Goal: Task Accomplishment & Management: Use online tool/utility

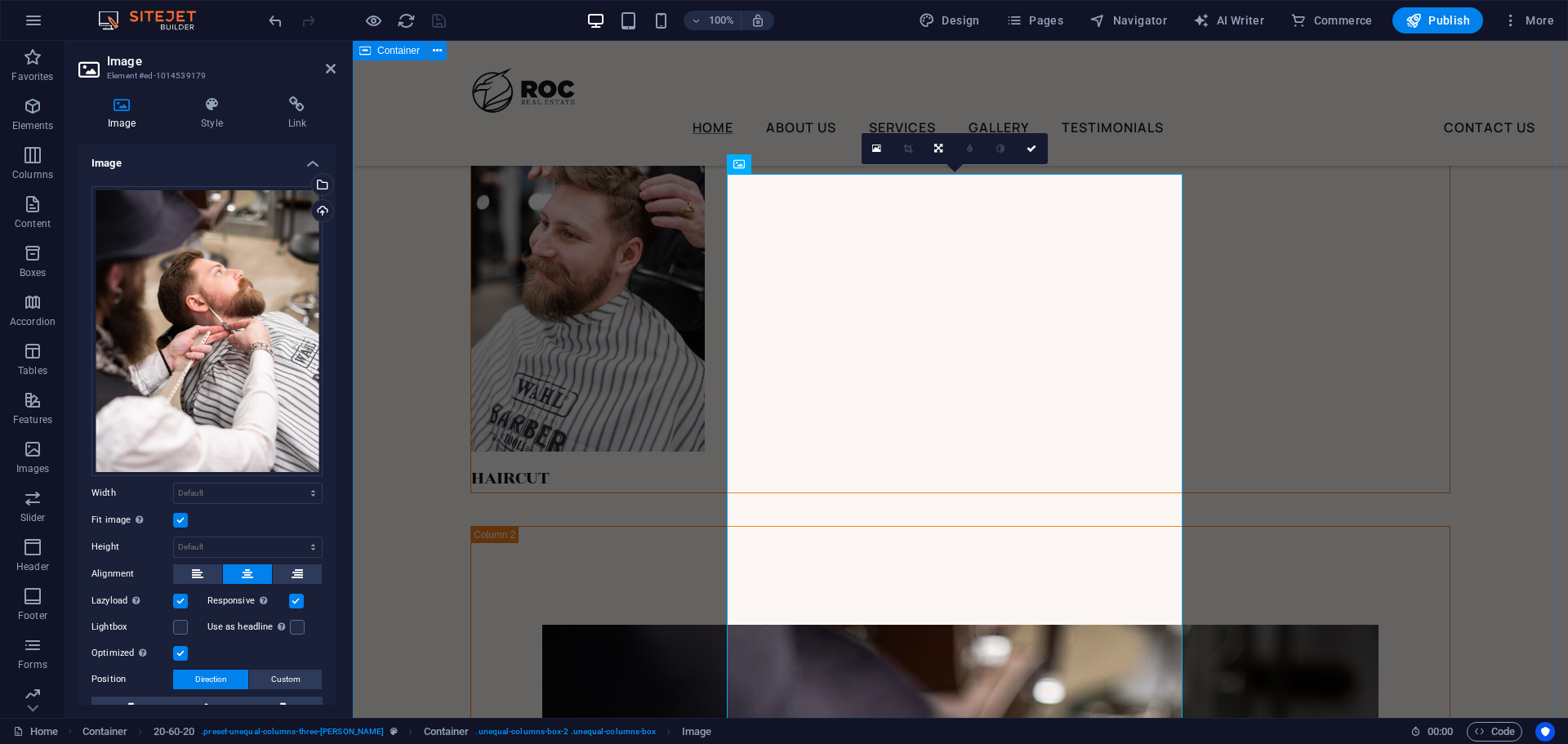
scroll to position [3105, 0]
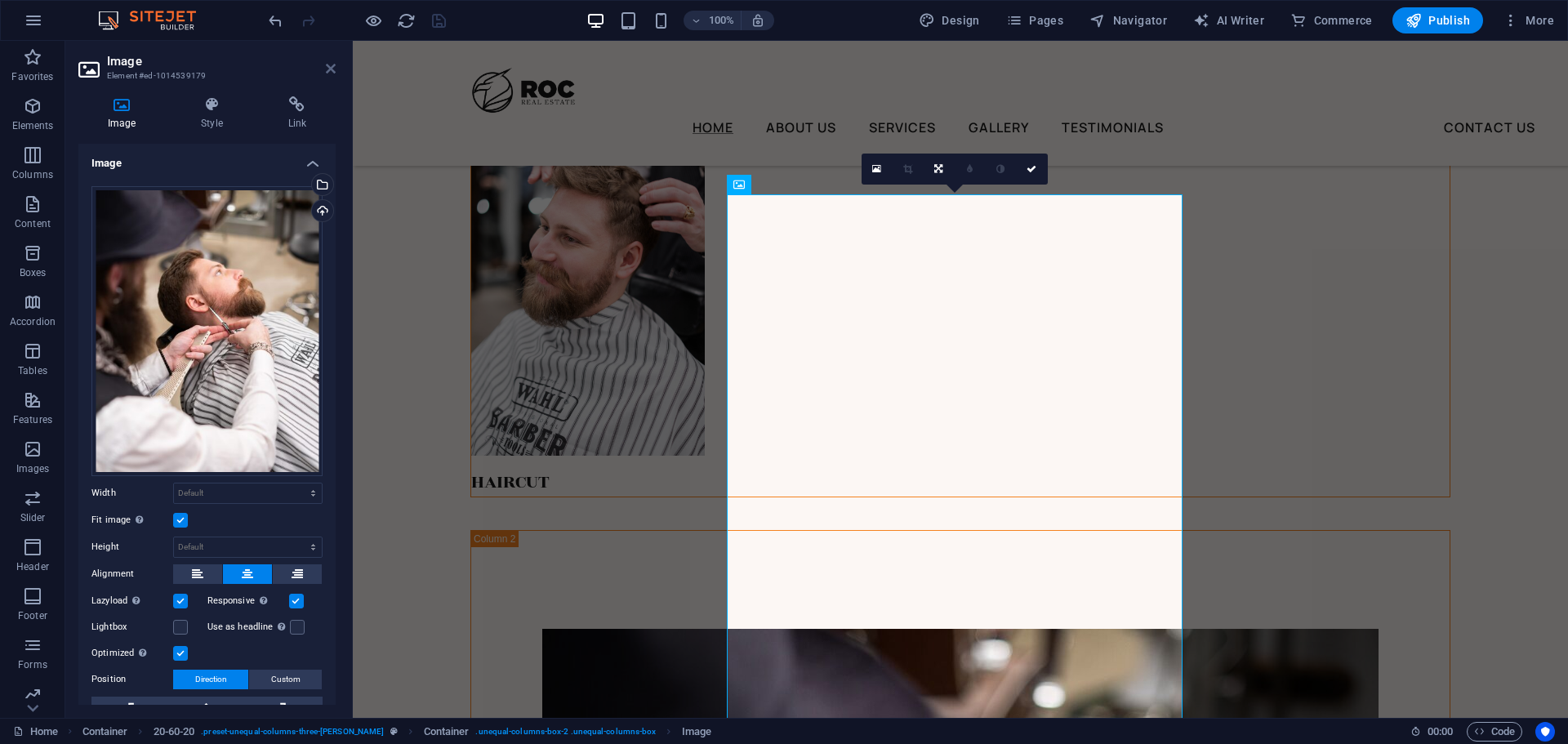
click at [325, 69] on icon at bounding box center [330, 68] width 10 height 13
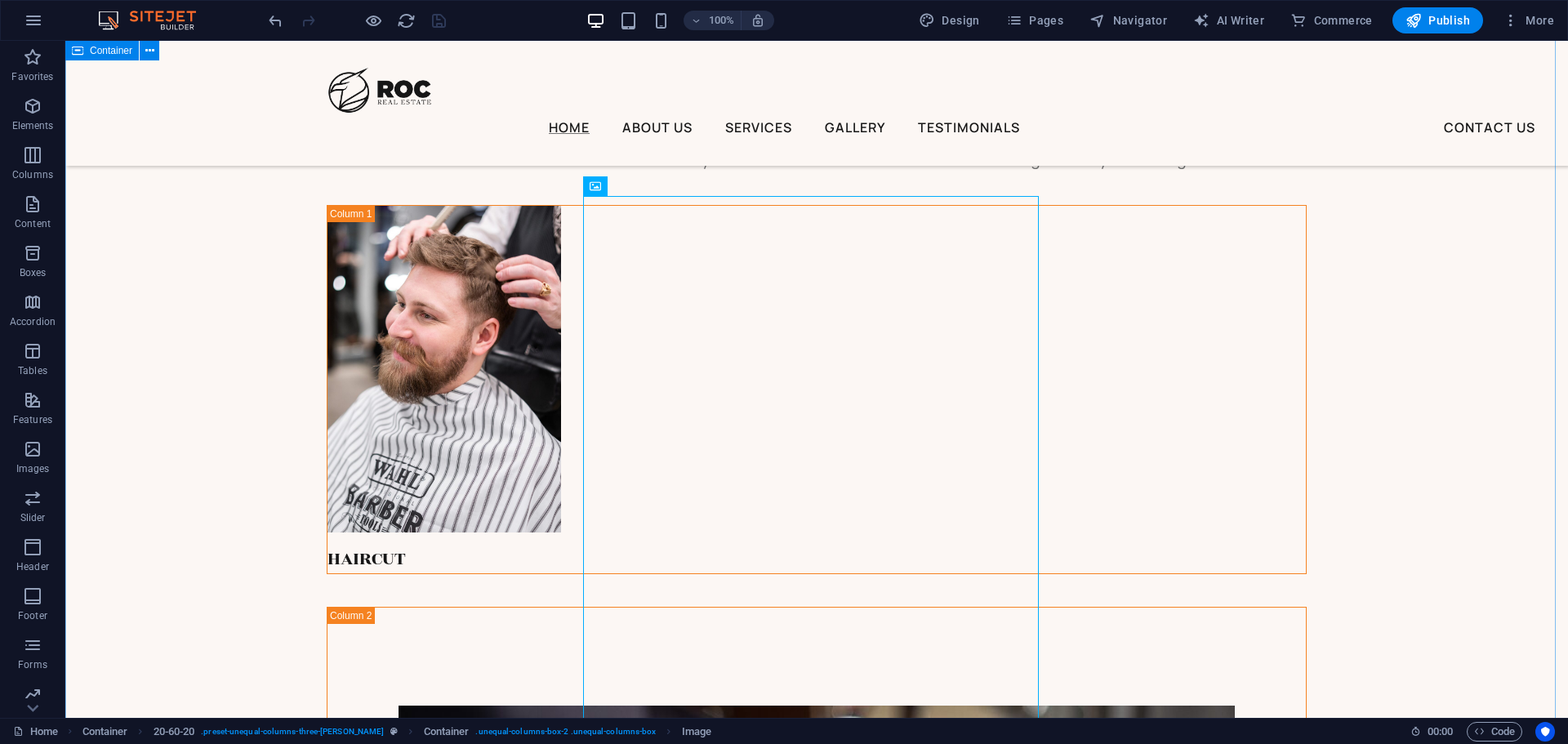
scroll to position [3023, 0]
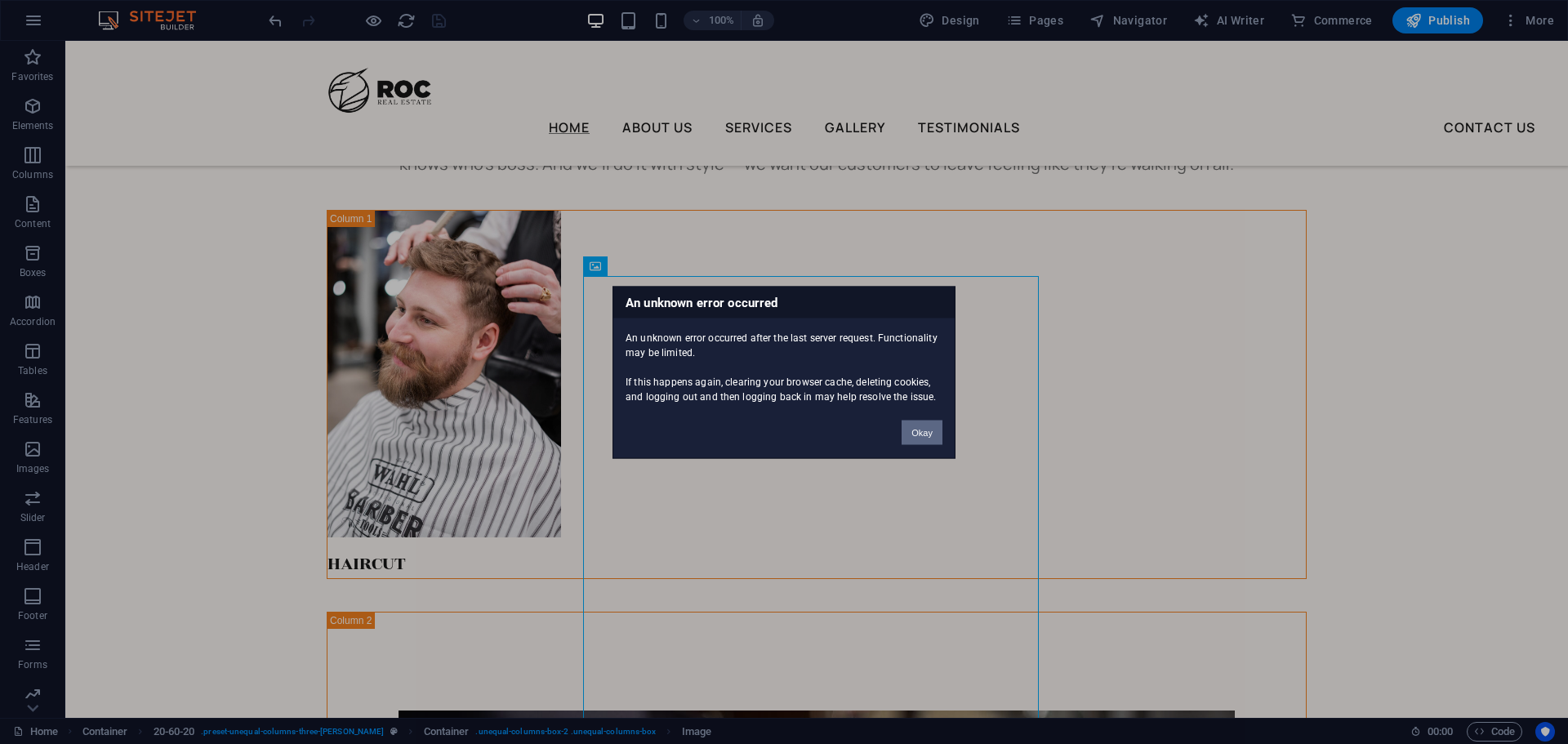
click at [912, 433] on button "Okay" at bounding box center [922, 432] width 41 height 25
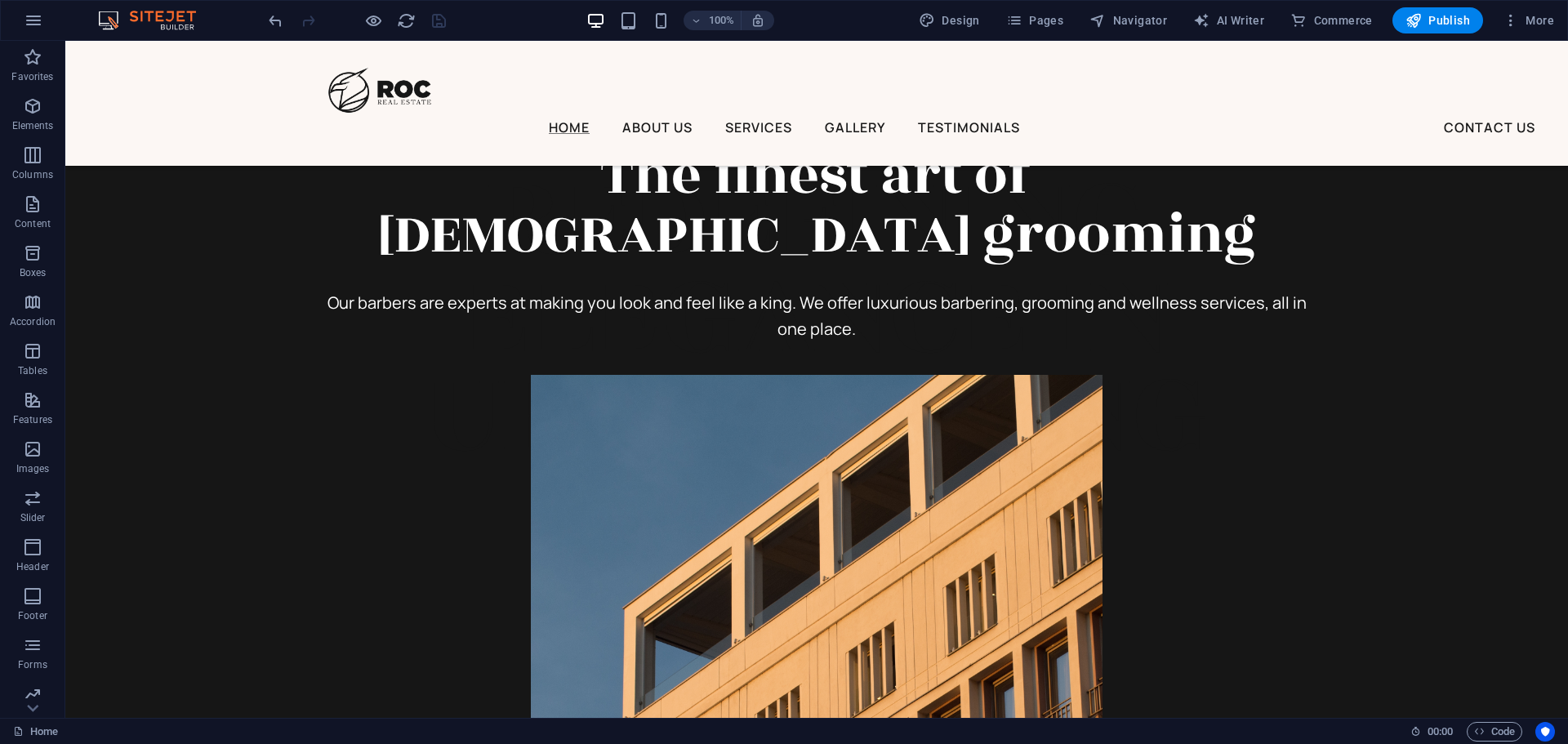
scroll to position [614, 0]
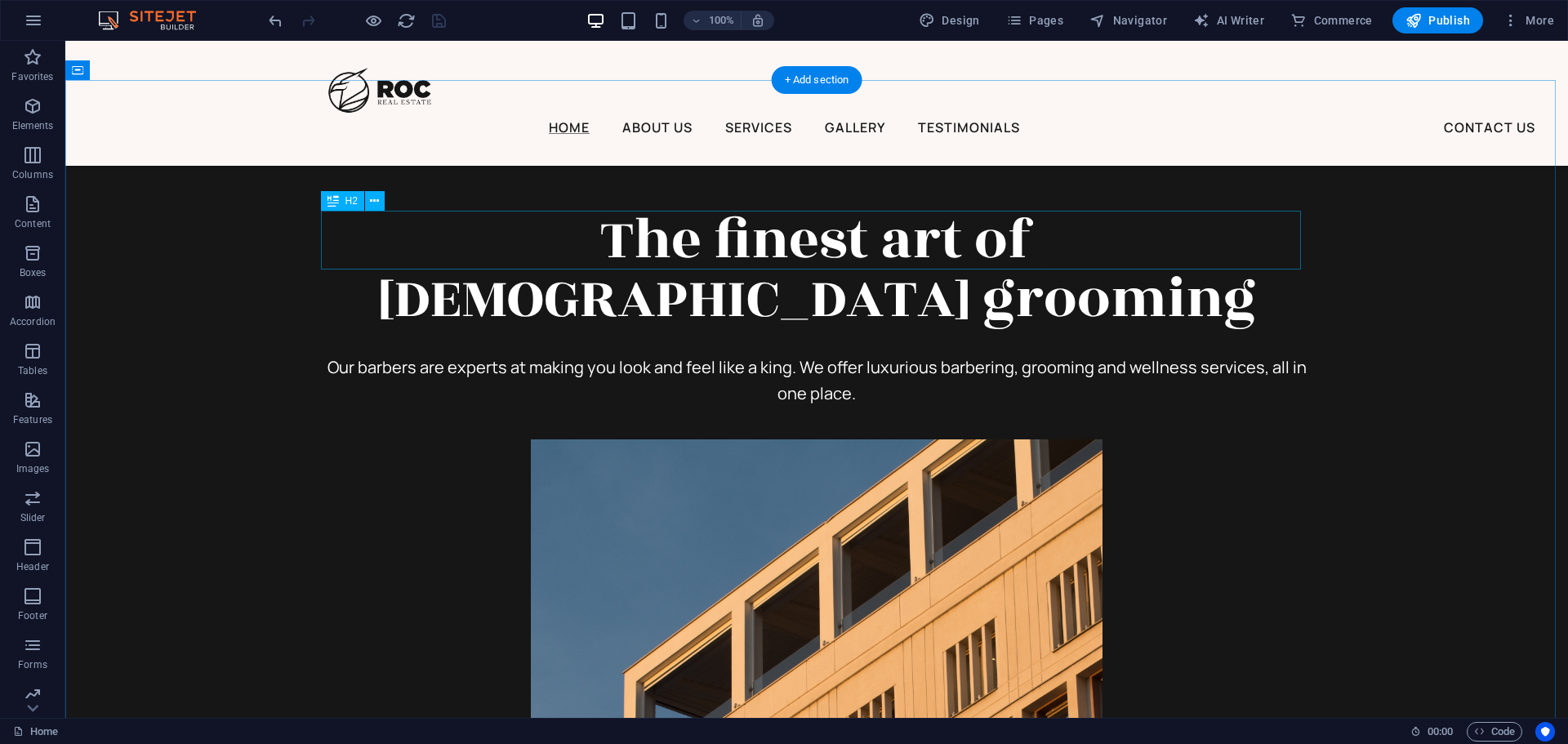
click at [783, 239] on div "The finest art of [DEMOGRAPHIC_DATA] grooming" at bounding box center [816, 269] width 980 height 117
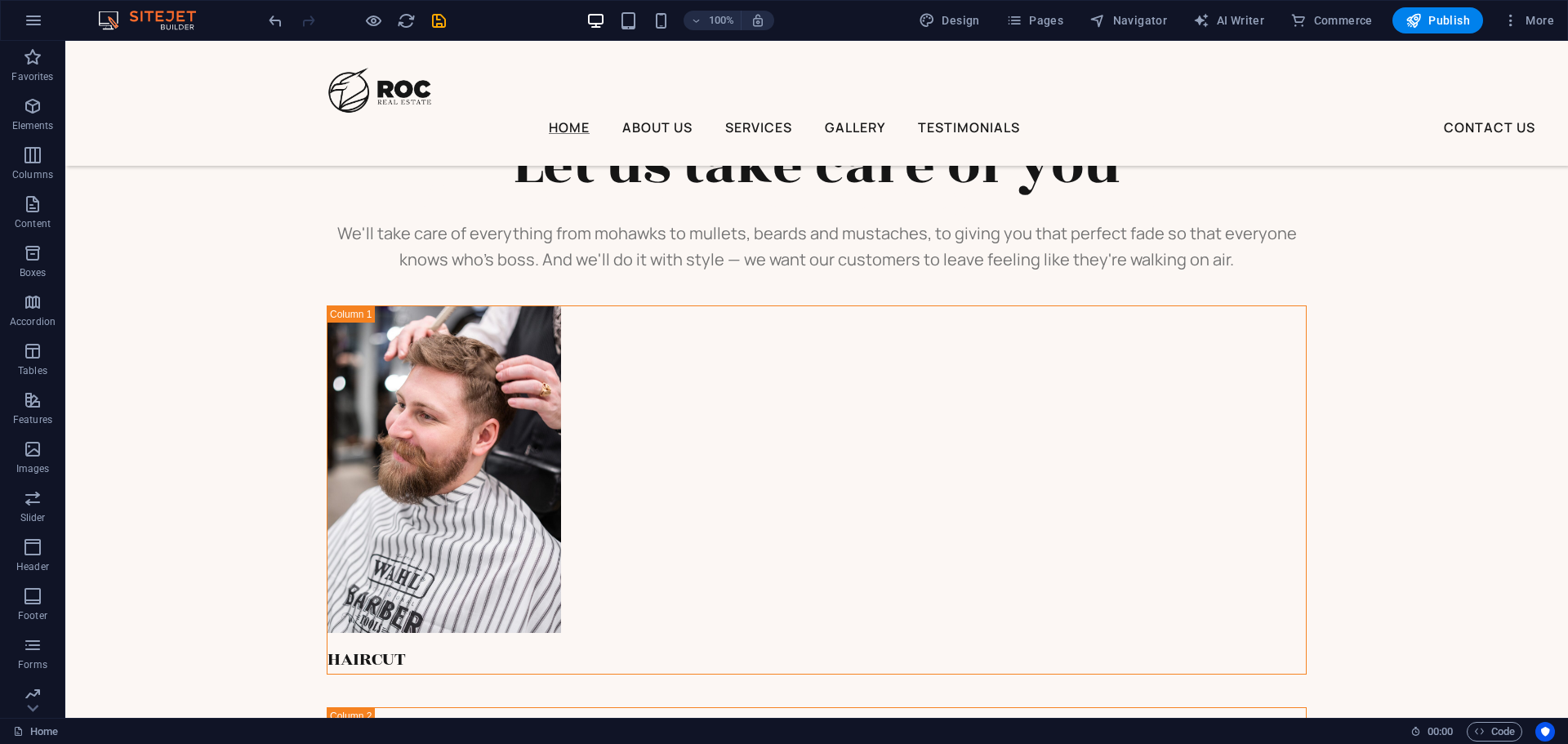
scroll to position [2813, 0]
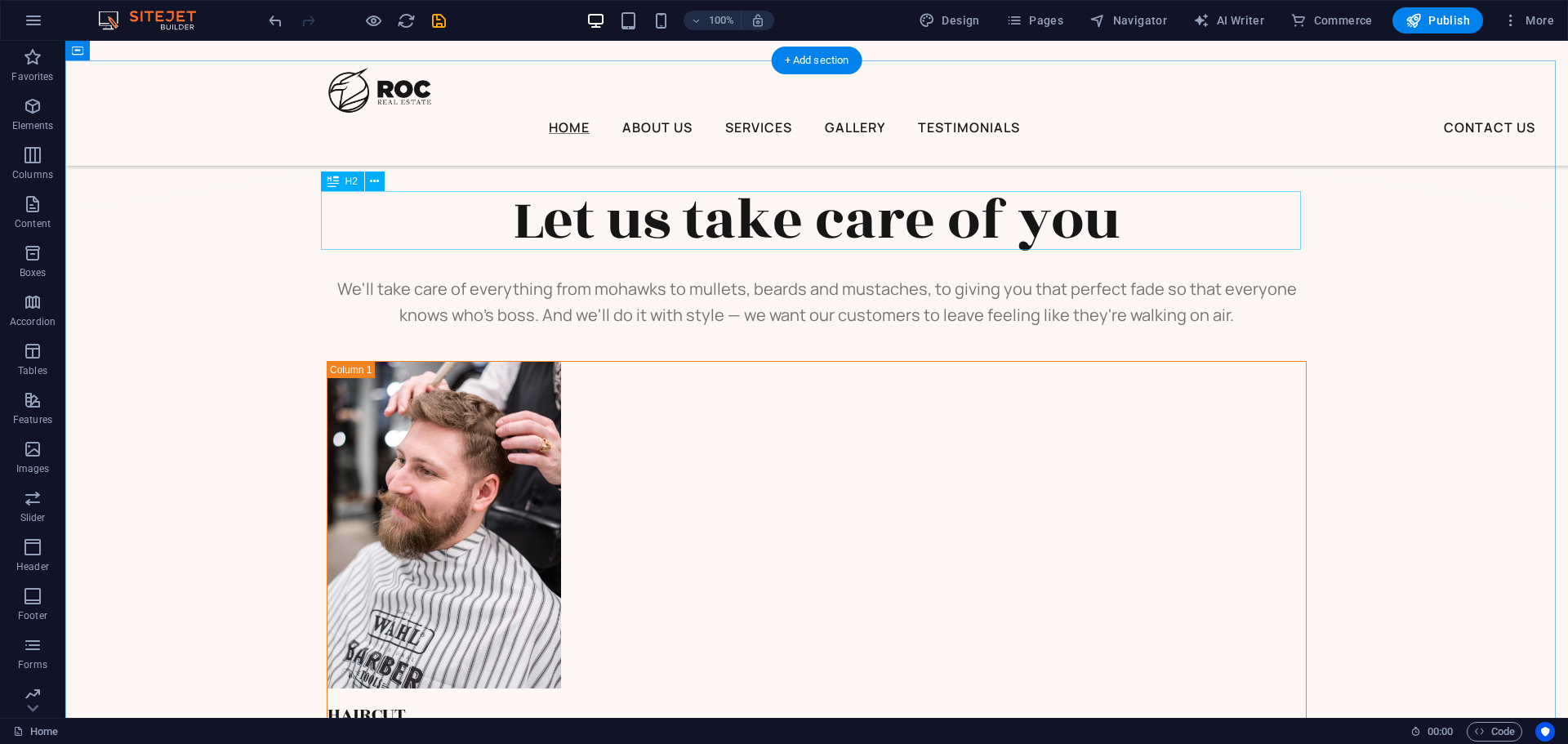
click at [1012, 227] on div "Let us take care of you" at bounding box center [816, 220] width 980 height 59
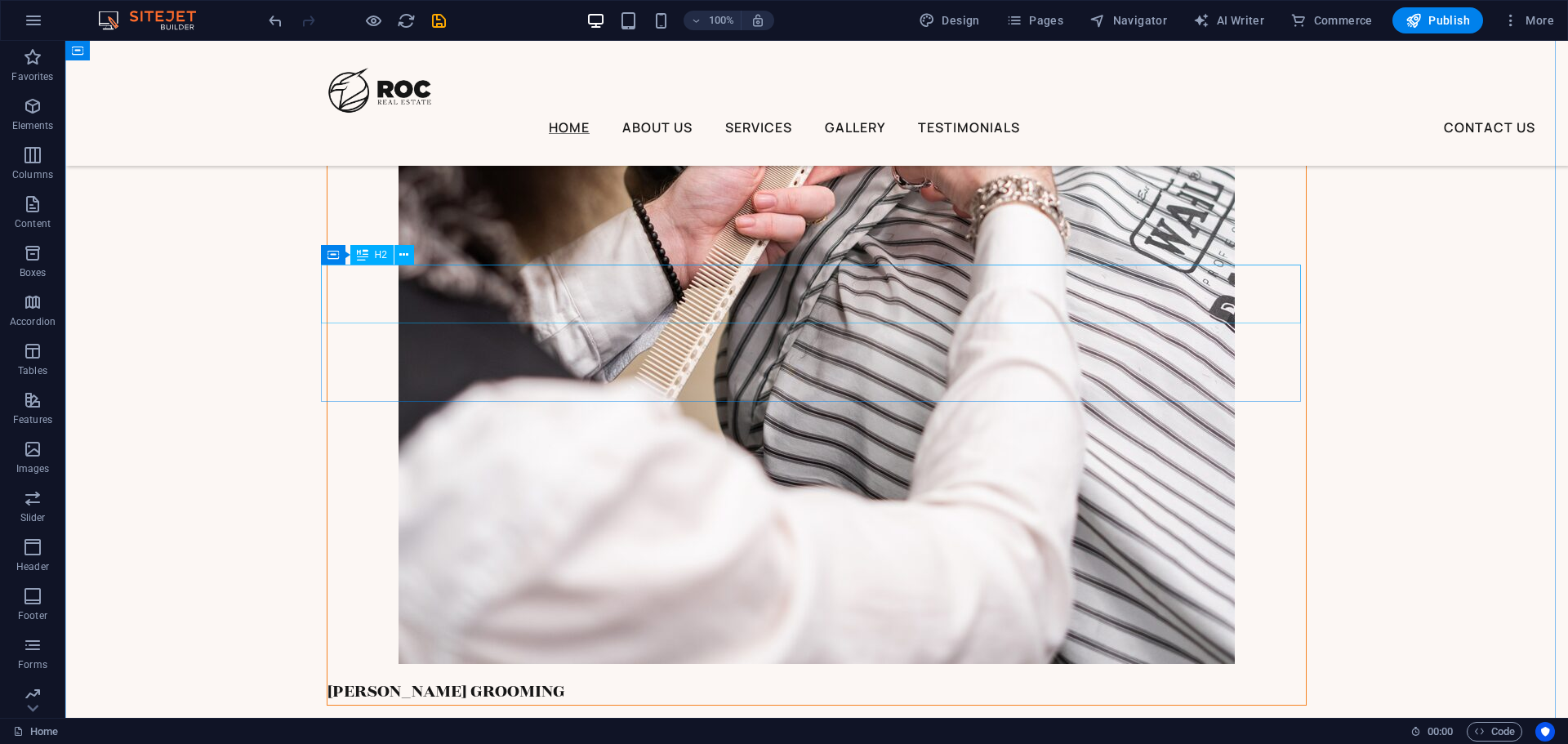
scroll to position [4039, 0]
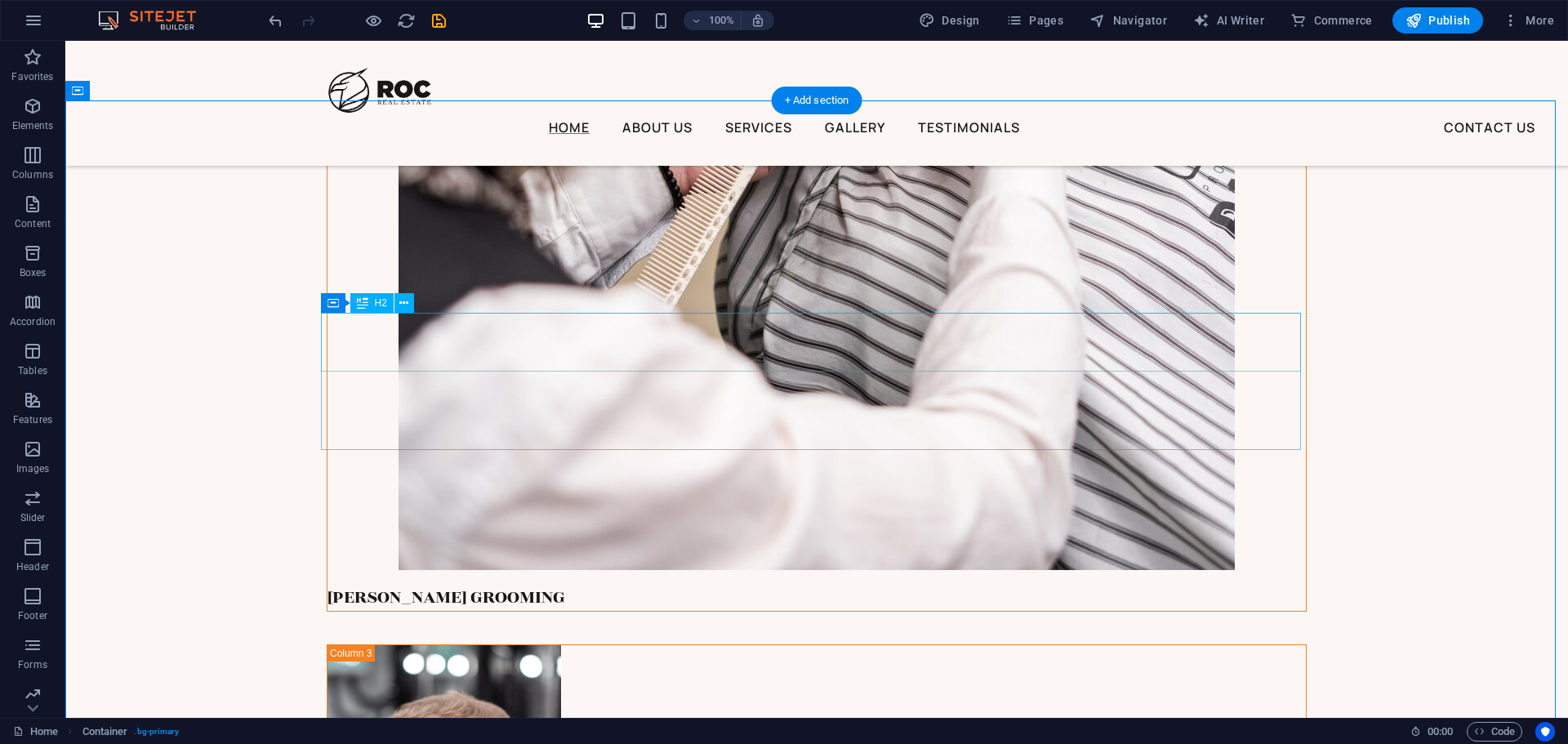
scroll to position [4202, 0]
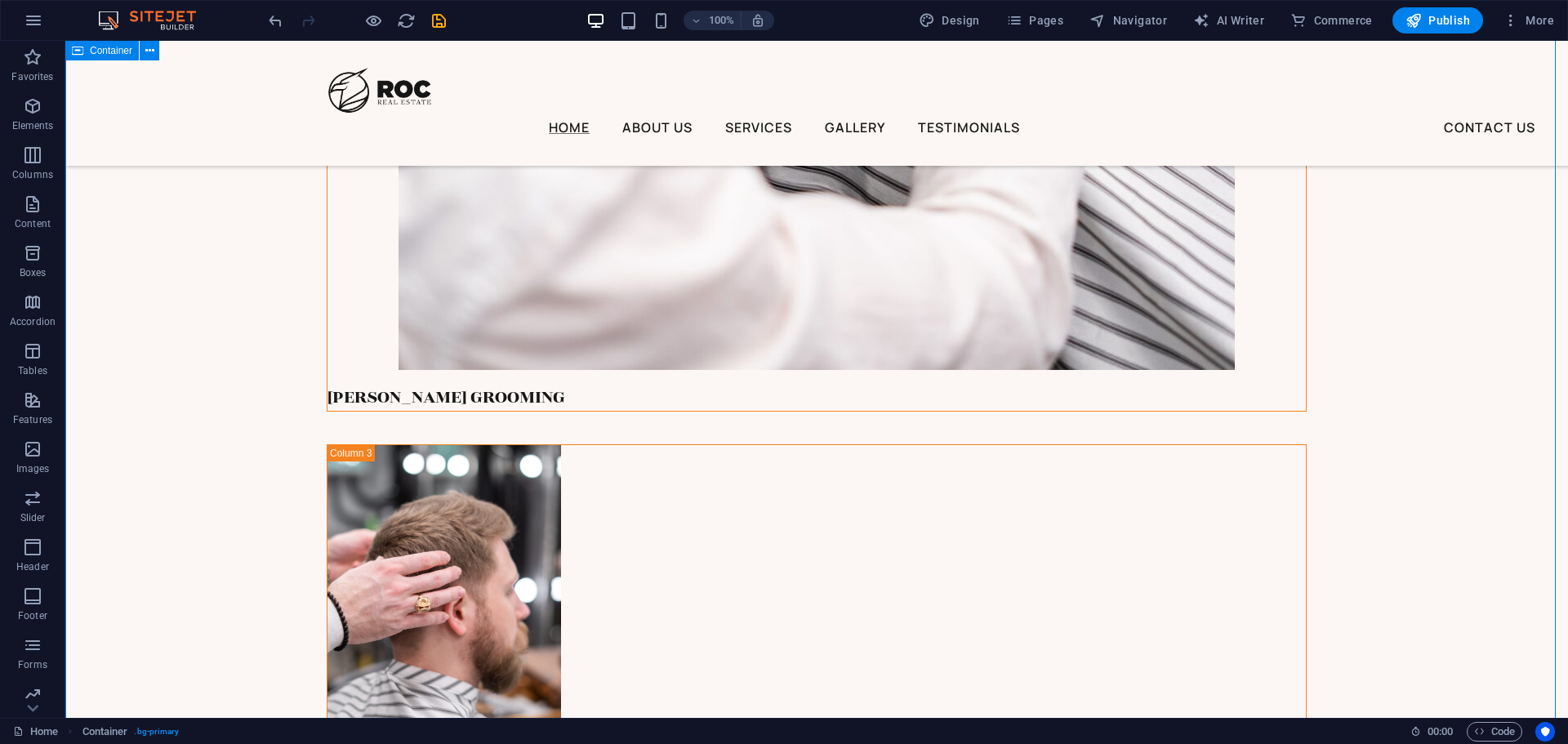
scroll to position [4366, 0]
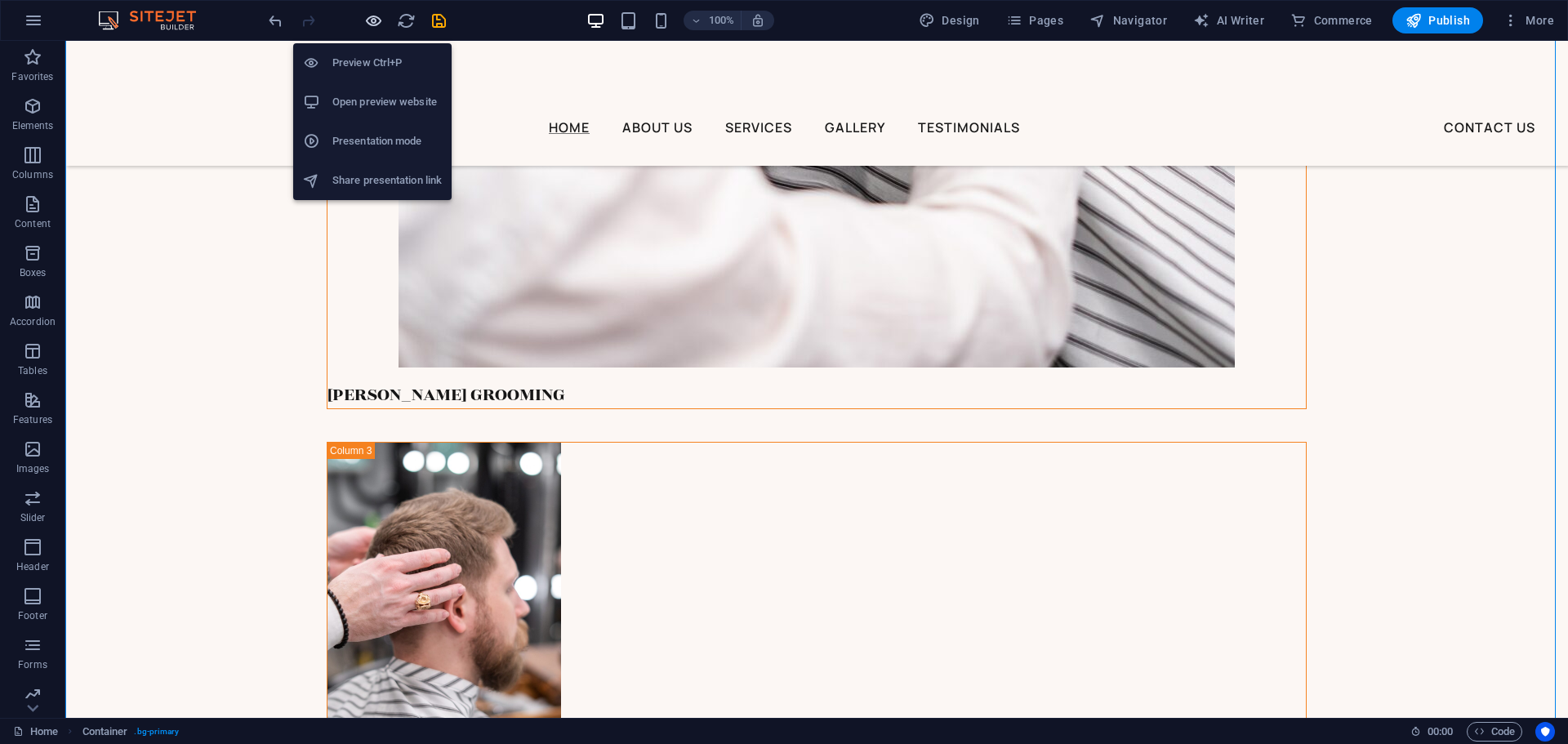
click at [381, 24] on icon "button" at bounding box center [374, 21] width 19 height 19
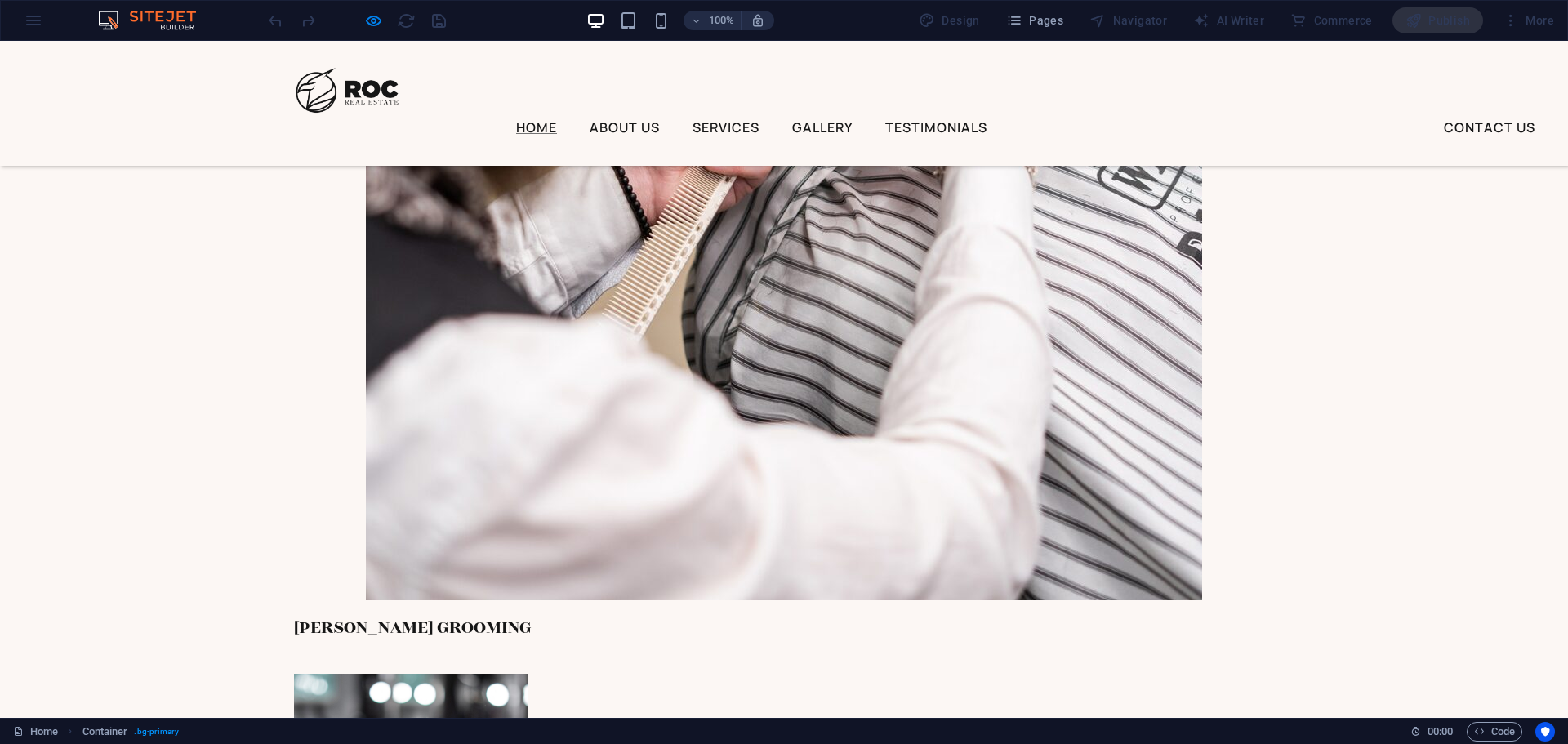
scroll to position [4121, 0]
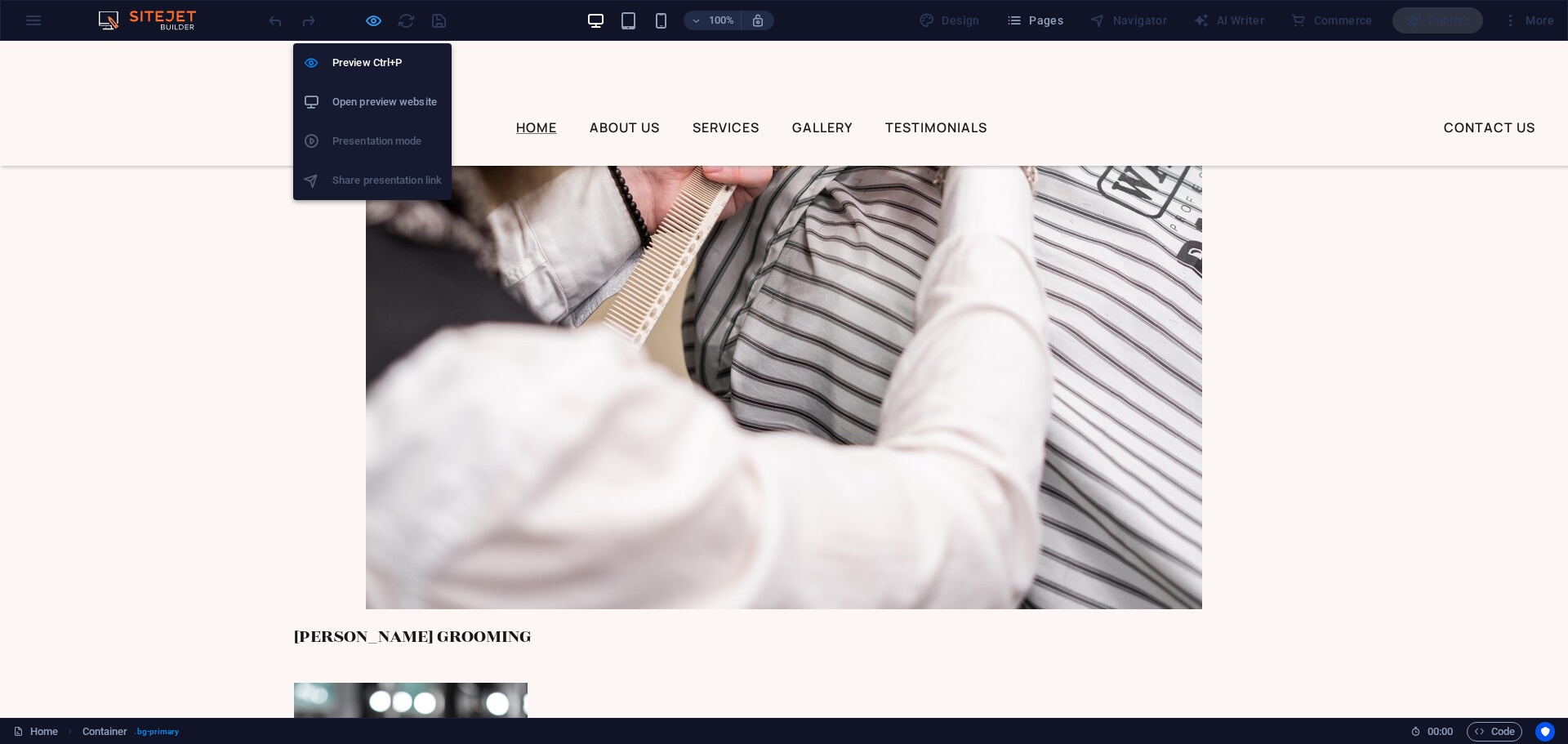
click at [365, 24] on icon "button" at bounding box center [374, 21] width 19 height 19
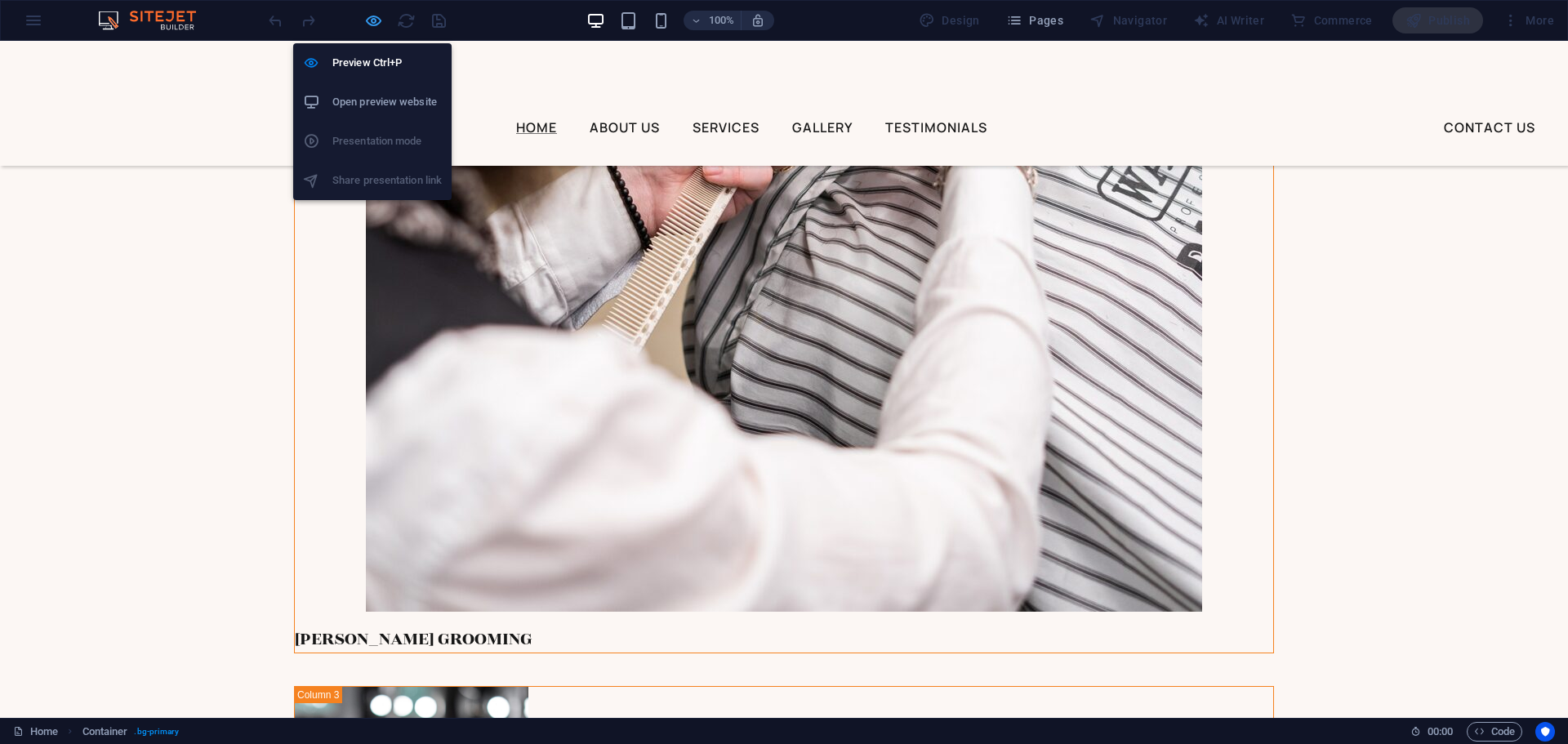
scroll to position [4121, 0]
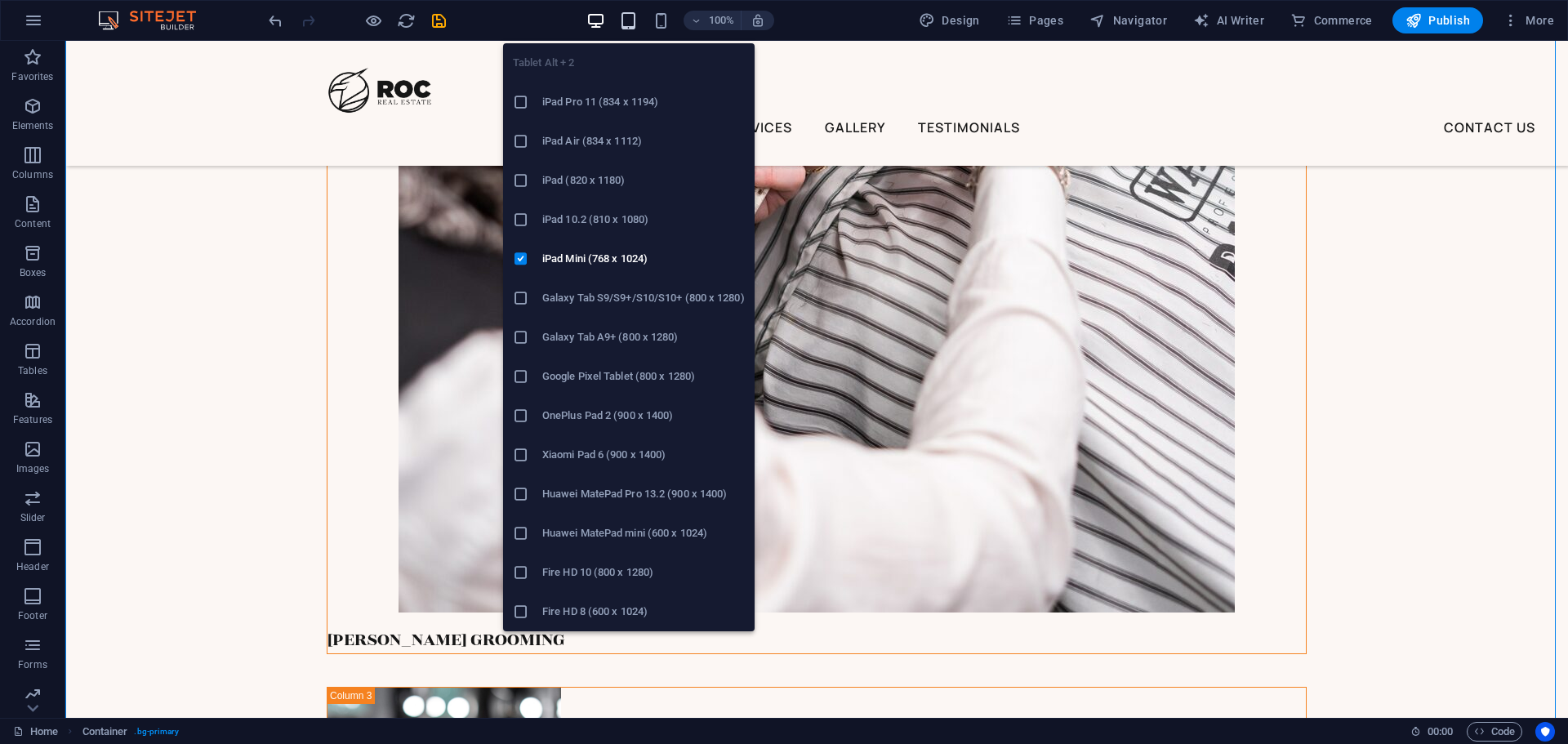
click at [637, 13] on icon "button" at bounding box center [628, 21] width 19 height 19
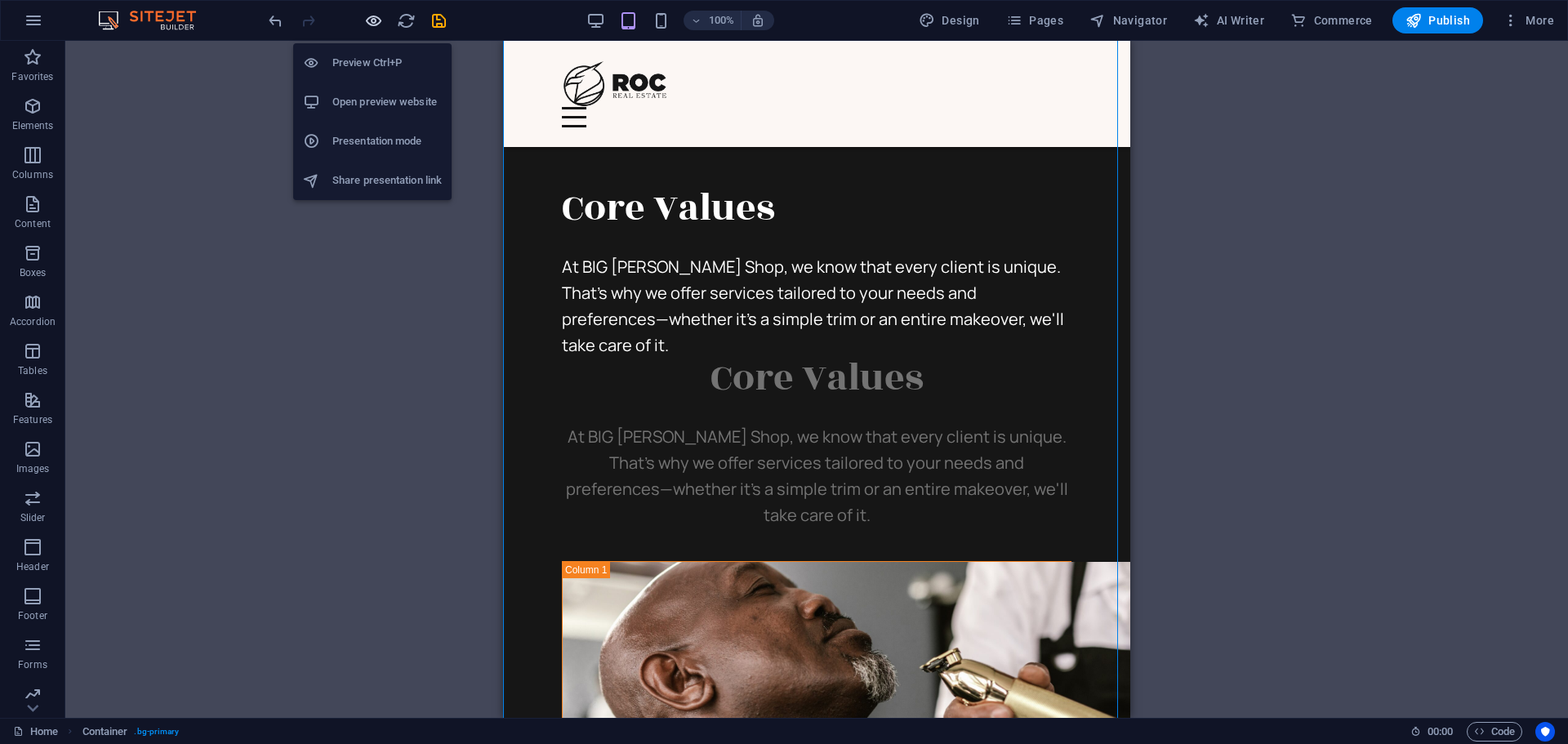
click at [371, 18] on icon "button" at bounding box center [374, 21] width 19 height 19
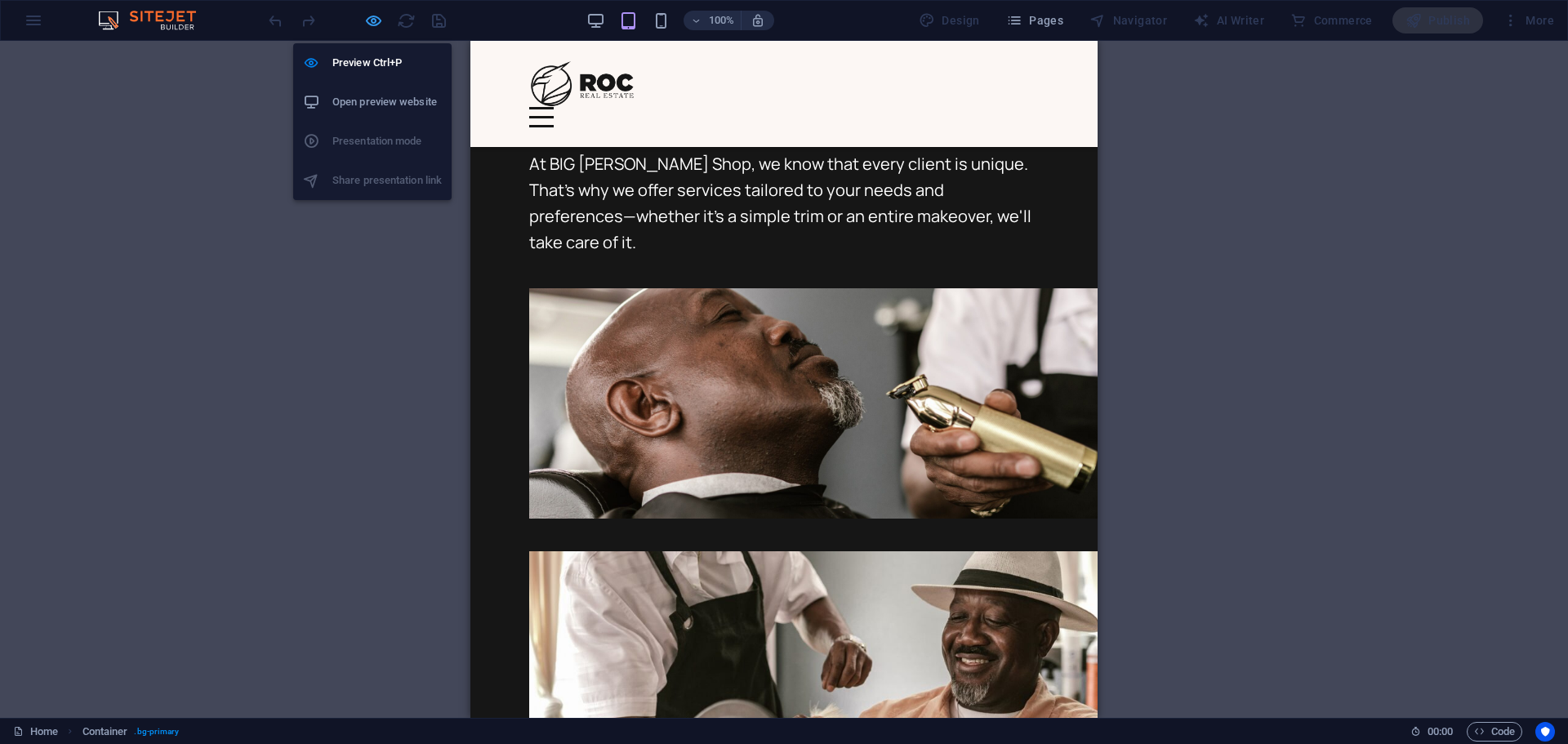
scroll to position [3062, 0]
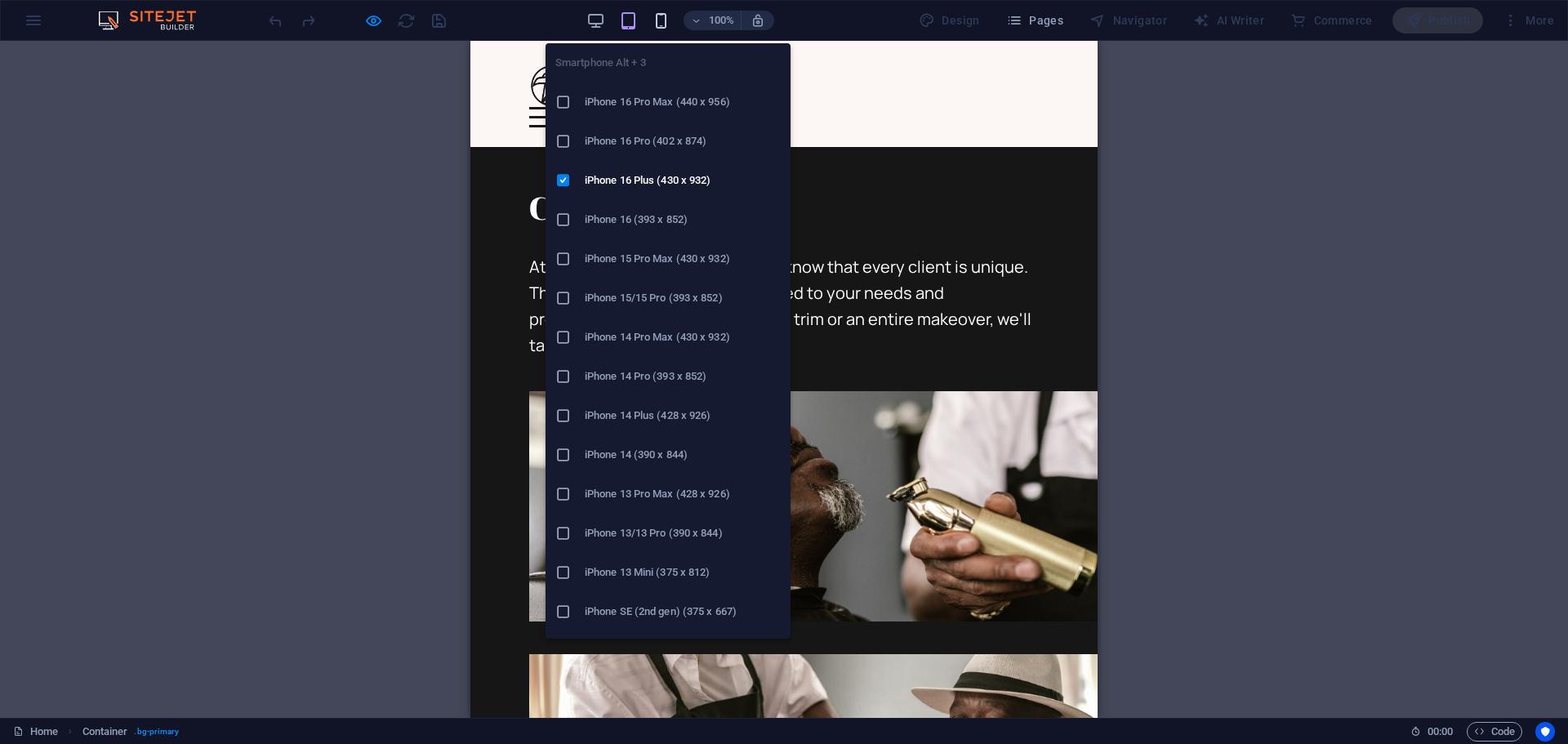
click at [662, 25] on icon "button" at bounding box center [661, 21] width 19 height 19
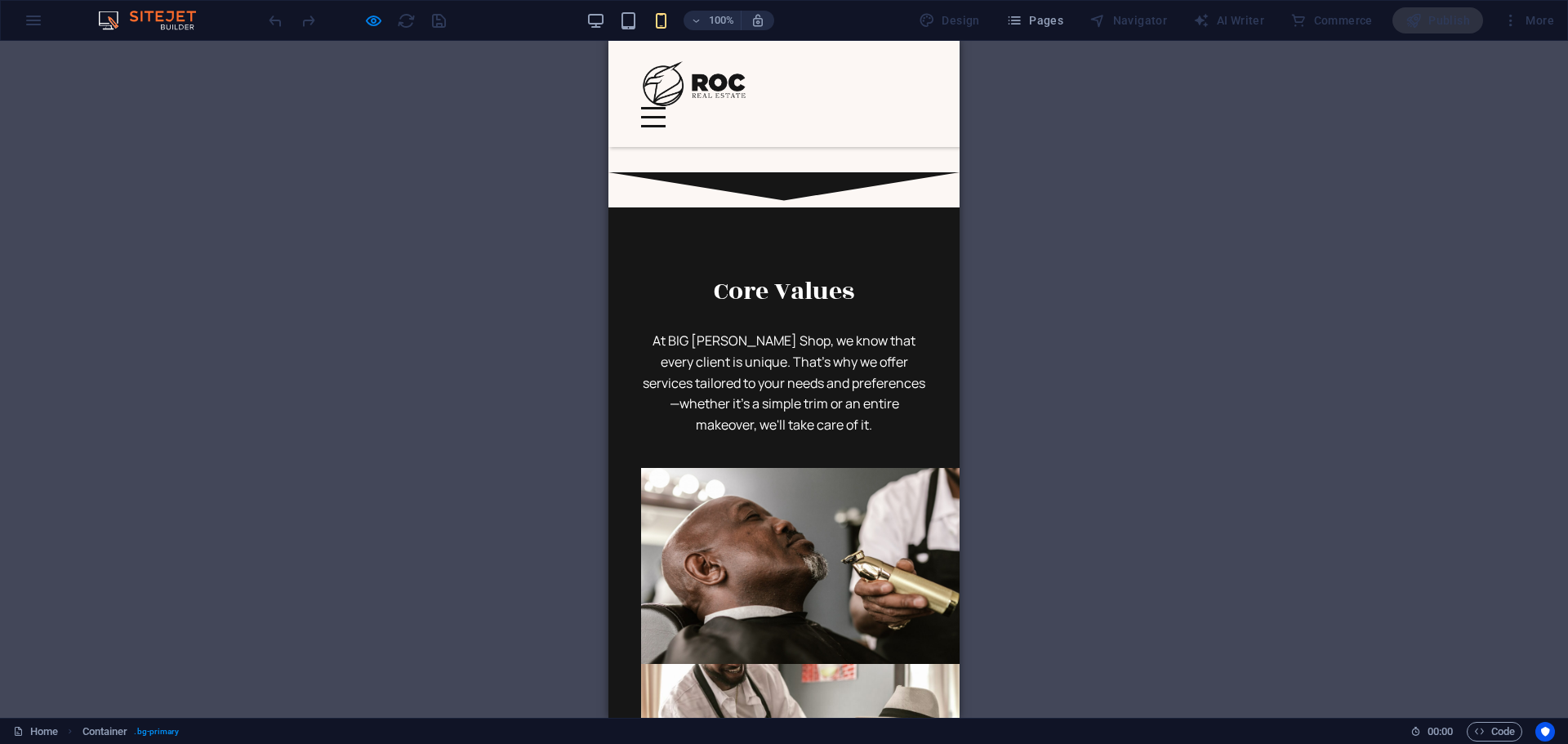
scroll to position [2083, 0]
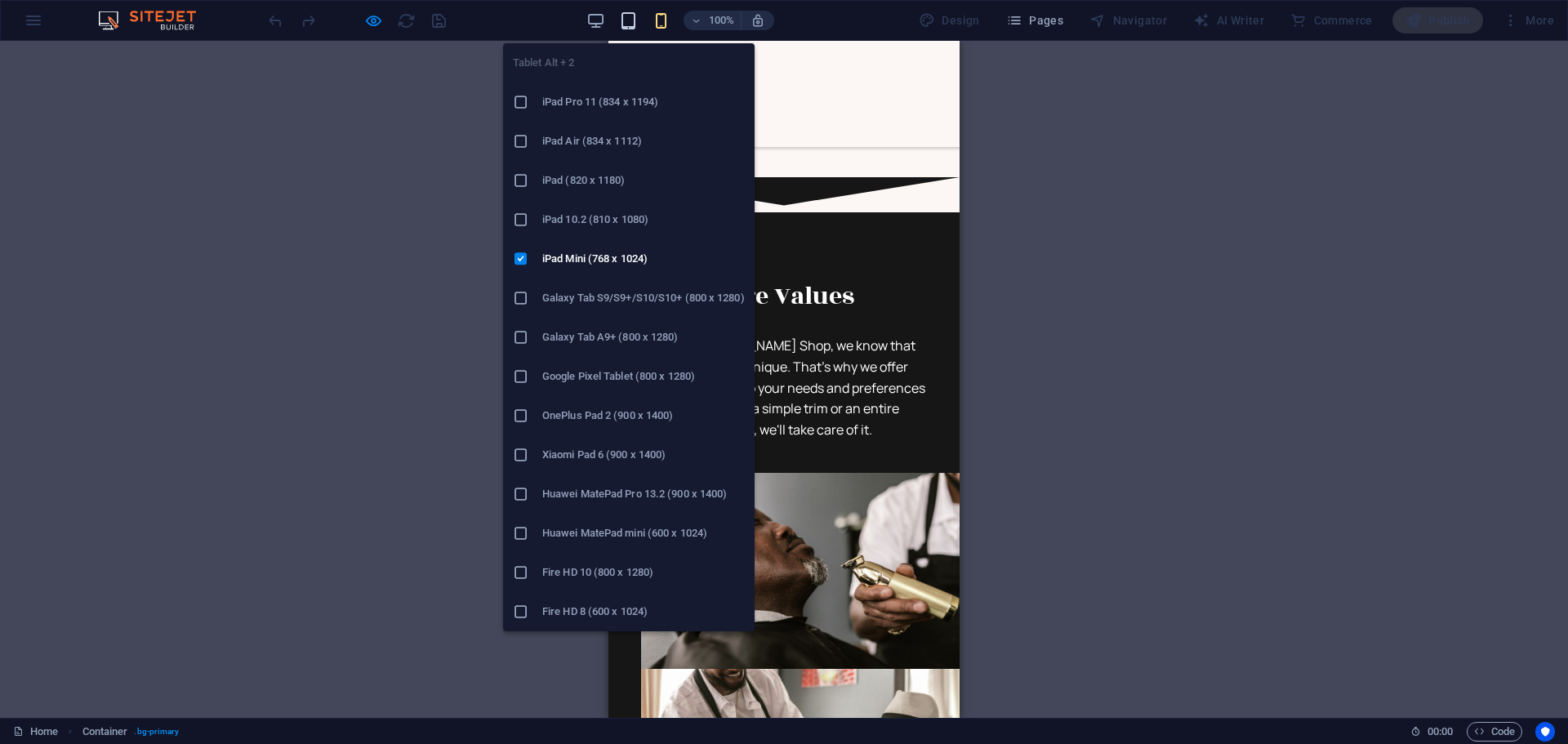
click at [627, 22] on icon "button" at bounding box center [628, 21] width 19 height 19
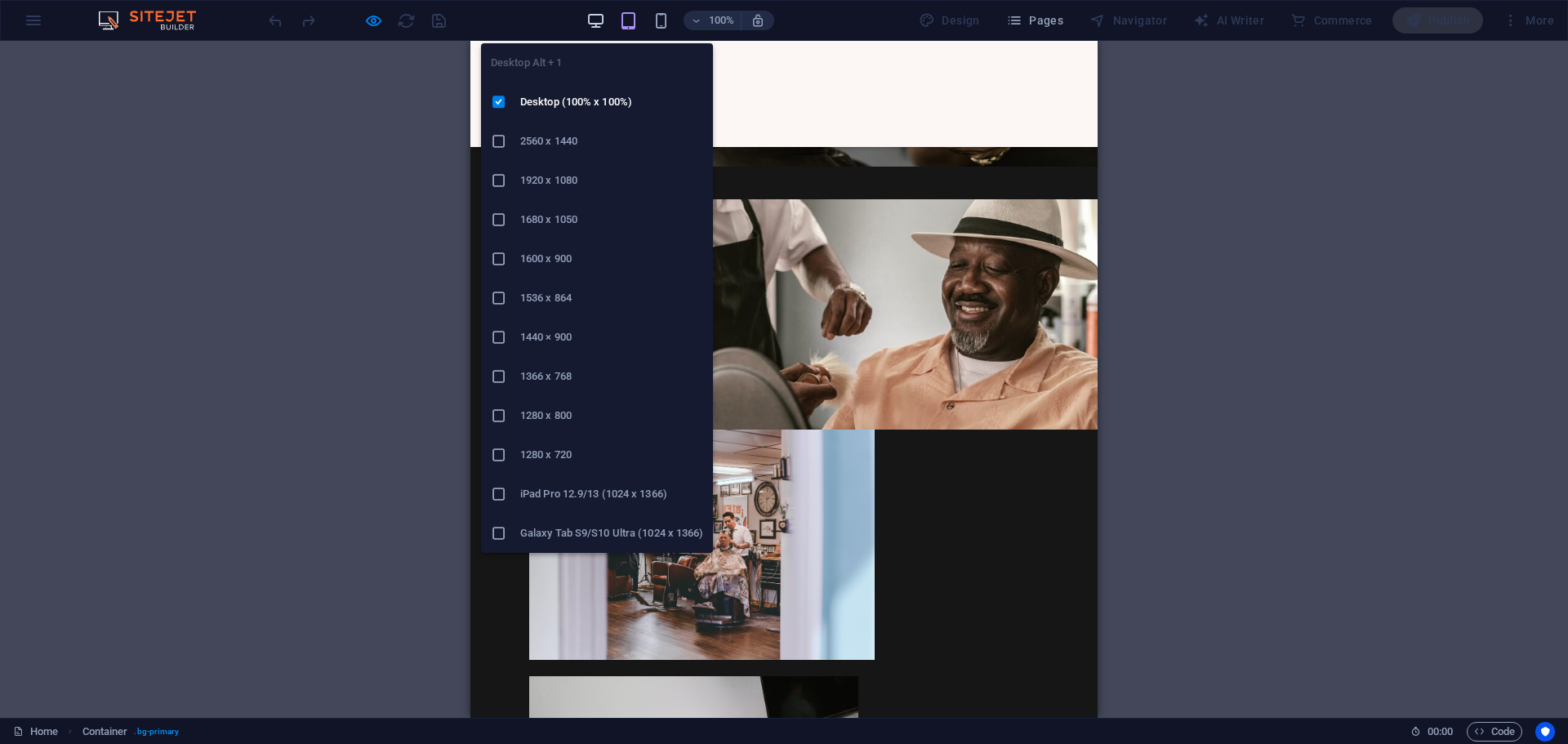
click at [594, 18] on icon "button" at bounding box center [595, 21] width 19 height 19
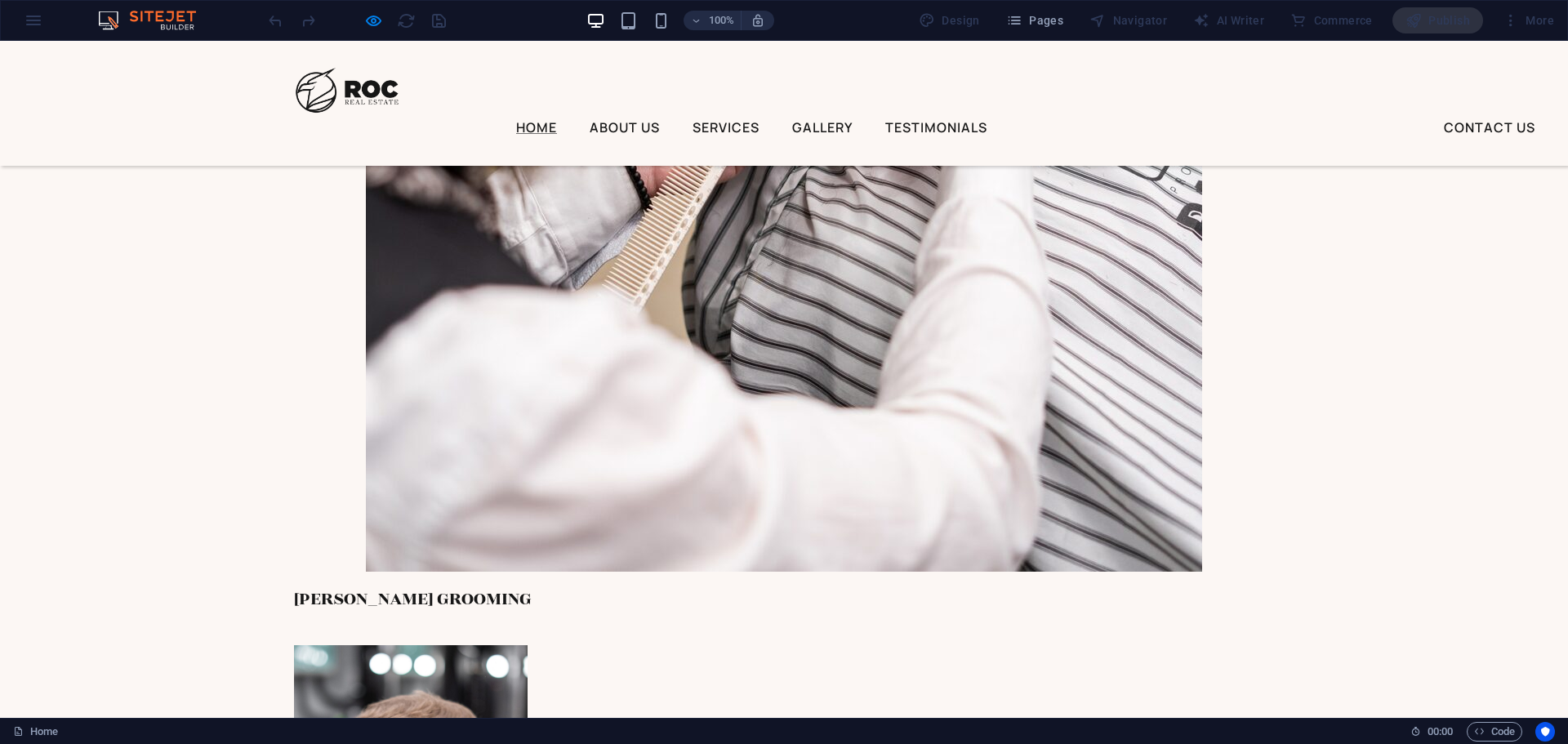
scroll to position [4170, 0]
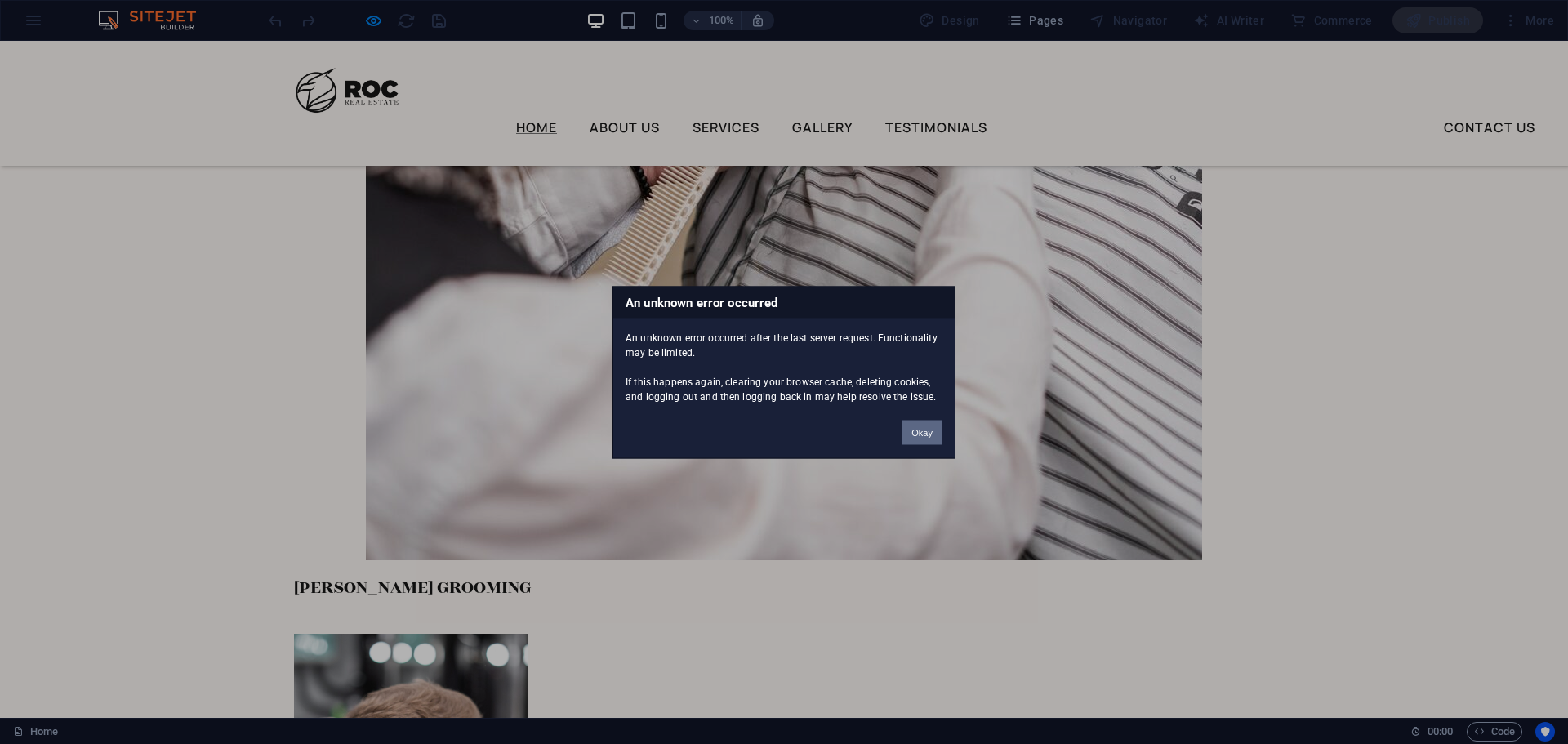
click at [923, 429] on button "Okay" at bounding box center [922, 432] width 41 height 25
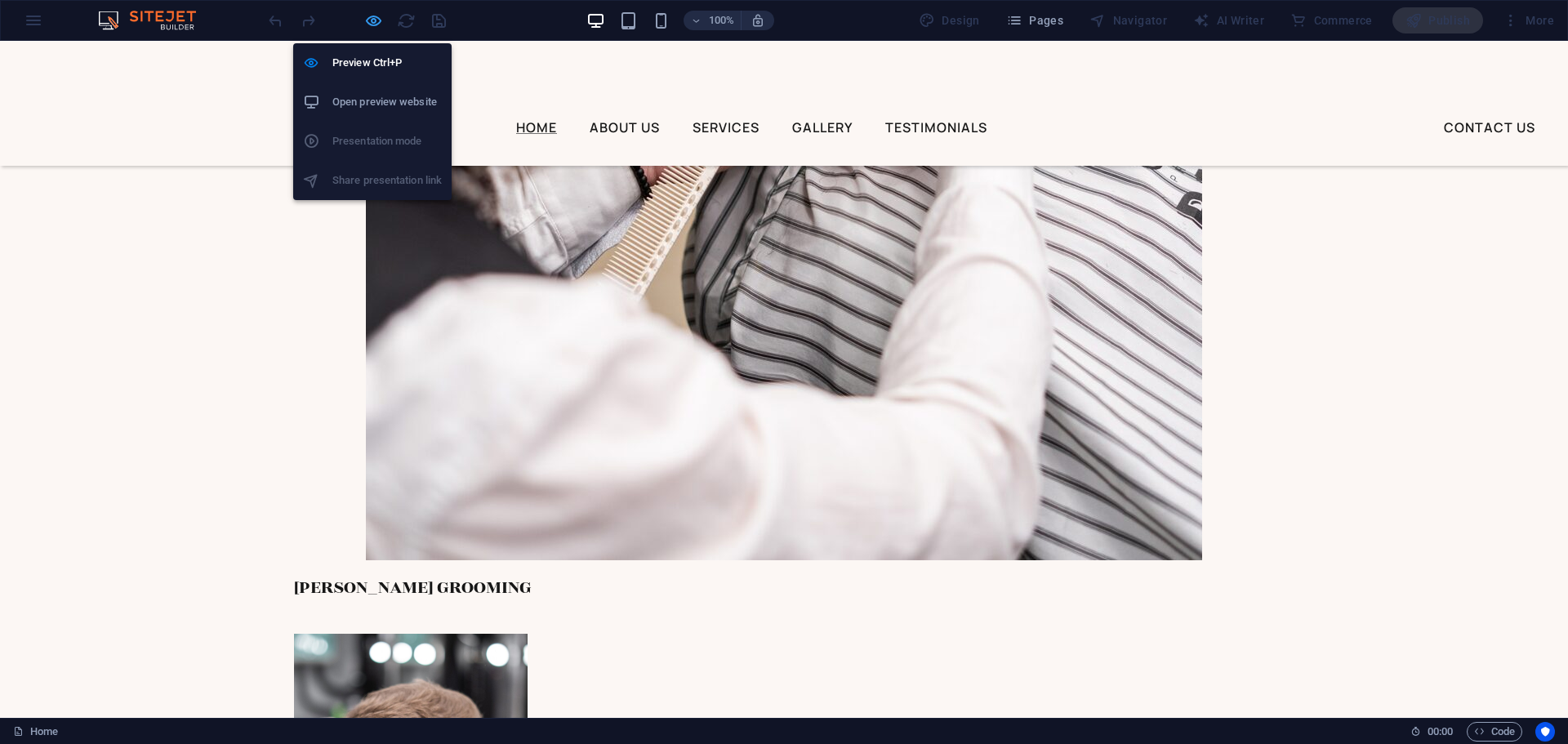
click at [376, 21] on icon "button" at bounding box center [374, 21] width 19 height 19
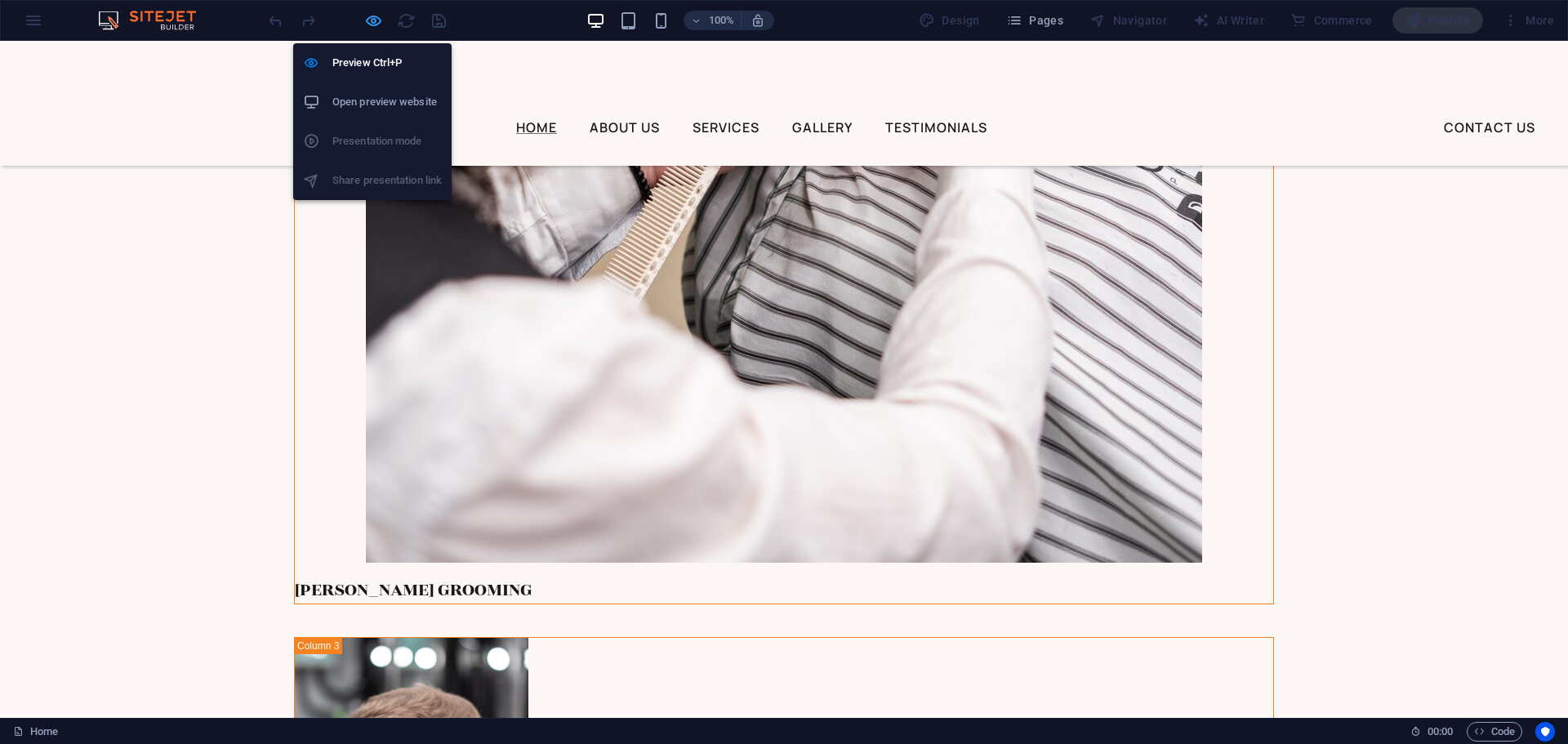
scroll to position [4169, 0]
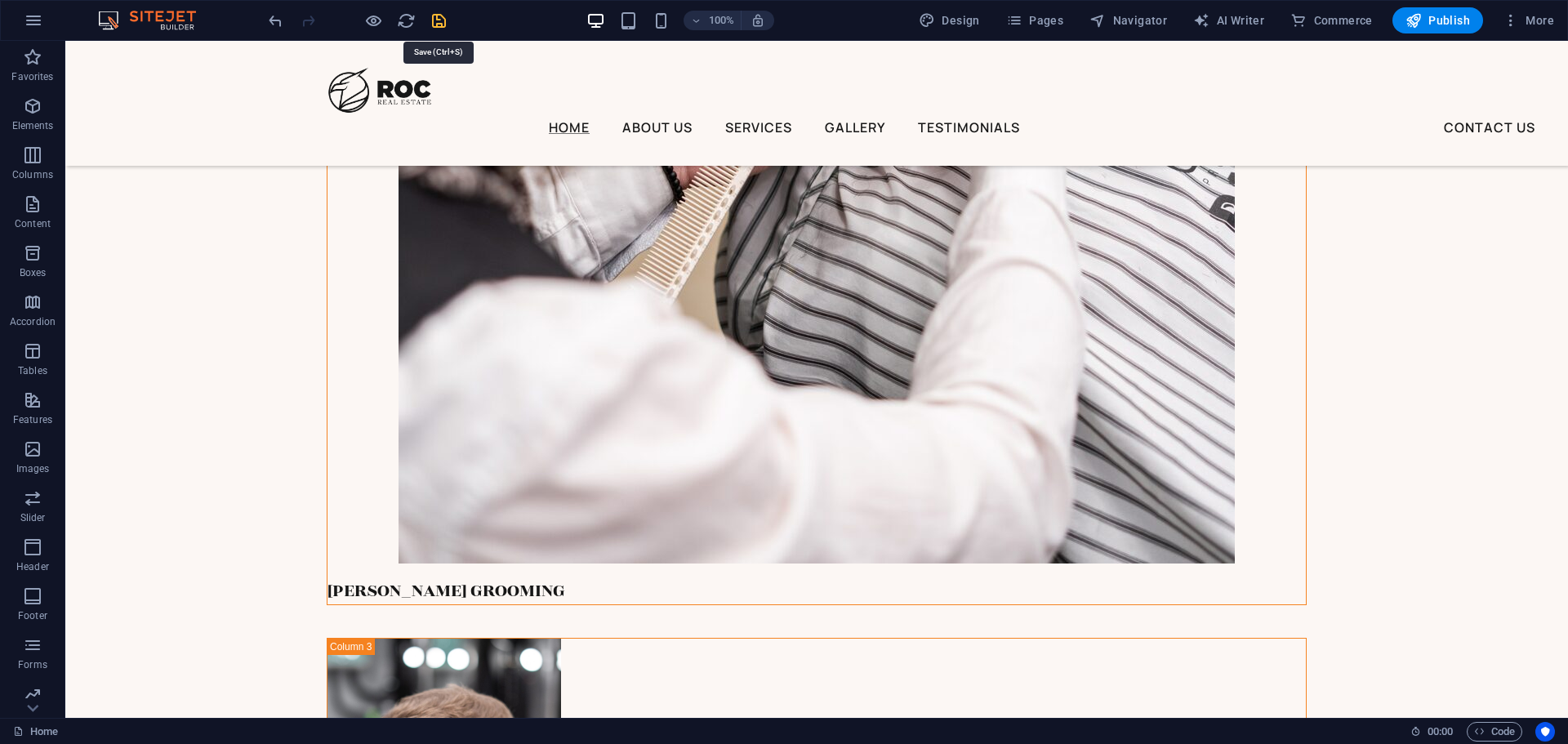
click at [431, 20] on icon "save" at bounding box center [438, 21] width 19 height 19
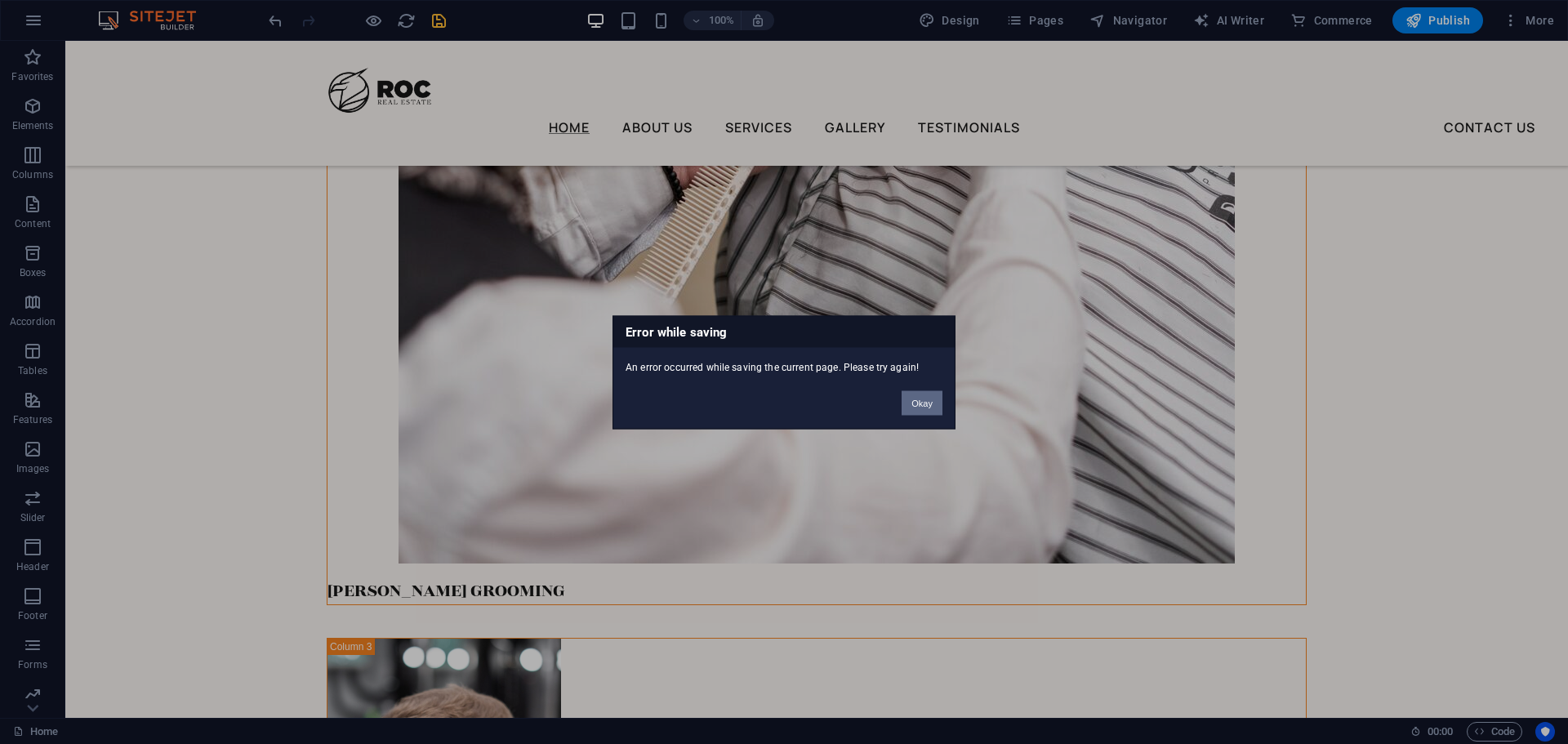
click at [918, 402] on button "Okay" at bounding box center [922, 402] width 41 height 25
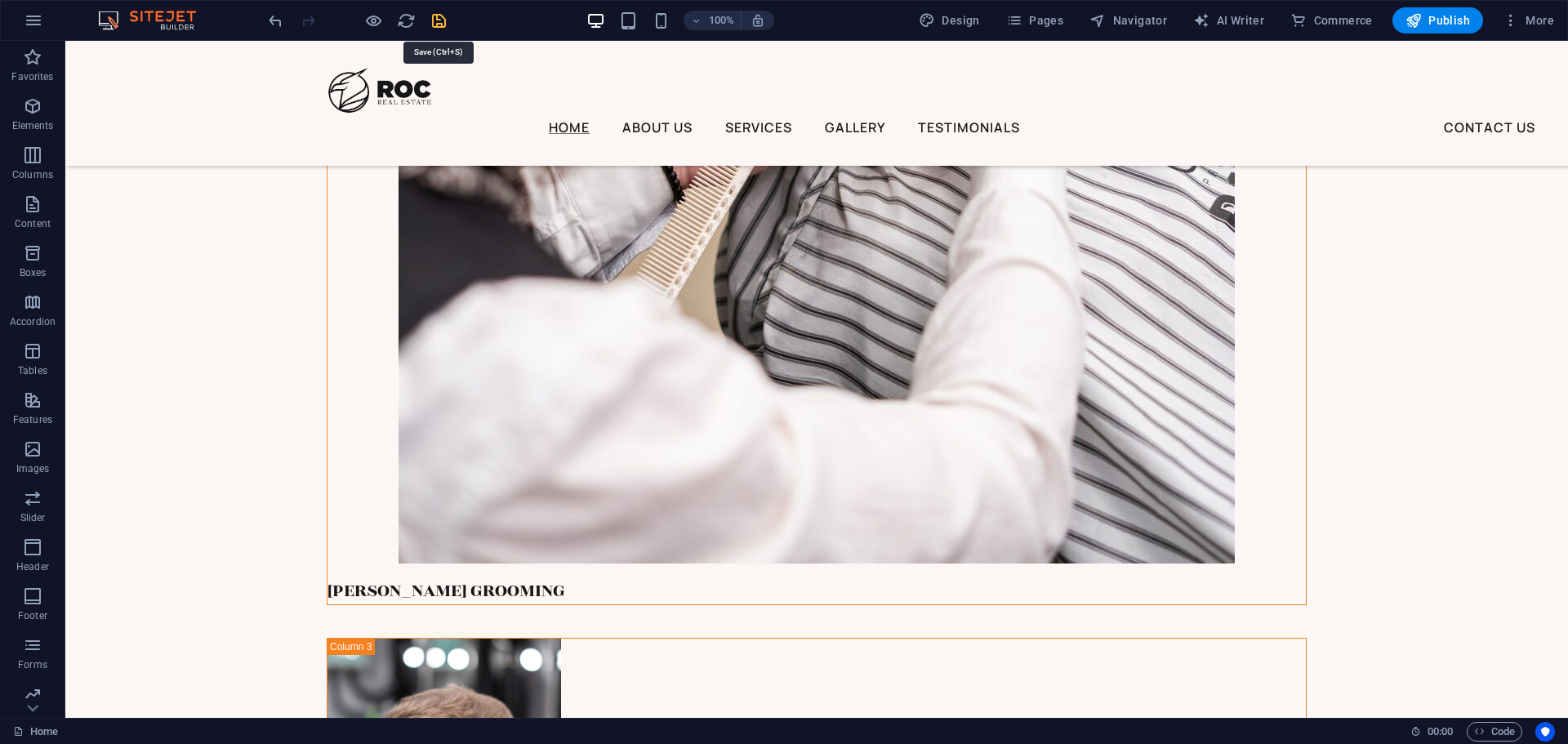
click at [437, 26] on icon "save" at bounding box center [438, 21] width 19 height 19
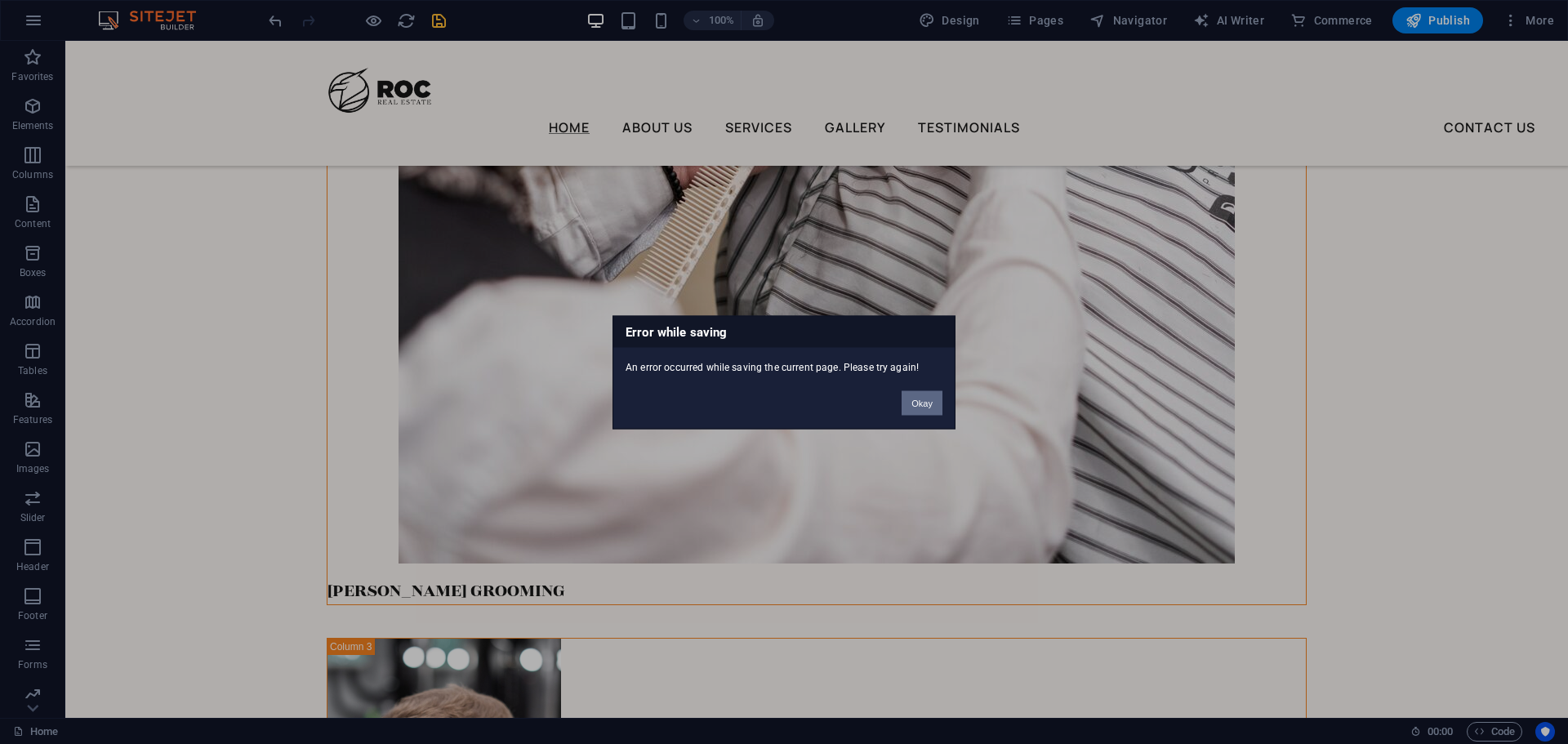
click at [918, 403] on button "Okay" at bounding box center [922, 402] width 41 height 25
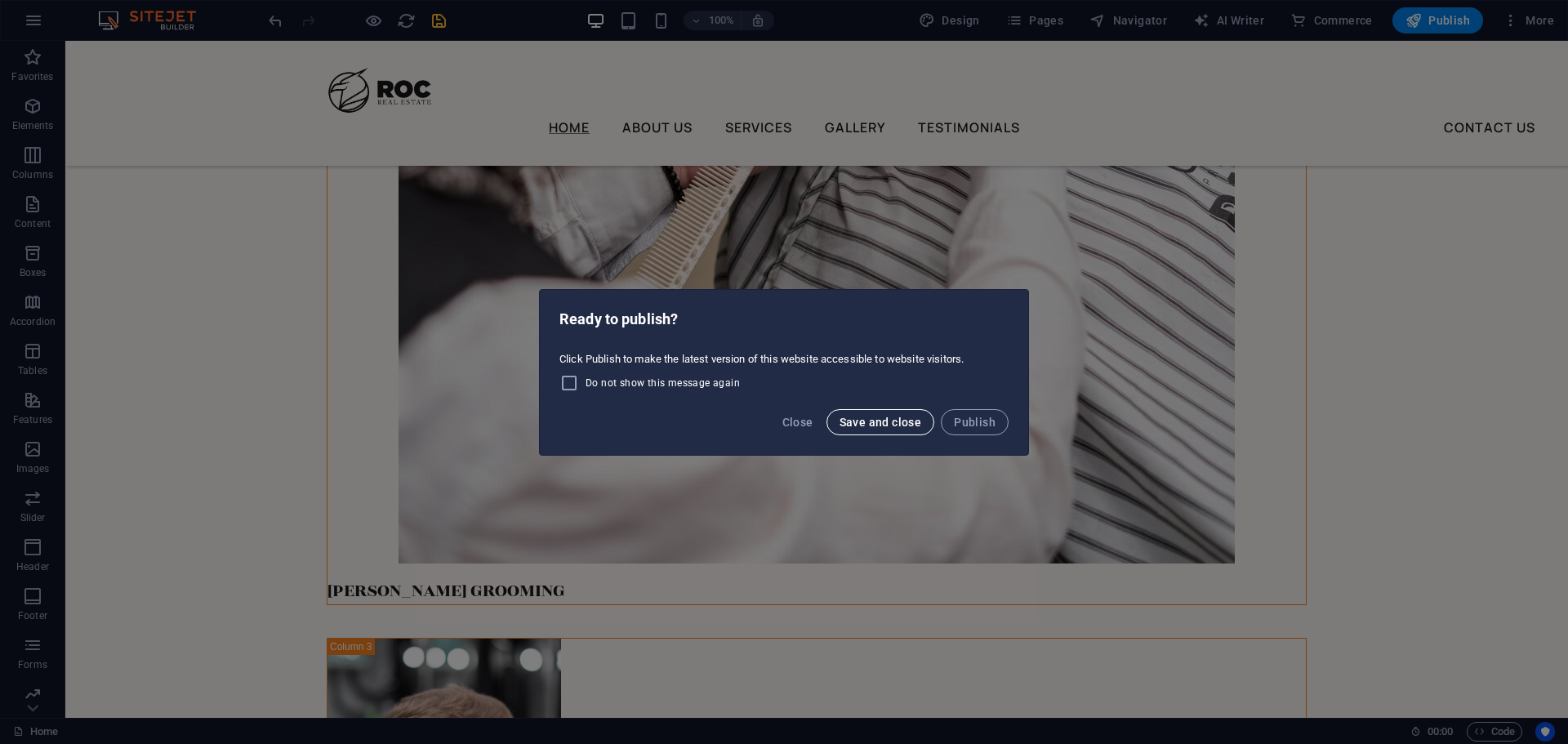
click at [898, 424] on span "Save and close" at bounding box center [880, 422] width 83 height 13
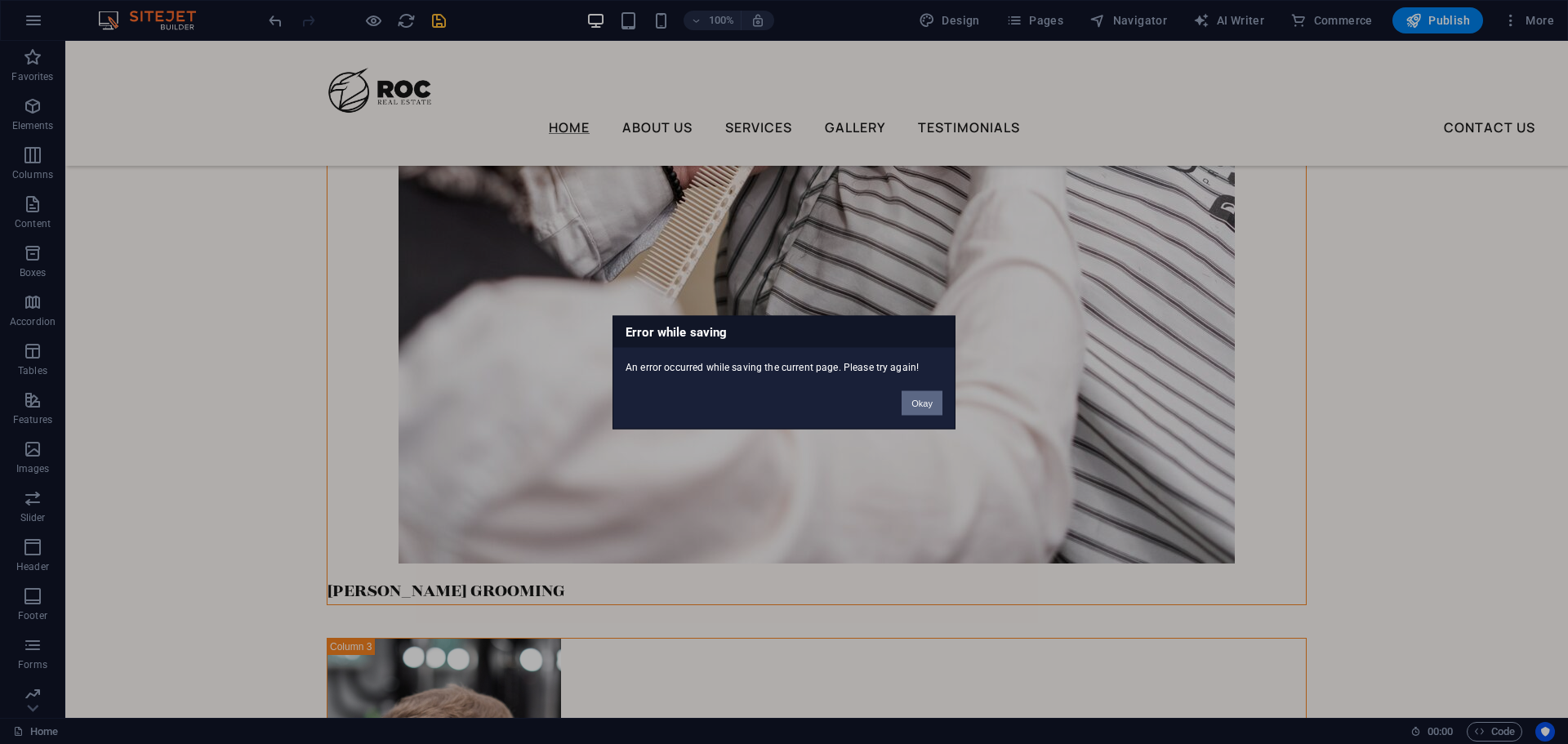
click at [926, 396] on button "Okay" at bounding box center [922, 402] width 41 height 25
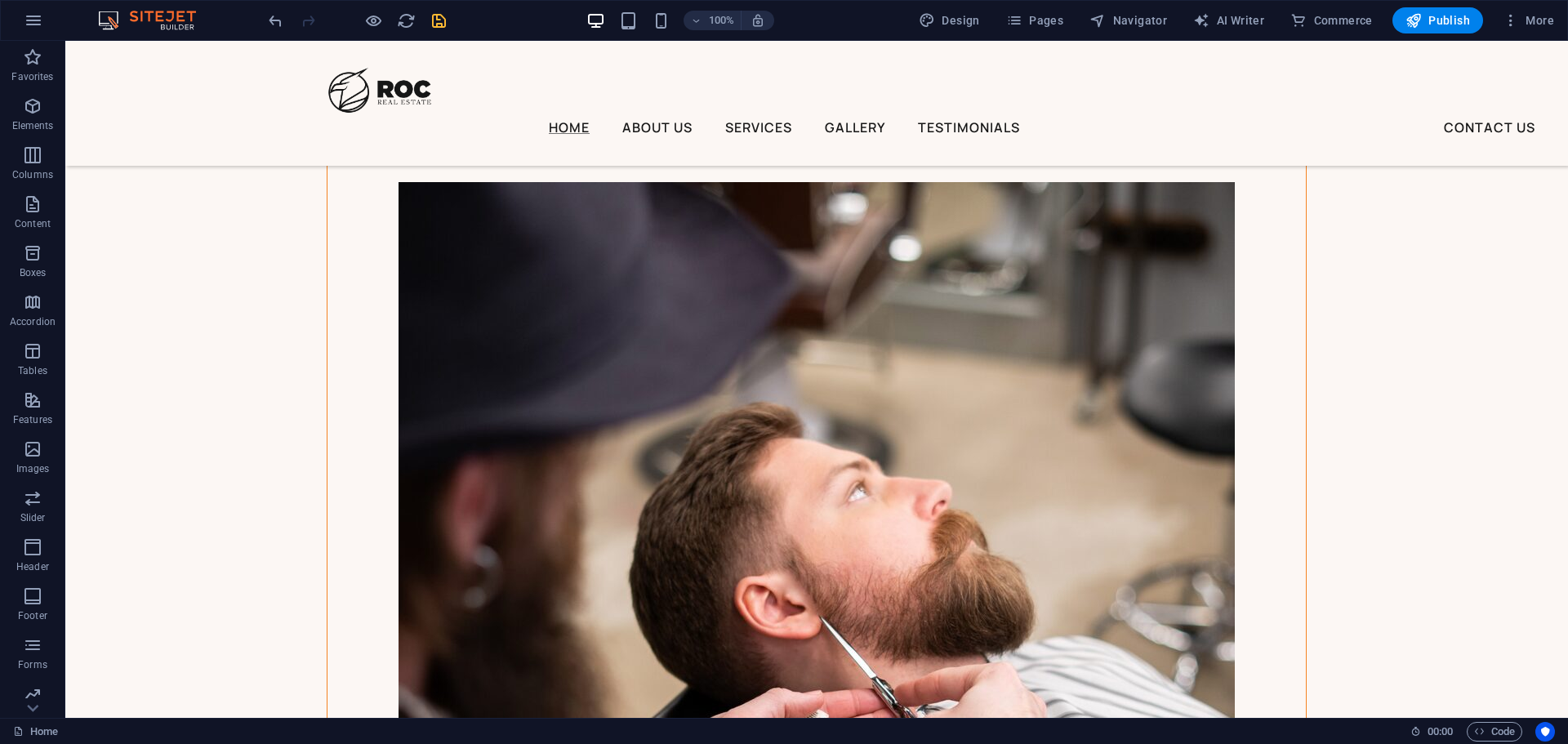
scroll to position [3558, 0]
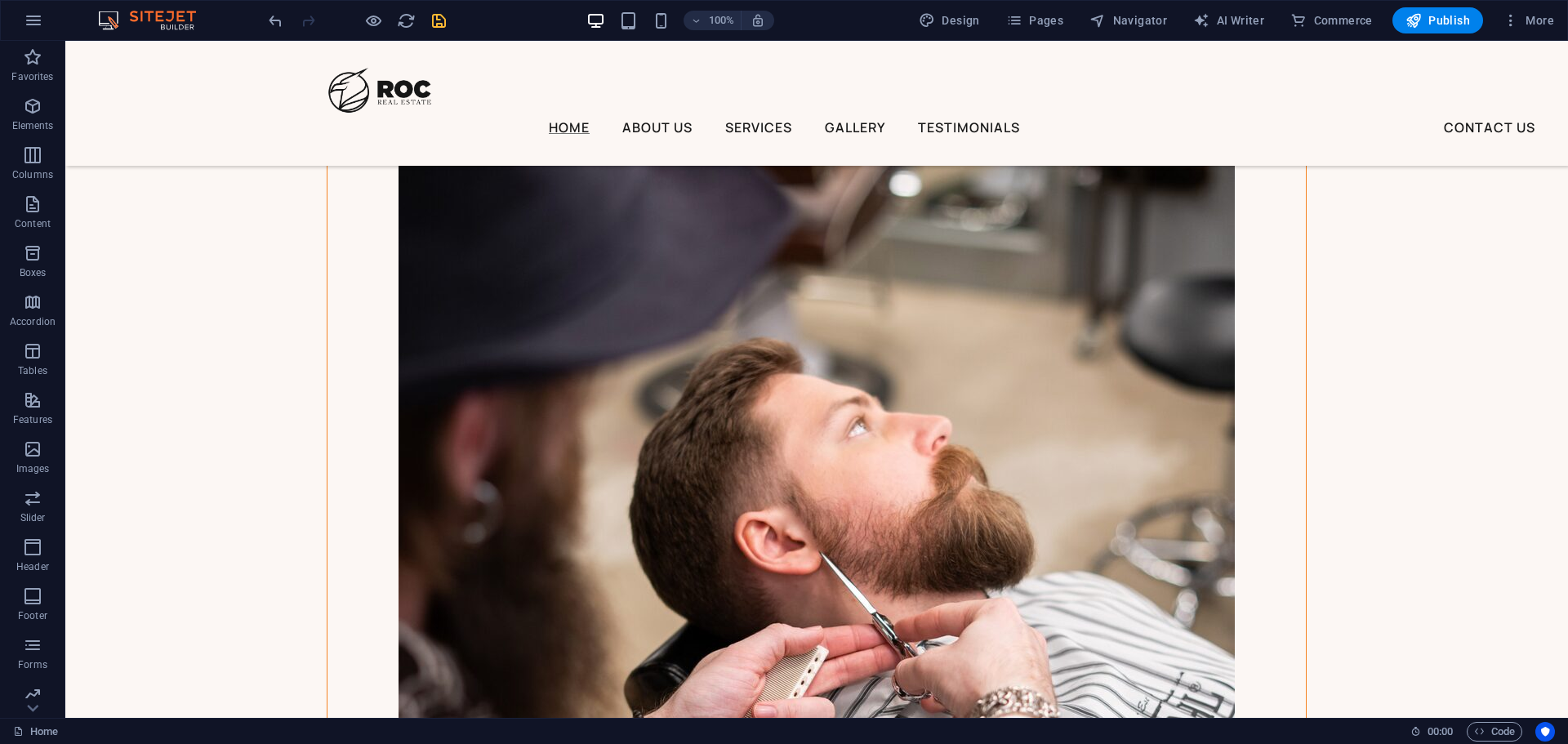
click at [175, 18] on img at bounding box center [155, 21] width 123 height 20
click at [966, 13] on span "Design" at bounding box center [948, 20] width 61 height 16
select select "px"
select select "400"
select select "px"
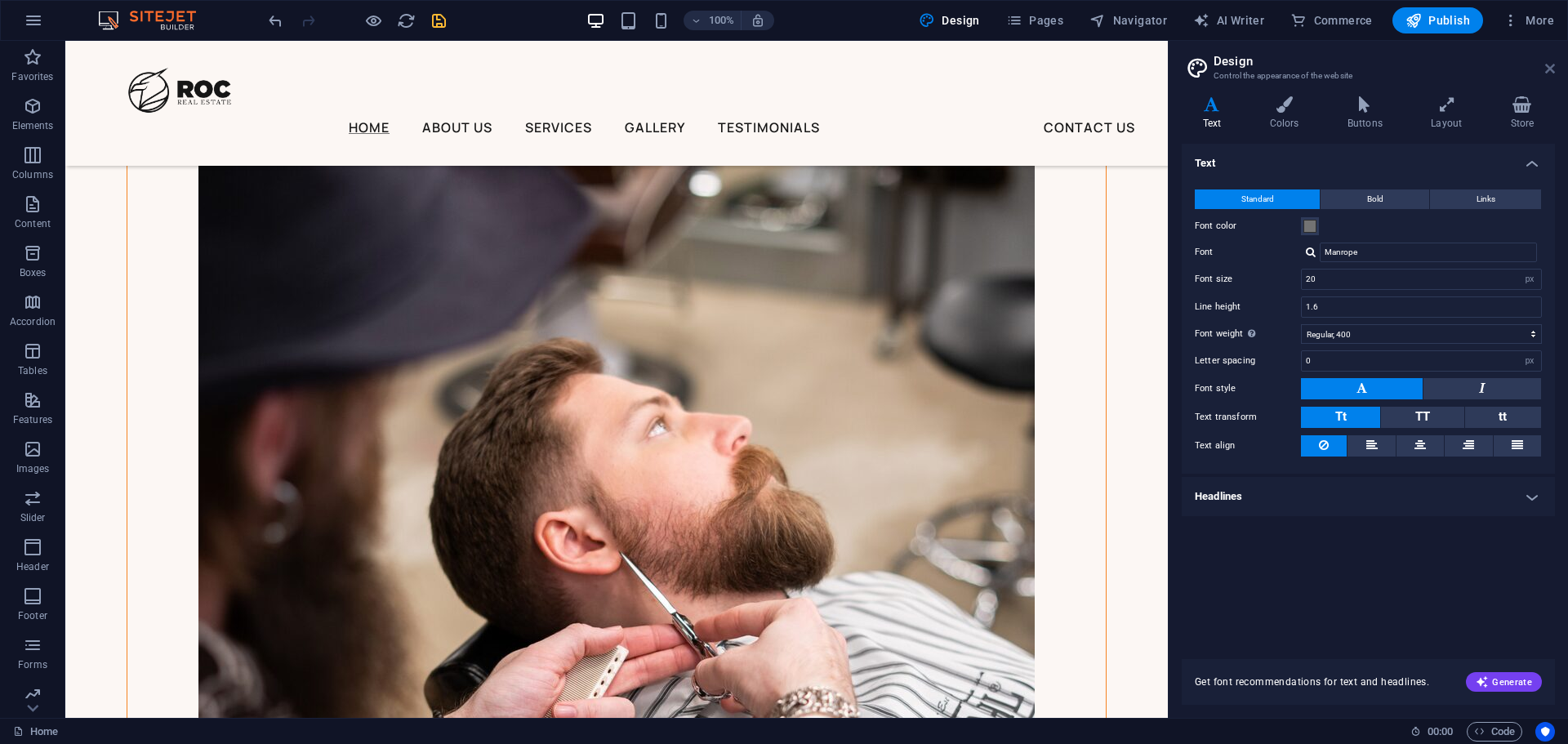
drag, startPoint x: 1549, startPoint y: 68, endPoint x: 1483, endPoint y: 26, distance: 78.2
click at [1549, 68] on icon at bounding box center [1549, 68] width 10 height 13
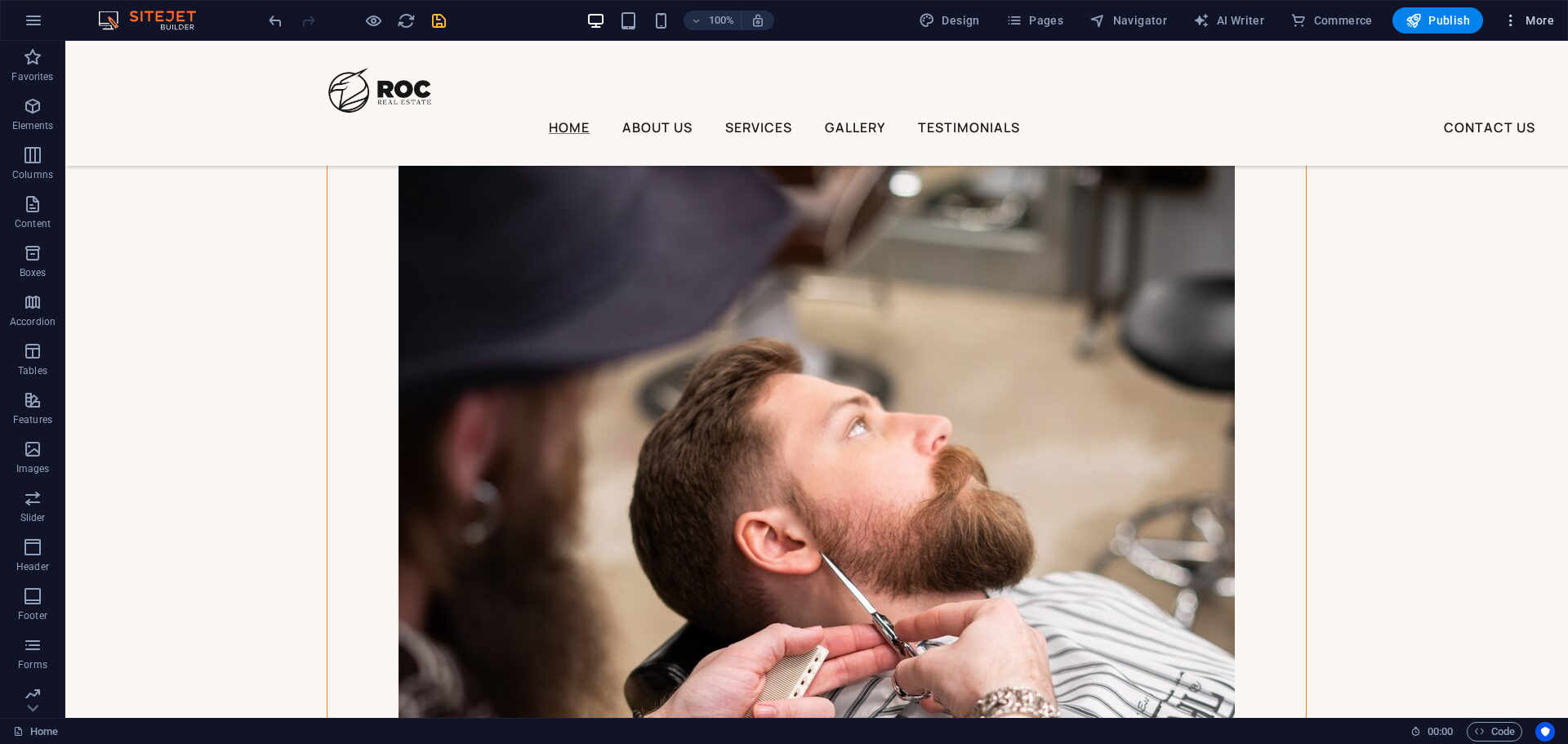
click at [1533, 22] on span "More" at bounding box center [1528, 20] width 52 height 16
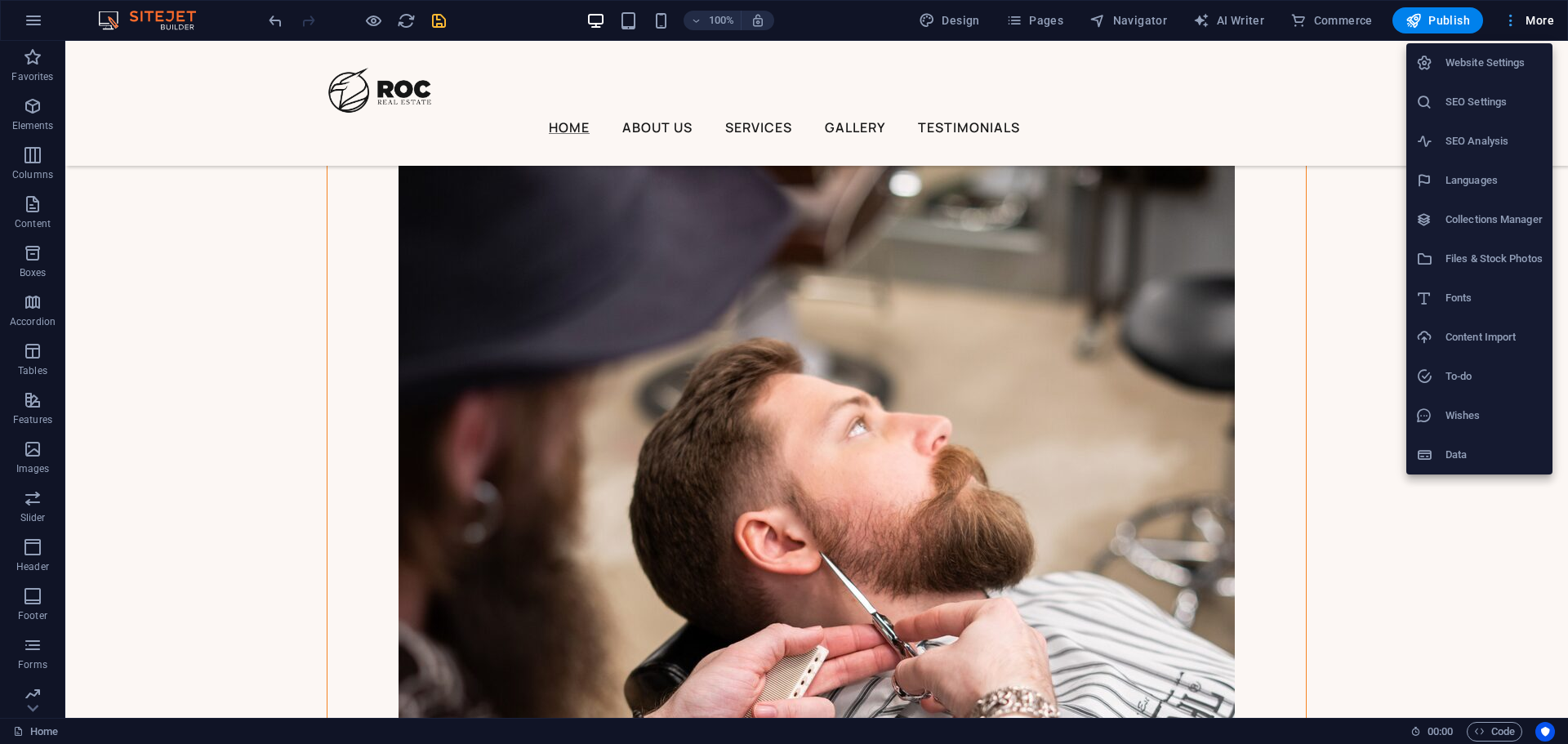
click at [1533, 22] on div at bounding box center [784, 372] width 1568 height 744
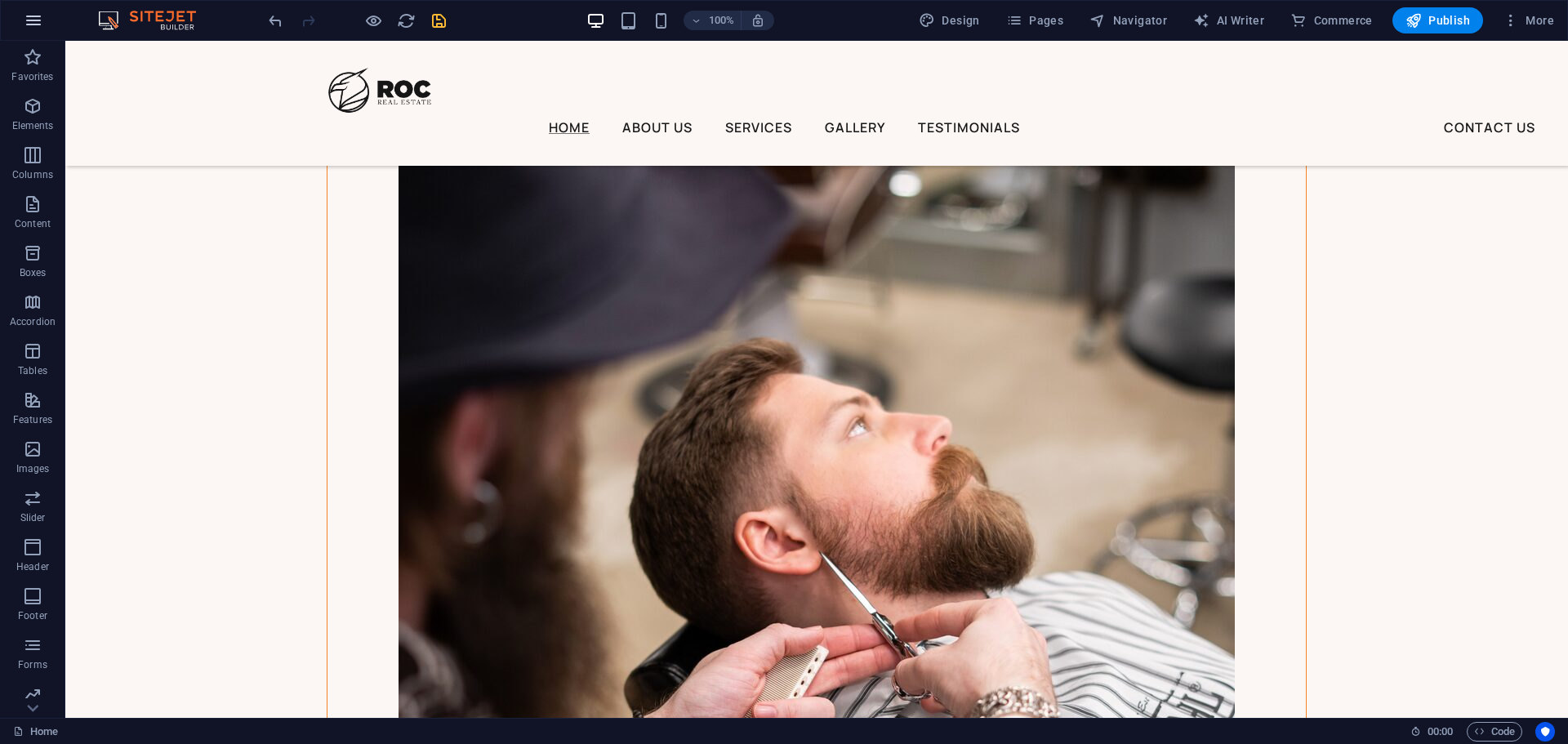
click at [35, 4] on button "button" at bounding box center [33, 20] width 39 height 39
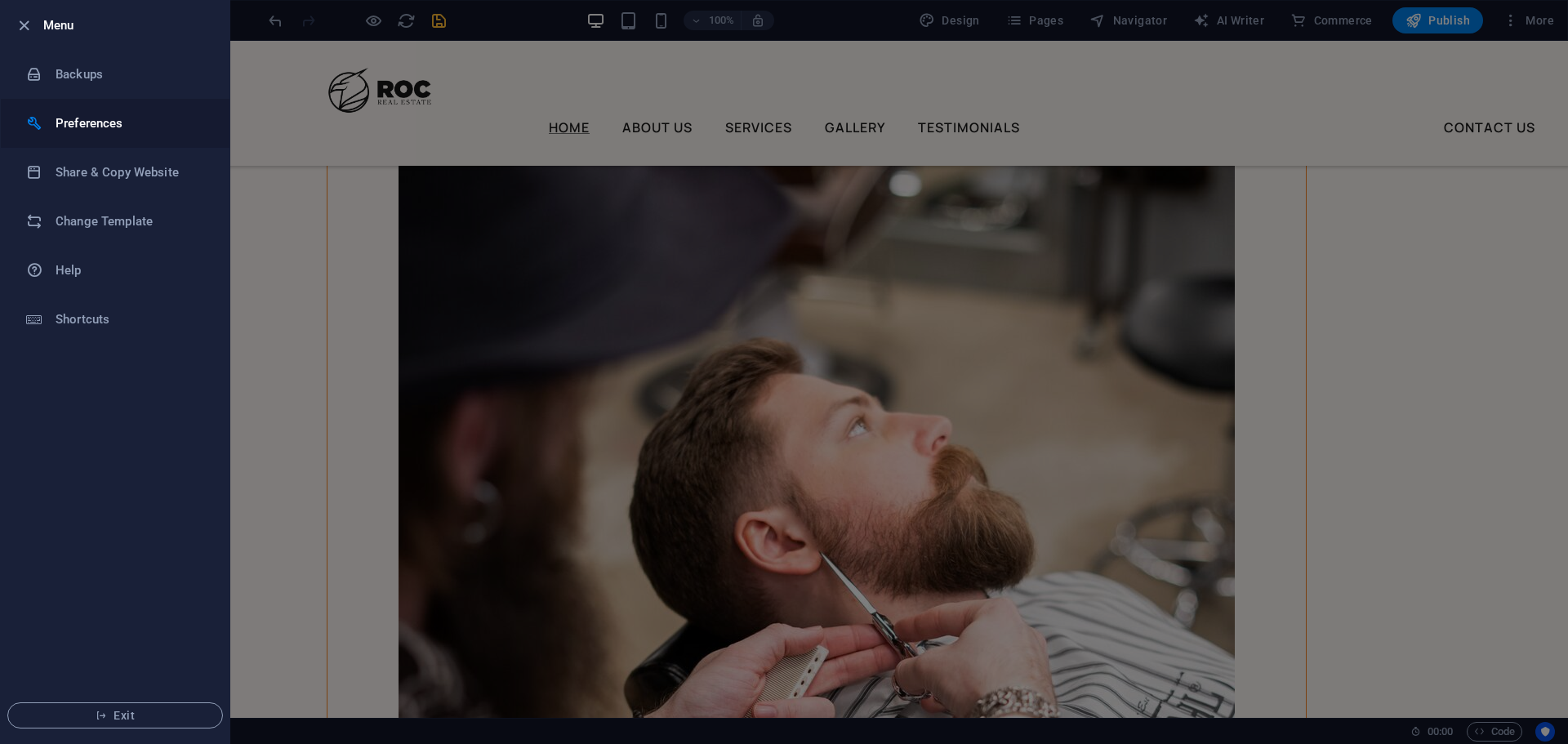
click at [116, 125] on h6 "Preferences" at bounding box center [131, 124] width 151 height 20
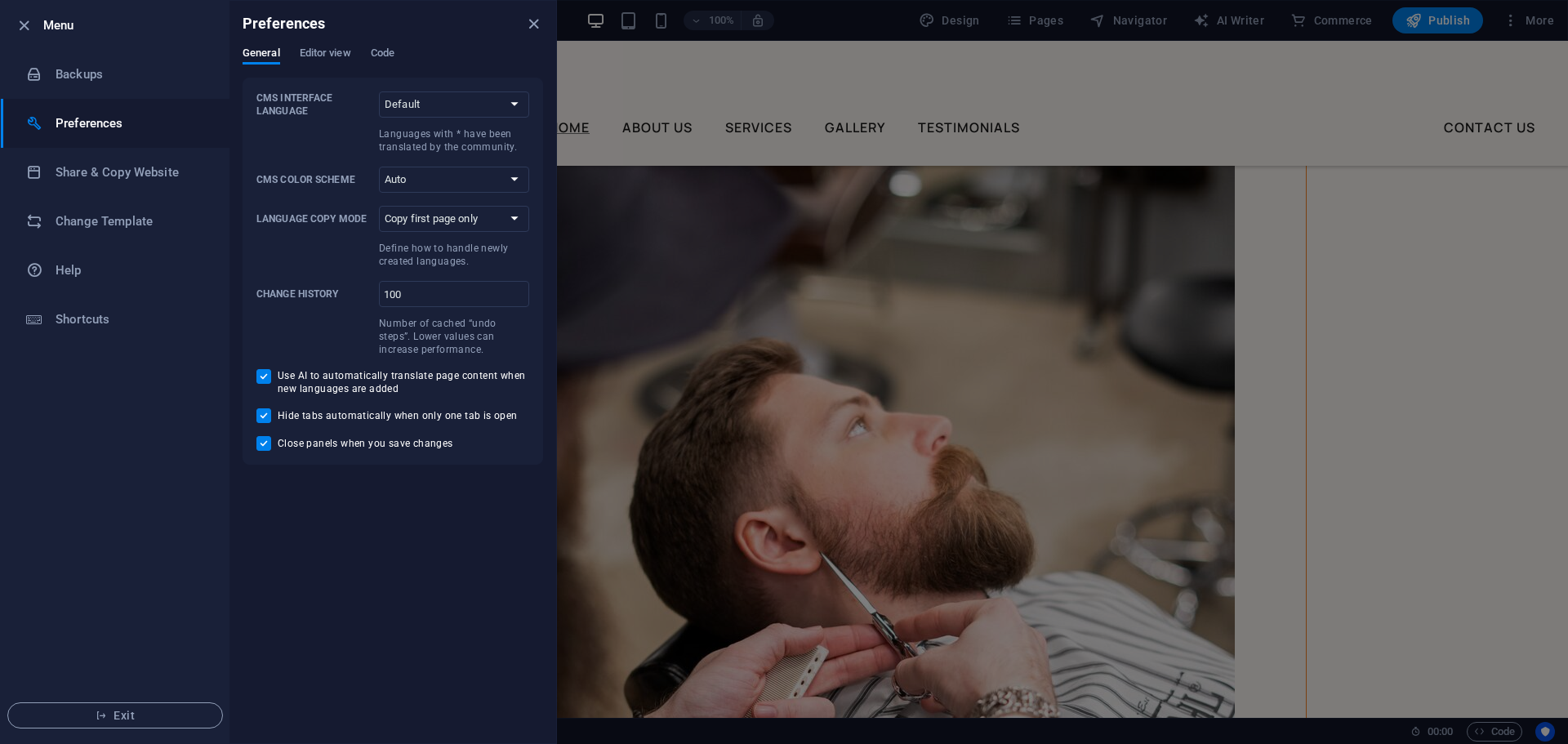
click at [125, 122] on h6 "Preferences" at bounding box center [131, 124] width 151 height 20
click at [104, 66] on h6 "Backups" at bounding box center [131, 75] width 151 height 20
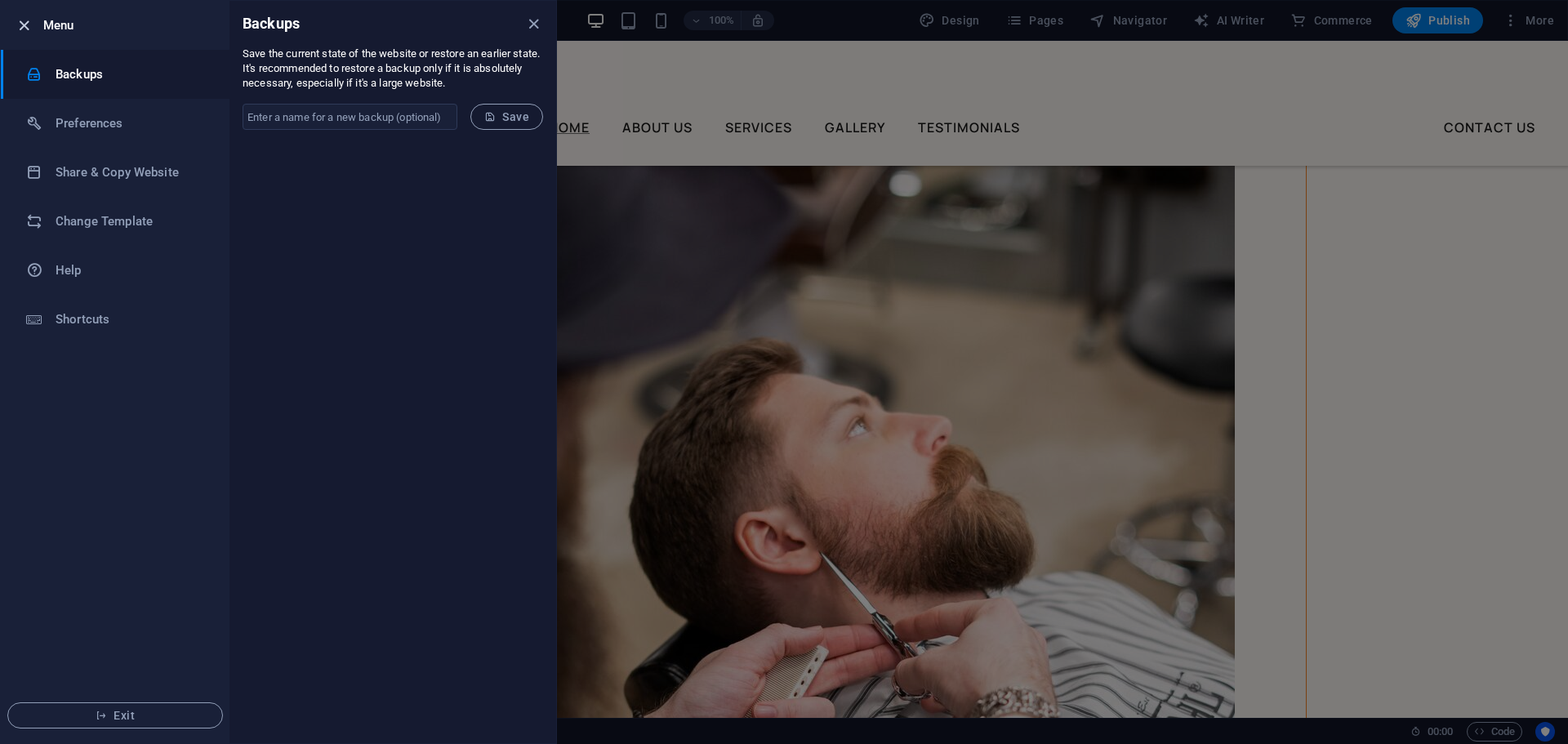
click at [27, 21] on icon "button" at bounding box center [24, 25] width 19 height 19
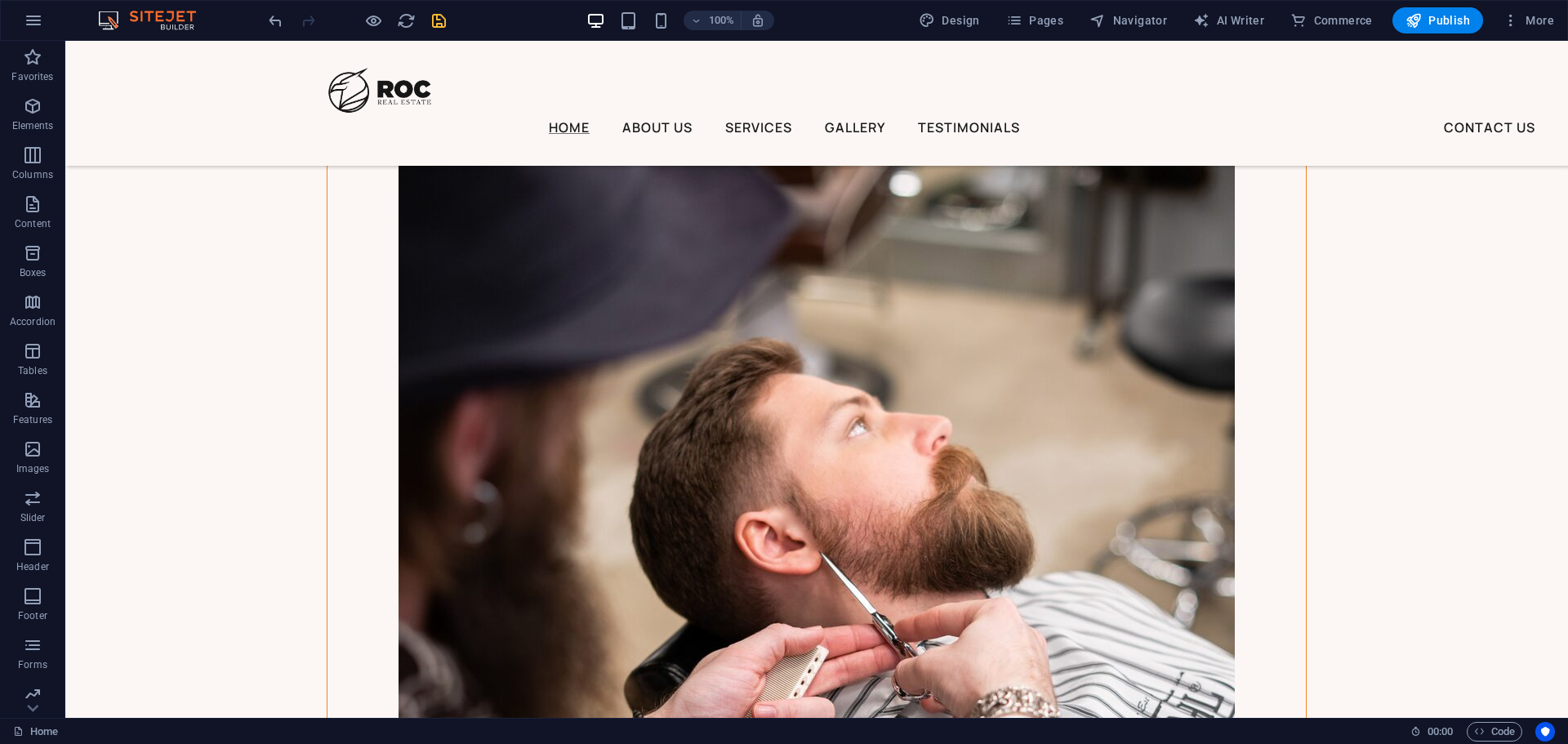
click at [168, 10] on div "100% Design Pages Navigator AI Writer Commerce Publish More" at bounding box center [784, 20] width 1566 height 39
click at [275, 20] on icon "undo" at bounding box center [275, 21] width 19 height 19
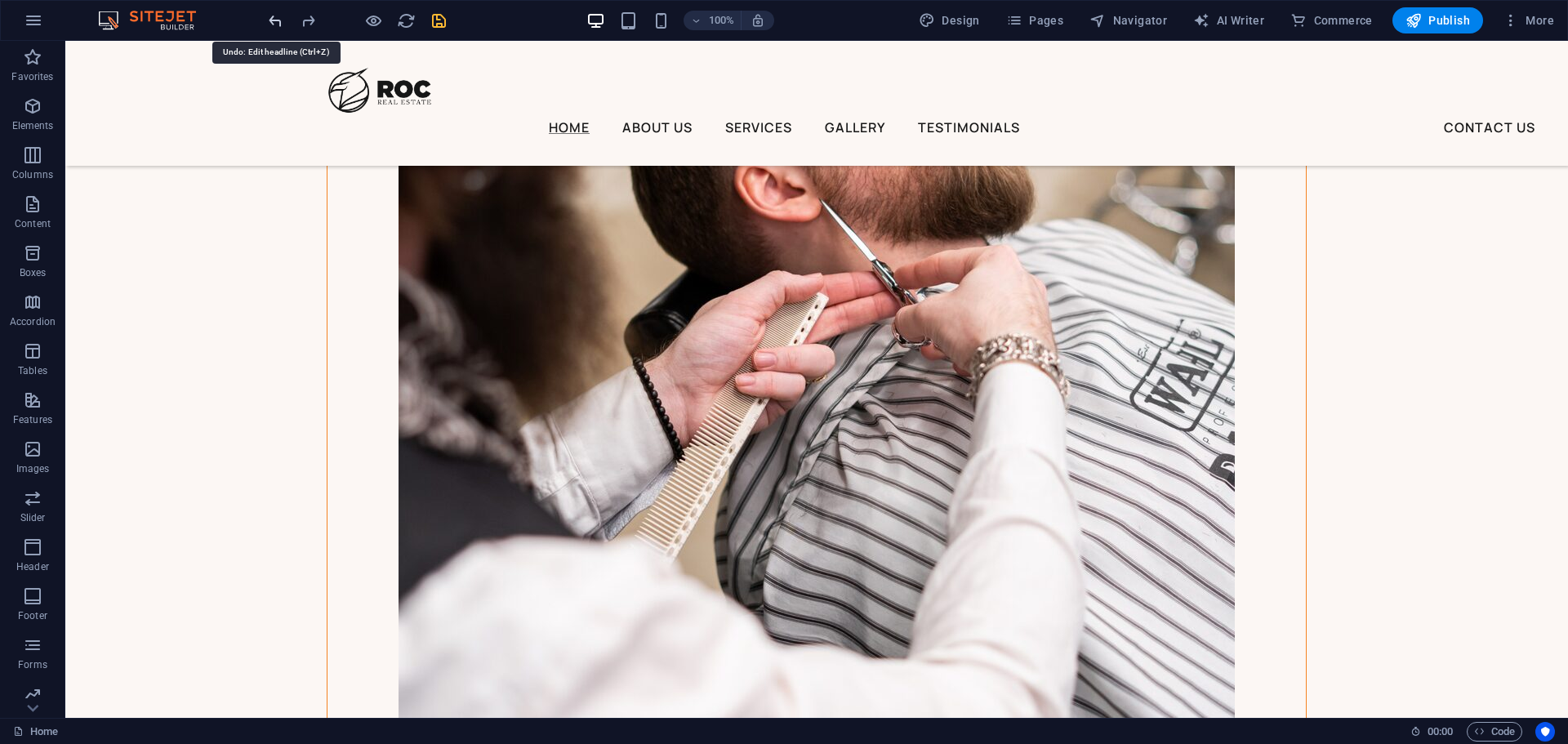
scroll to position [4147, 0]
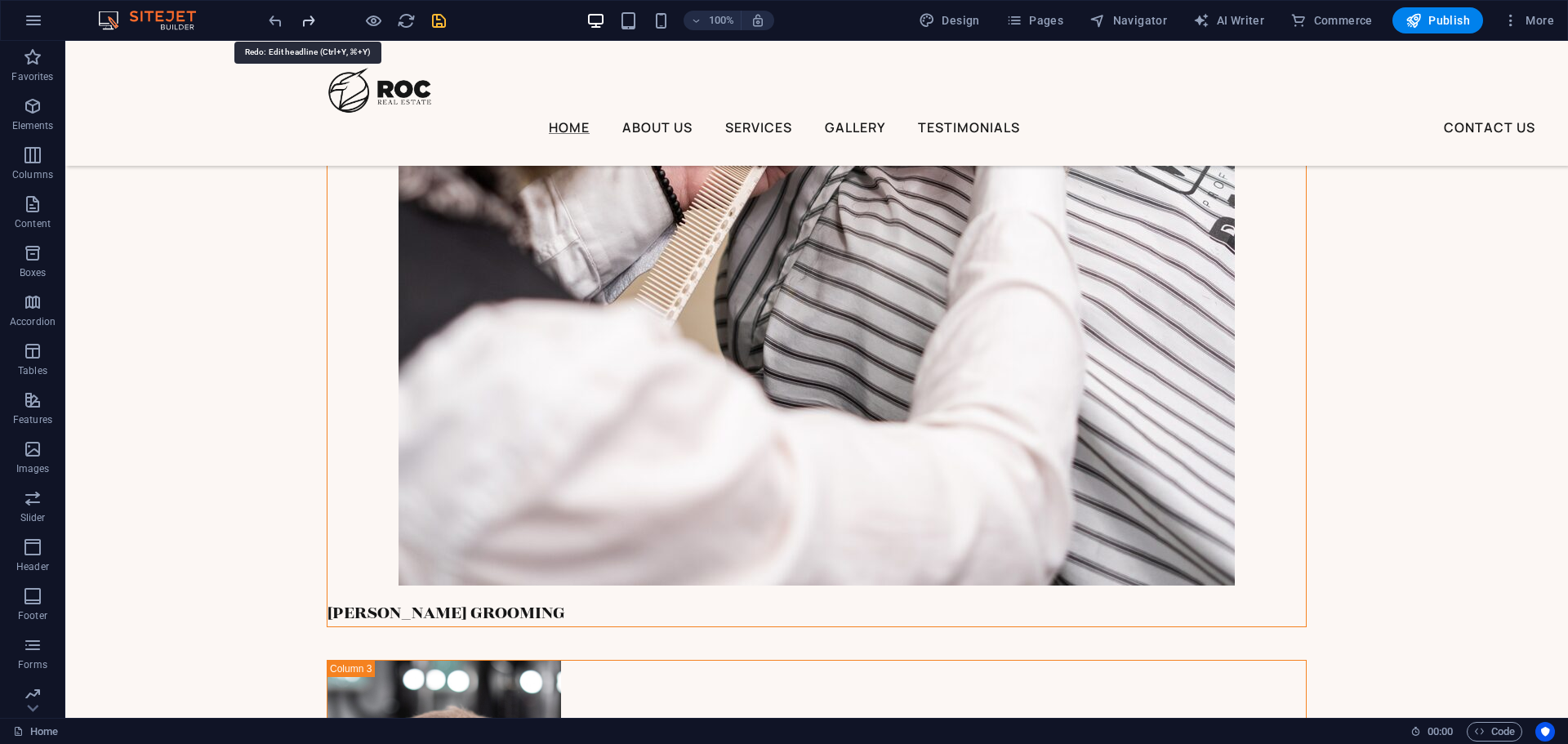
click at [301, 24] on icon "redo" at bounding box center [308, 21] width 19 height 19
click at [435, 23] on icon "save" at bounding box center [438, 21] width 19 height 19
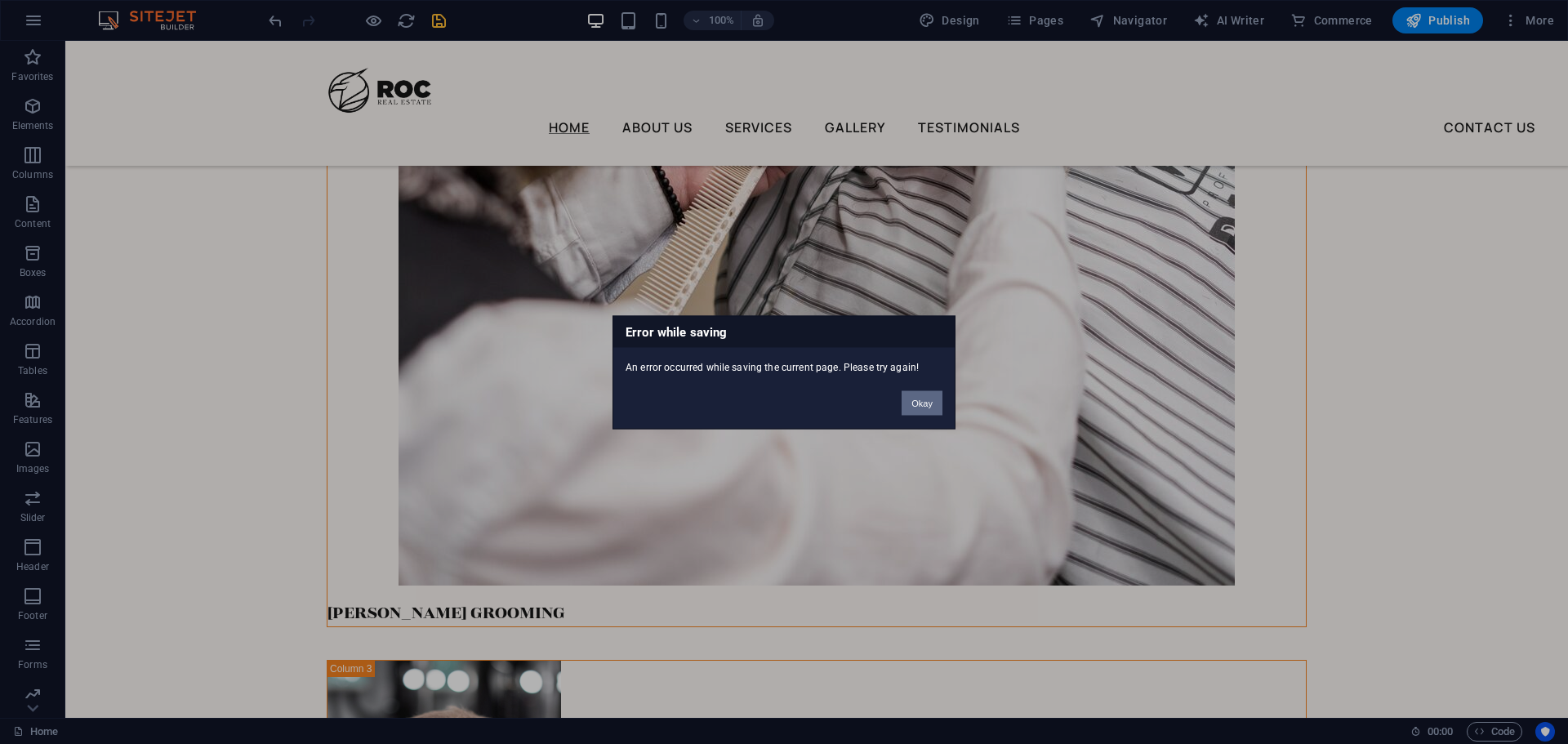
click at [935, 397] on button "Okay" at bounding box center [922, 402] width 41 height 25
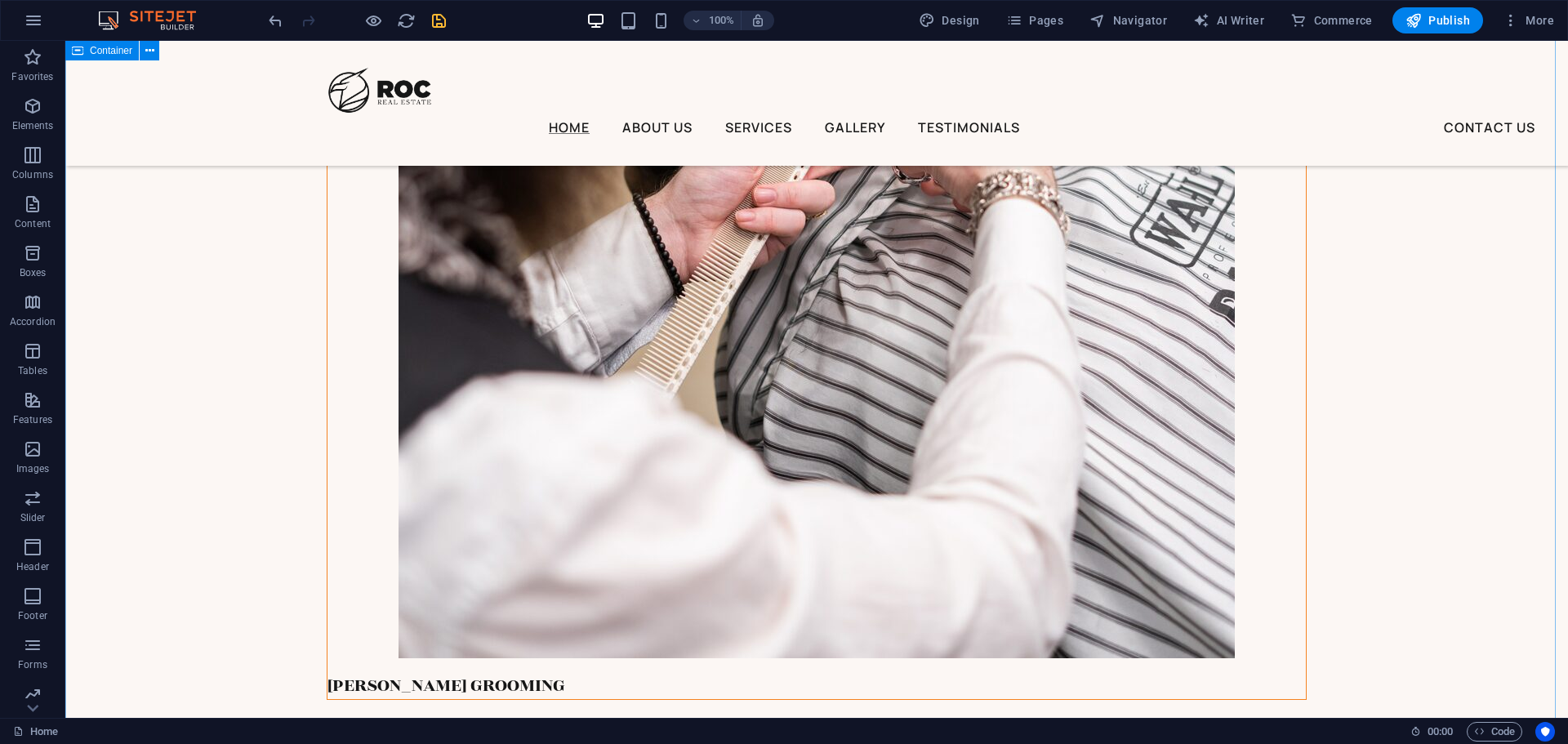
scroll to position [3821, 0]
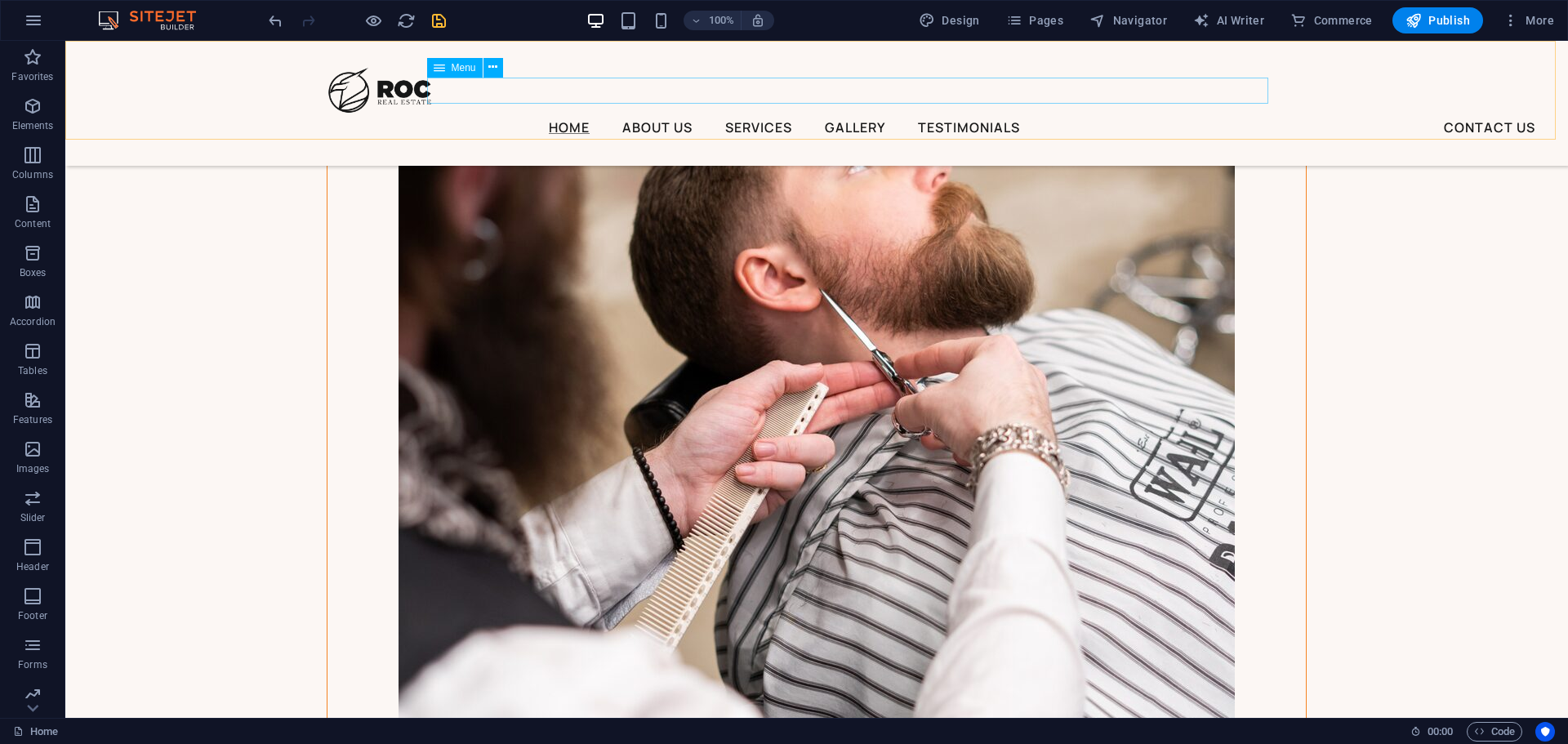
click at [707, 114] on nav "Home About Us Services Gallery Testimonials Contact Us" at bounding box center [800, 126] width 947 height 26
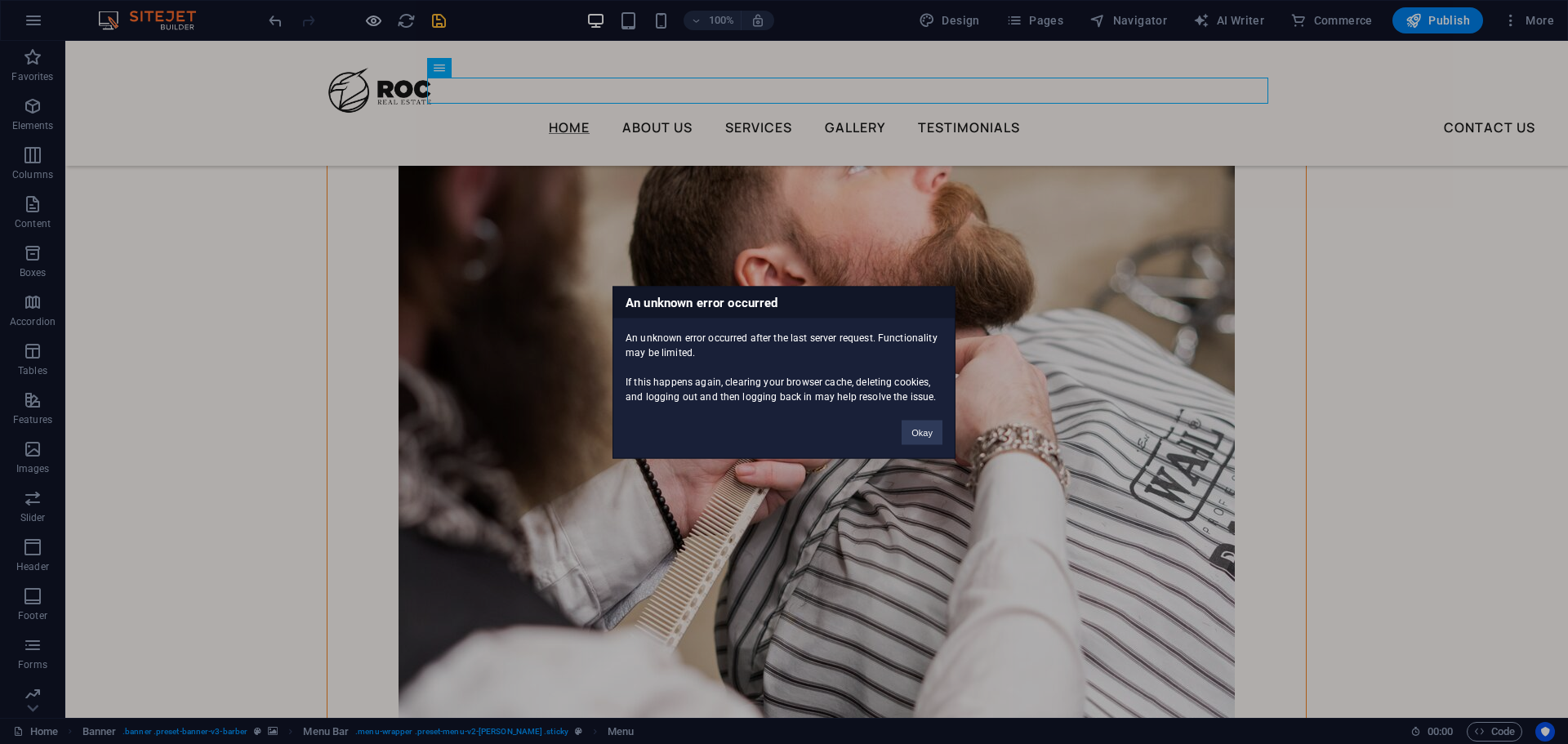
click at [371, 13] on div "An unknown error occurred An unknown error occurred after the last server reque…" at bounding box center [784, 372] width 1568 height 744
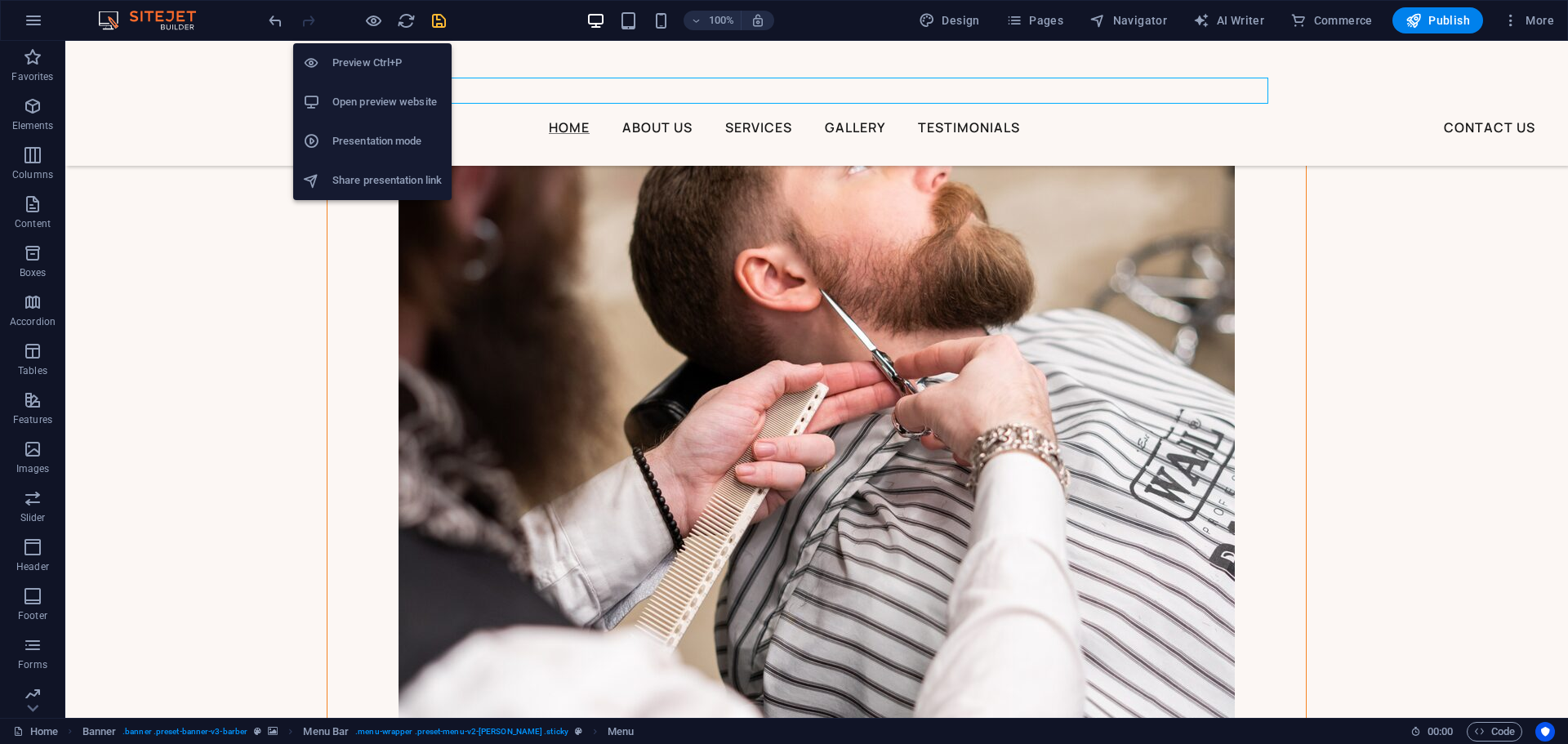
click at [389, 59] on h6 "Preview Ctrl+P" at bounding box center [387, 63] width 109 height 20
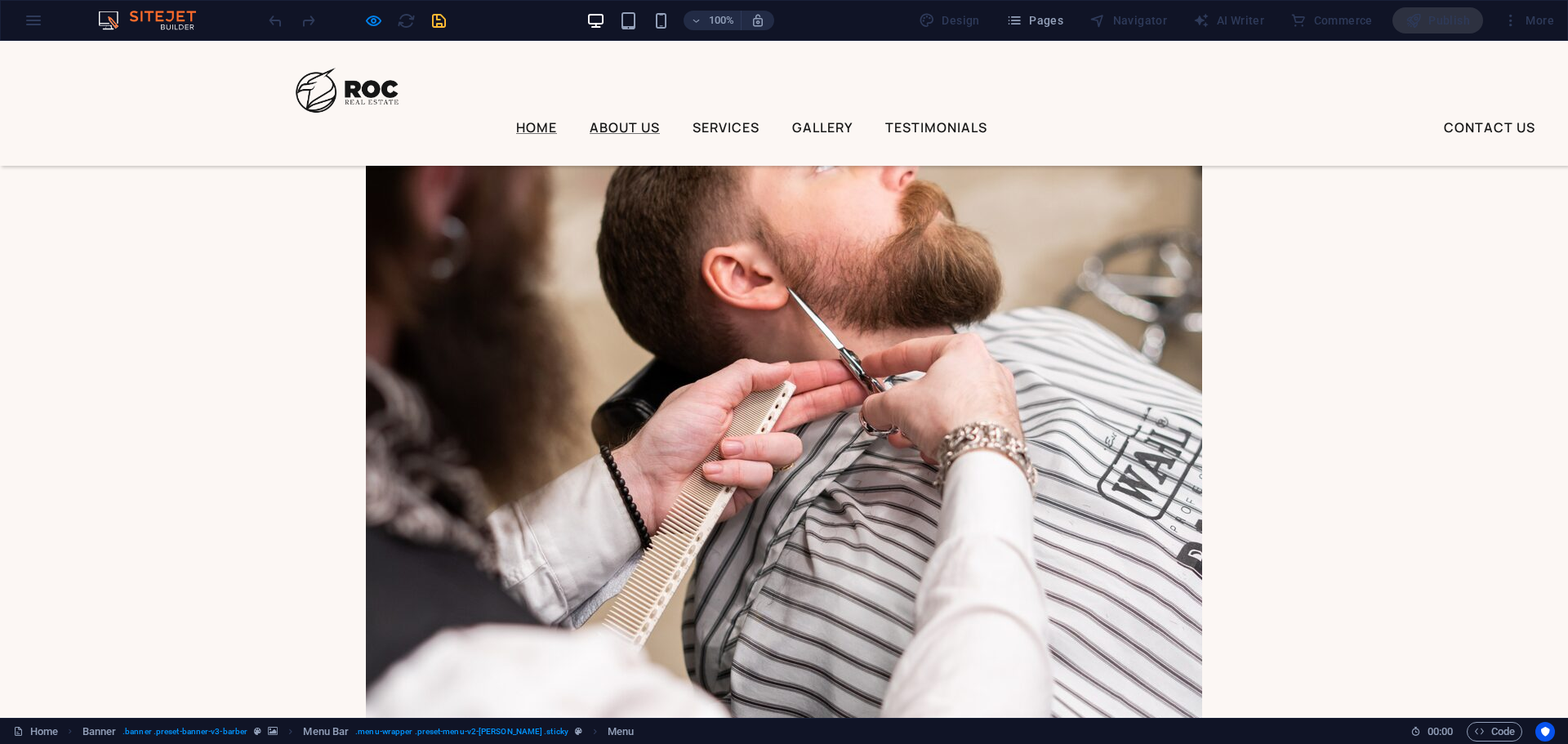
click at [660, 121] on link "About Us" at bounding box center [624, 127] width 70 height 13
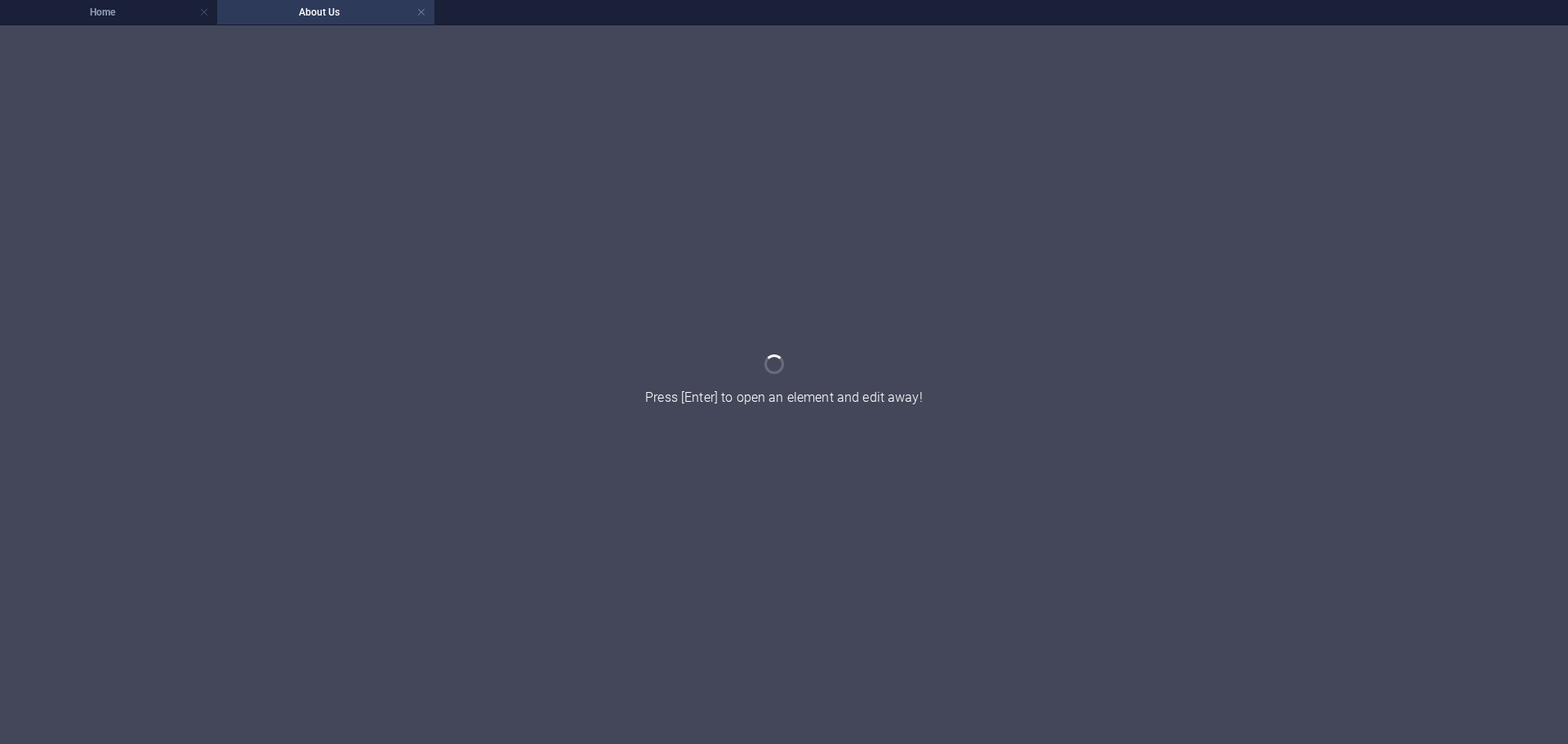
scroll to position [0, 0]
click at [135, 18] on h4 "Home" at bounding box center [108, 13] width 217 height 18
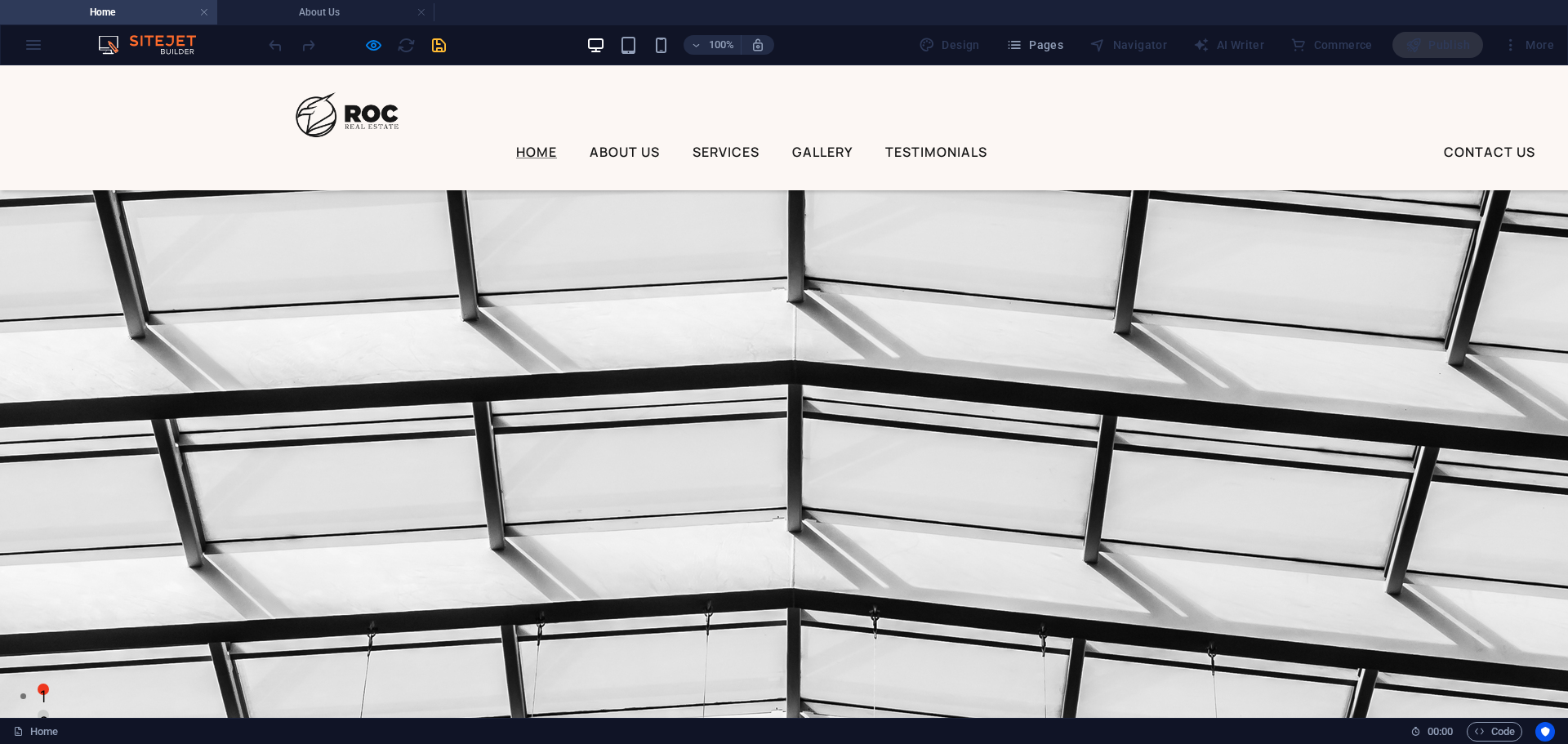
scroll to position [3820, 0]
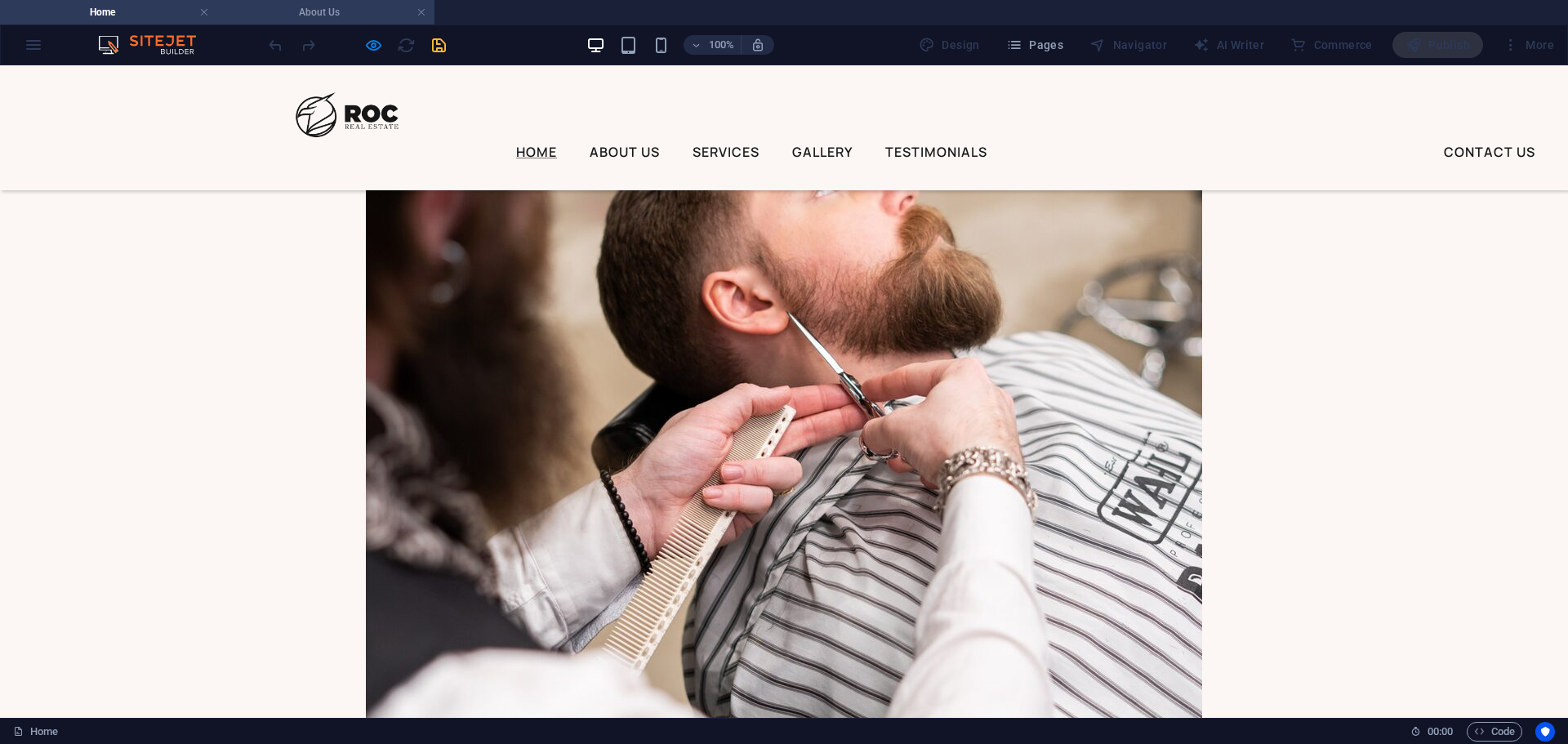
click at [269, 6] on h4 "About Us" at bounding box center [325, 13] width 217 height 18
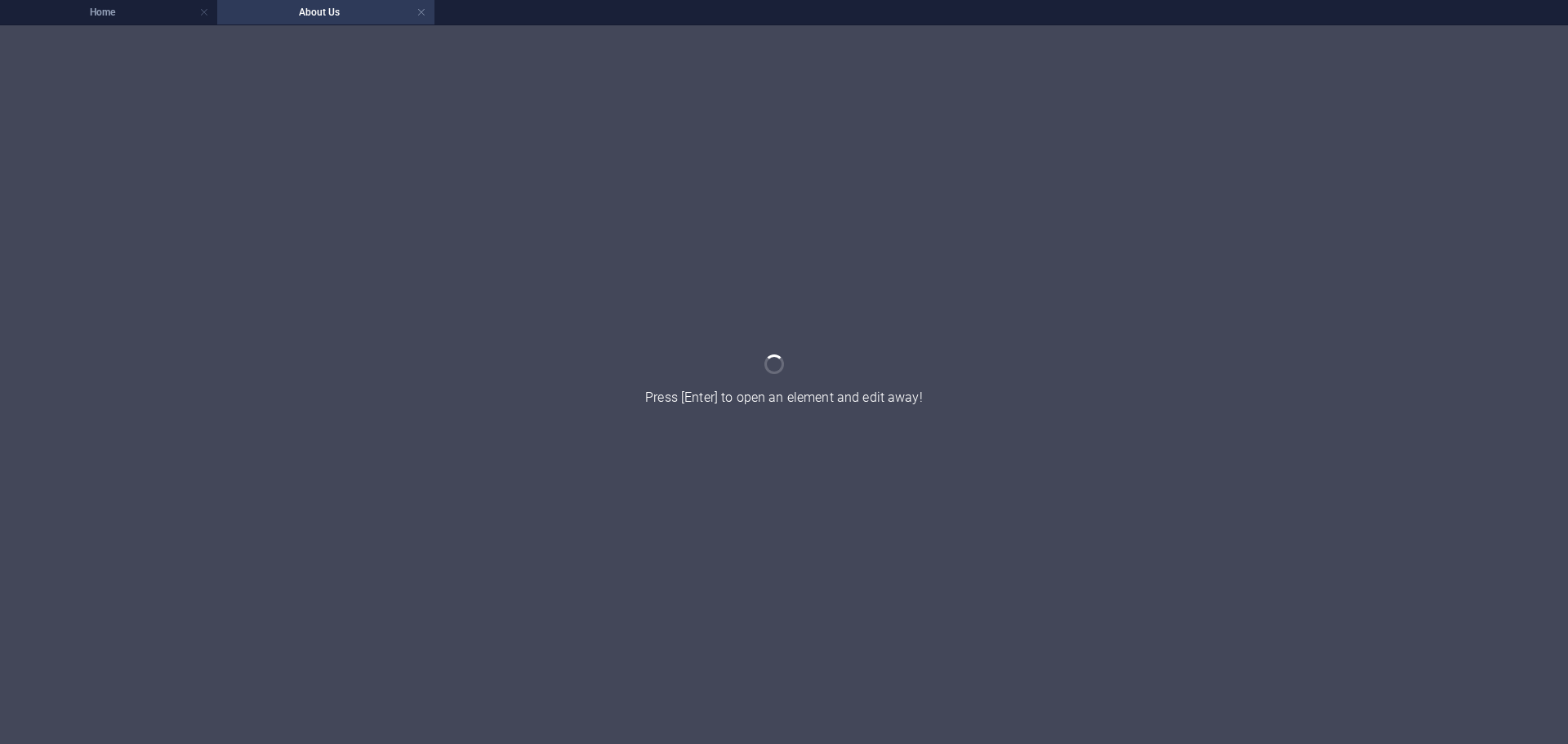
scroll to position [0, 0]
click at [421, 14] on link at bounding box center [421, 12] width 10 height 15
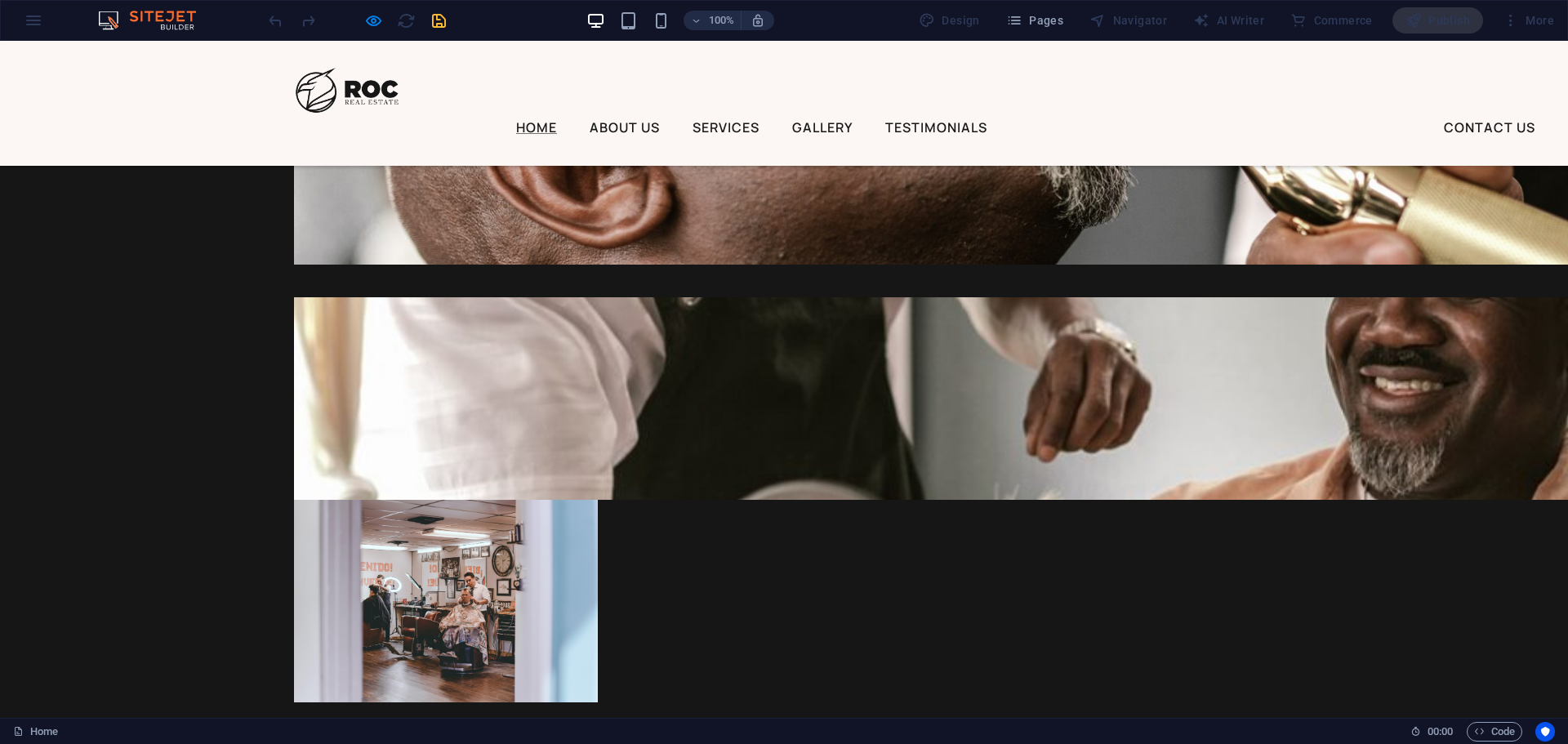
scroll to position [5912, 0]
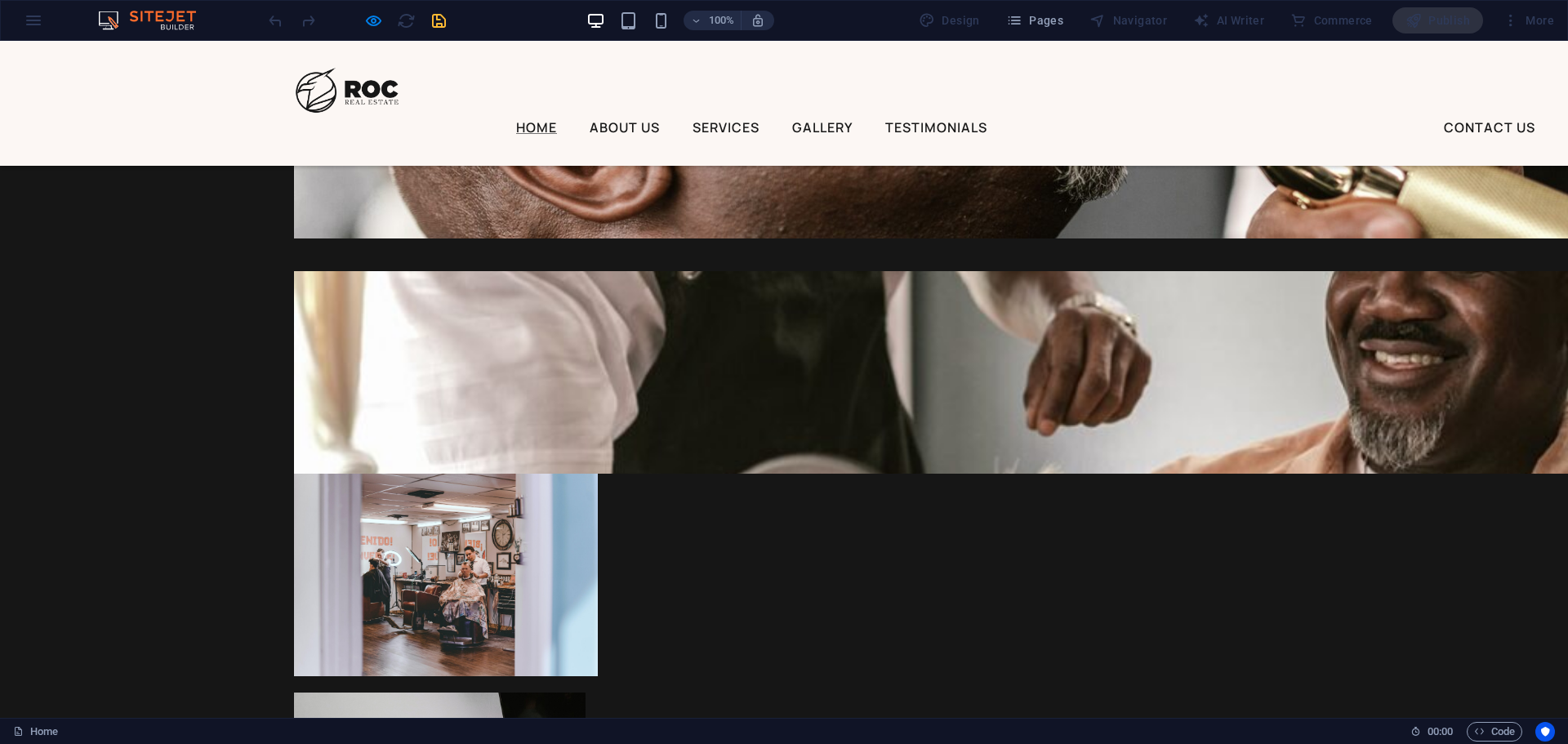
drag, startPoint x: 1567, startPoint y: 453, endPoint x: 1170, endPoint y: 441, distance: 397.2
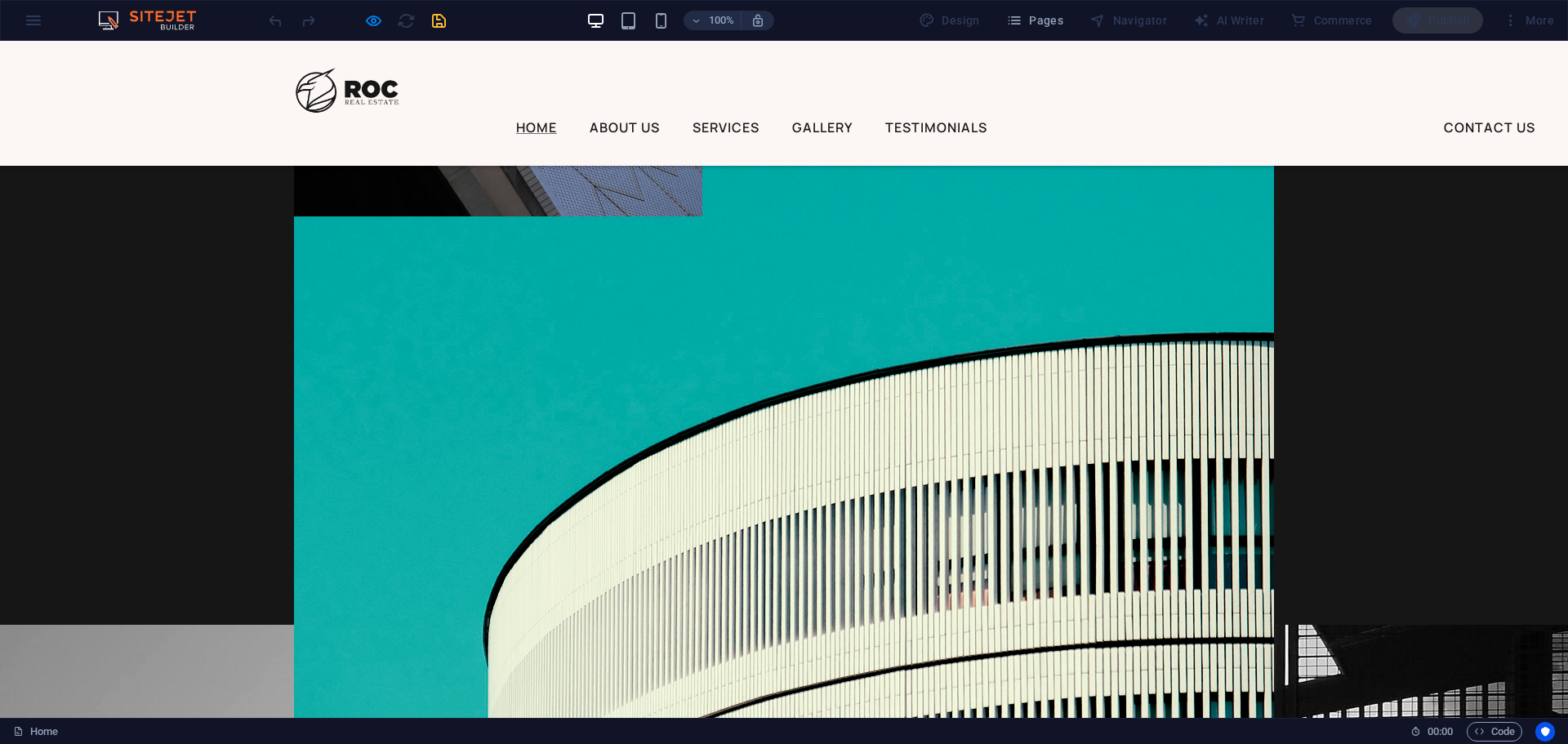
scroll to position [0, 0]
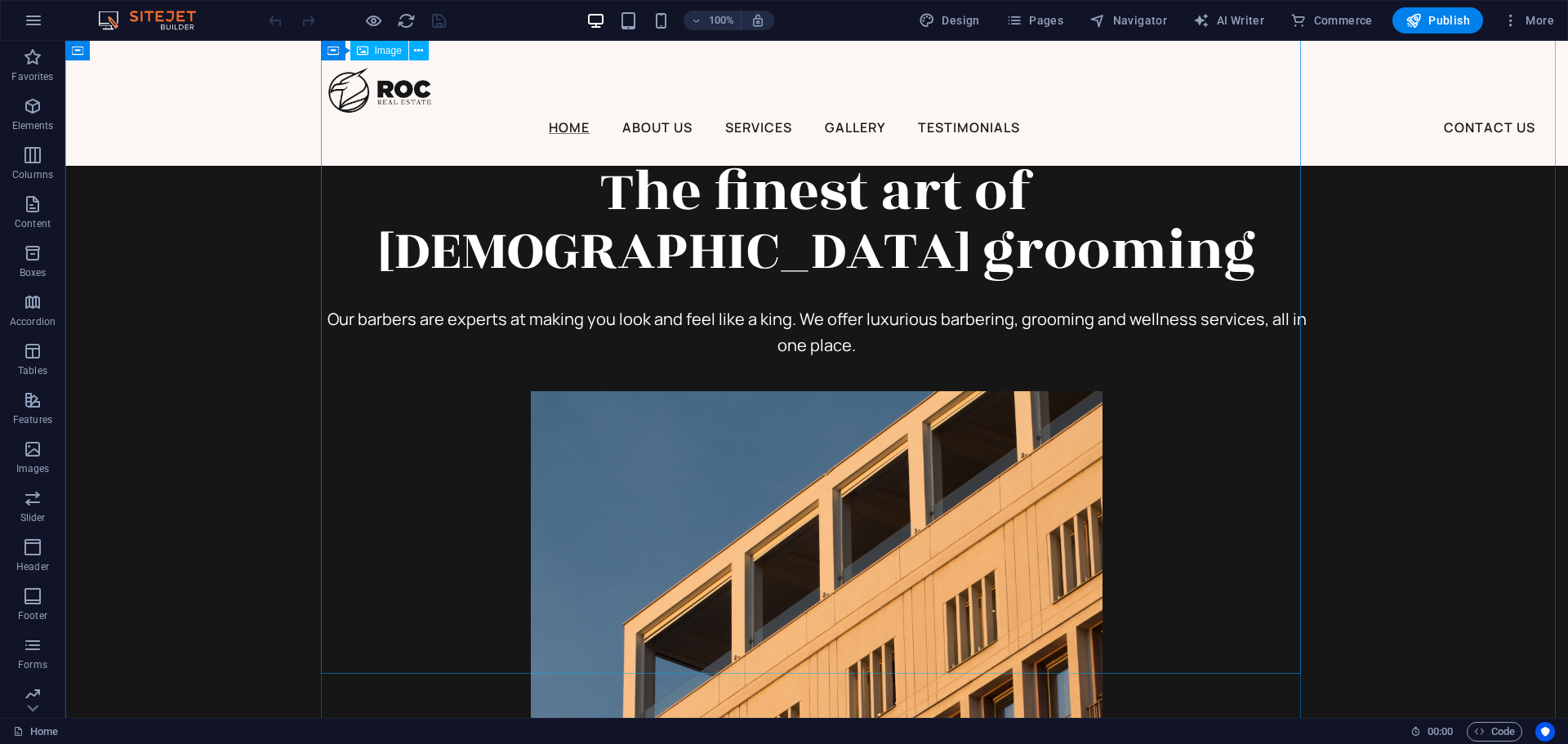
scroll to position [572, 0]
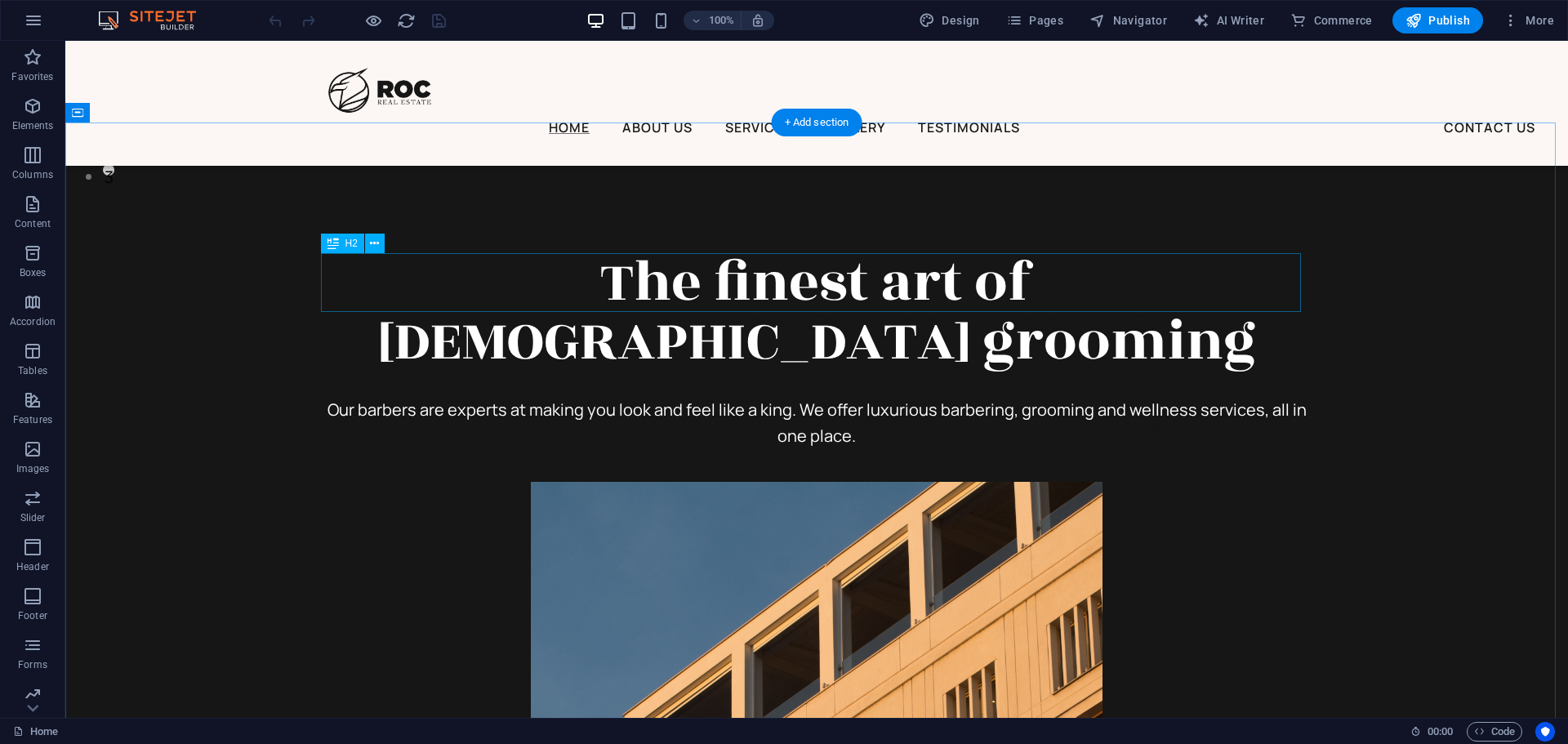
click at [979, 301] on div "The finest art of [DEMOGRAPHIC_DATA] grooming" at bounding box center [816, 311] width 980 height 117
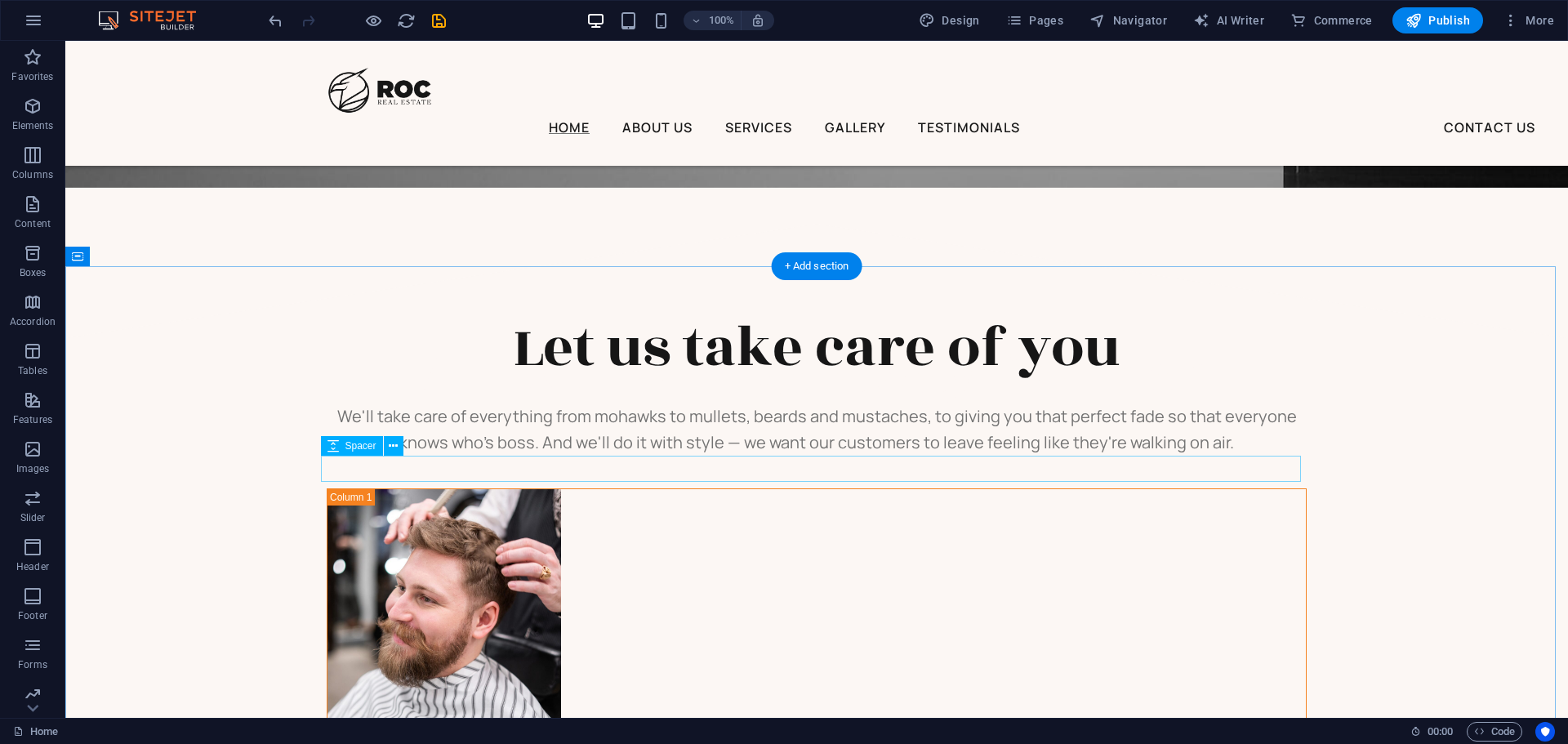
scroll to position [2696, 0]
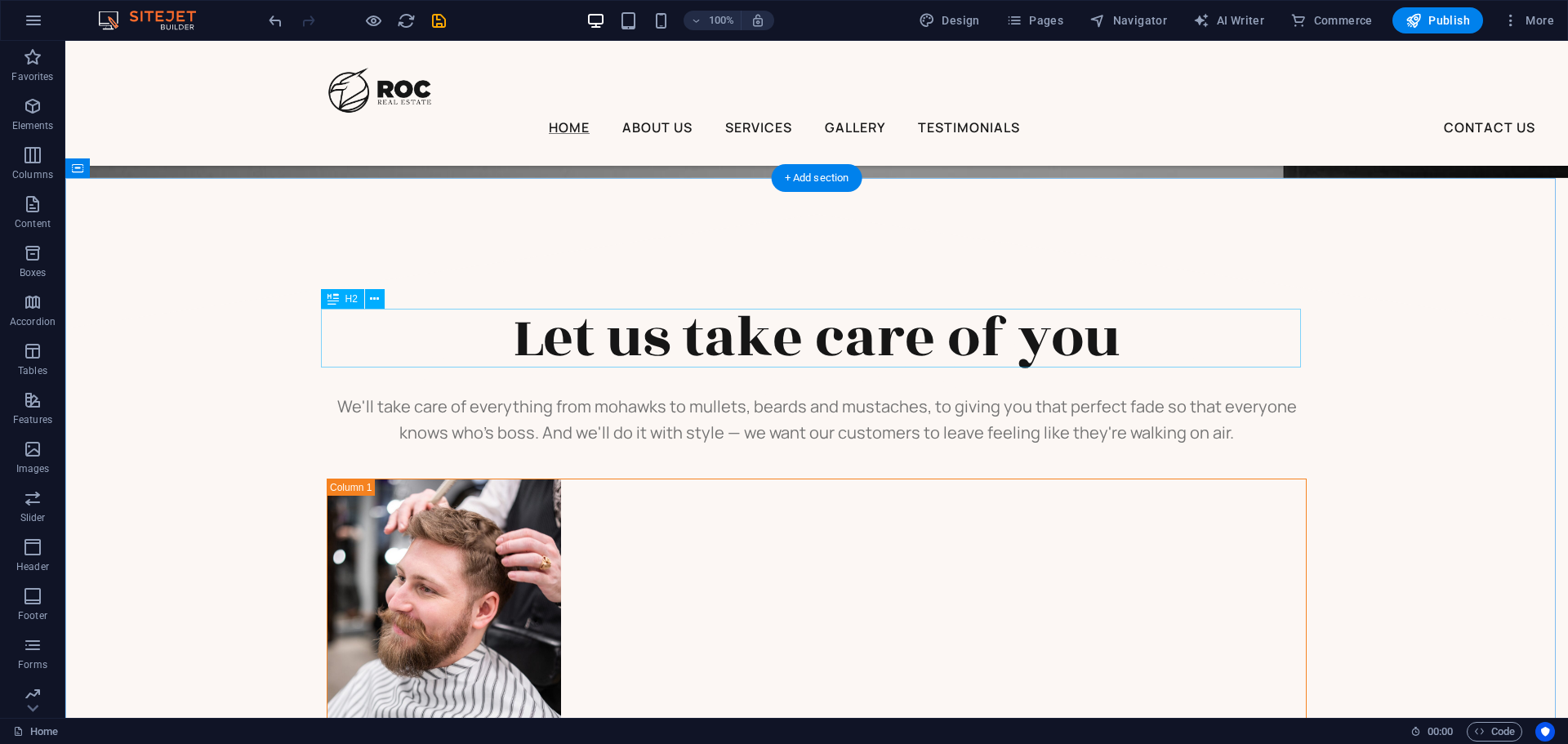
click at [821, 346] on div "Let us take care of you" at bounding box center [816, 338] width 980 height 59
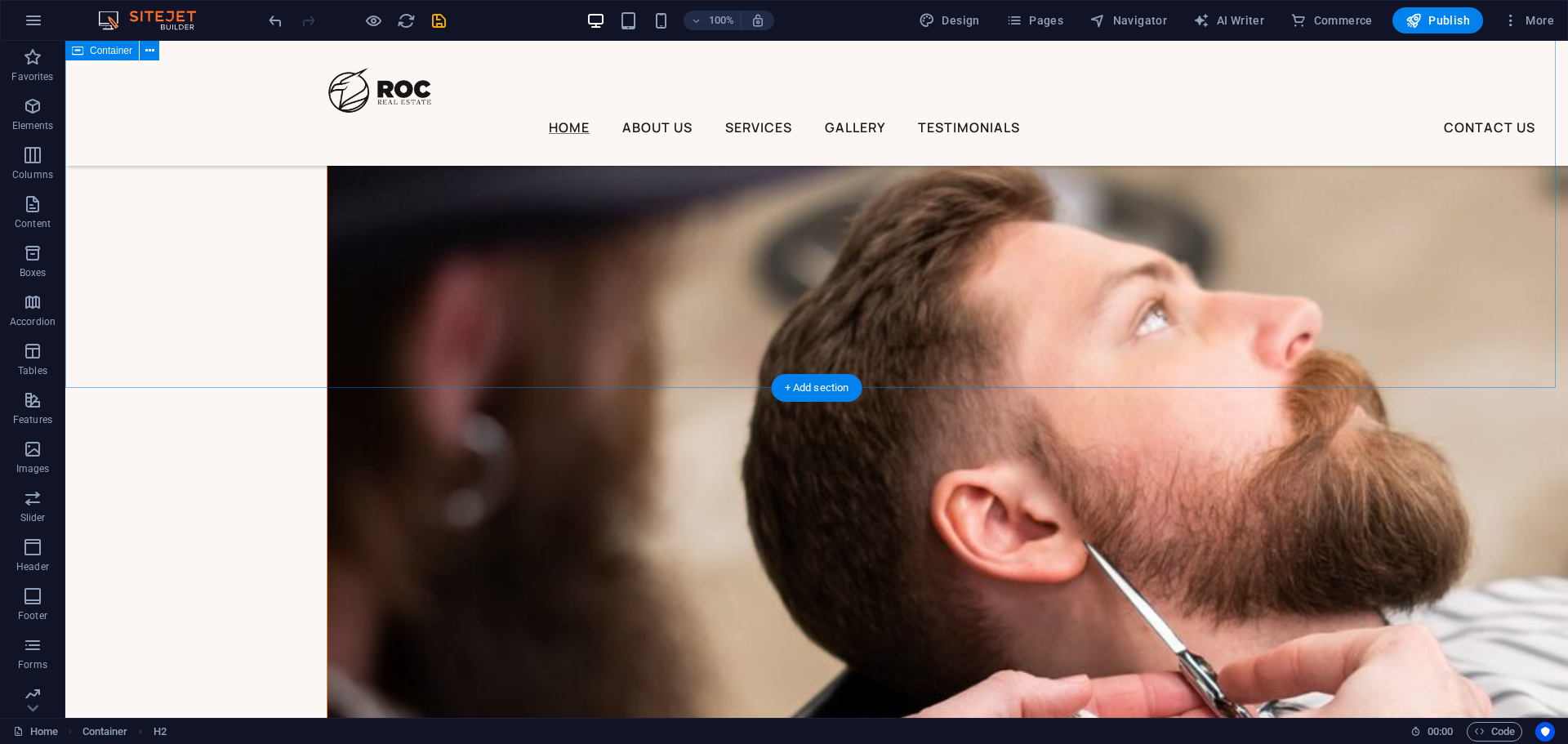
scroll to position [3921, 0]
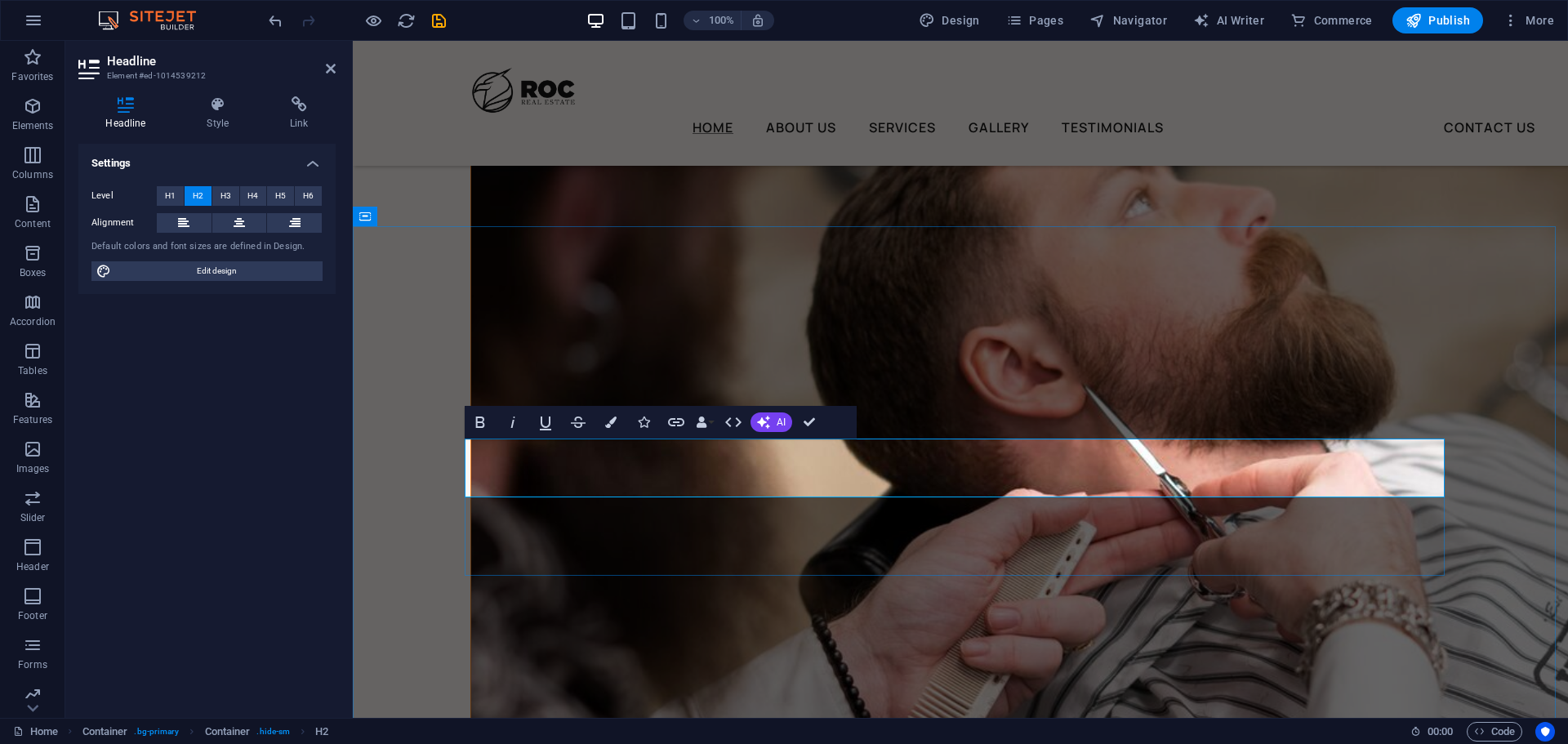
copy span "Core Values"
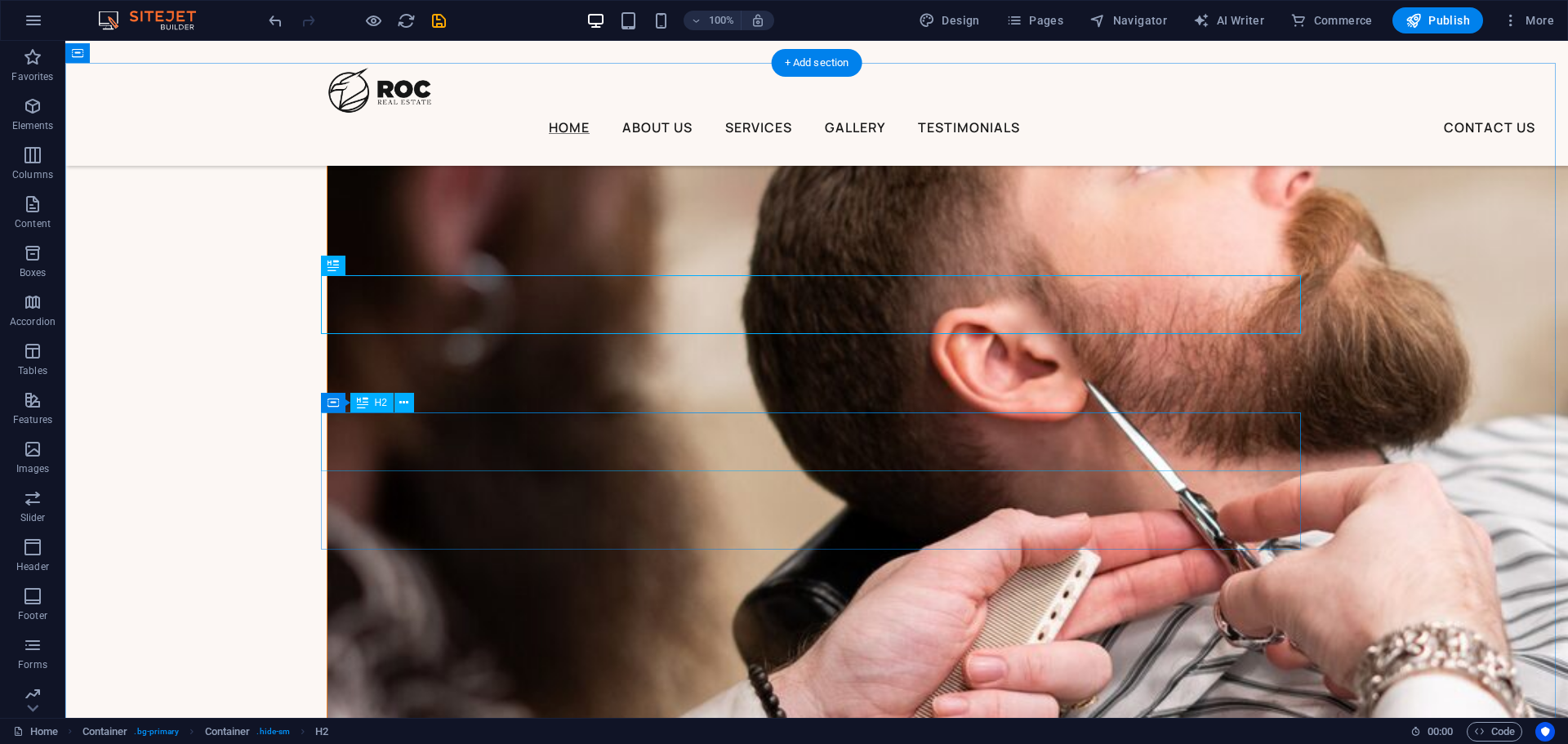
scroll to position [4085, 0]
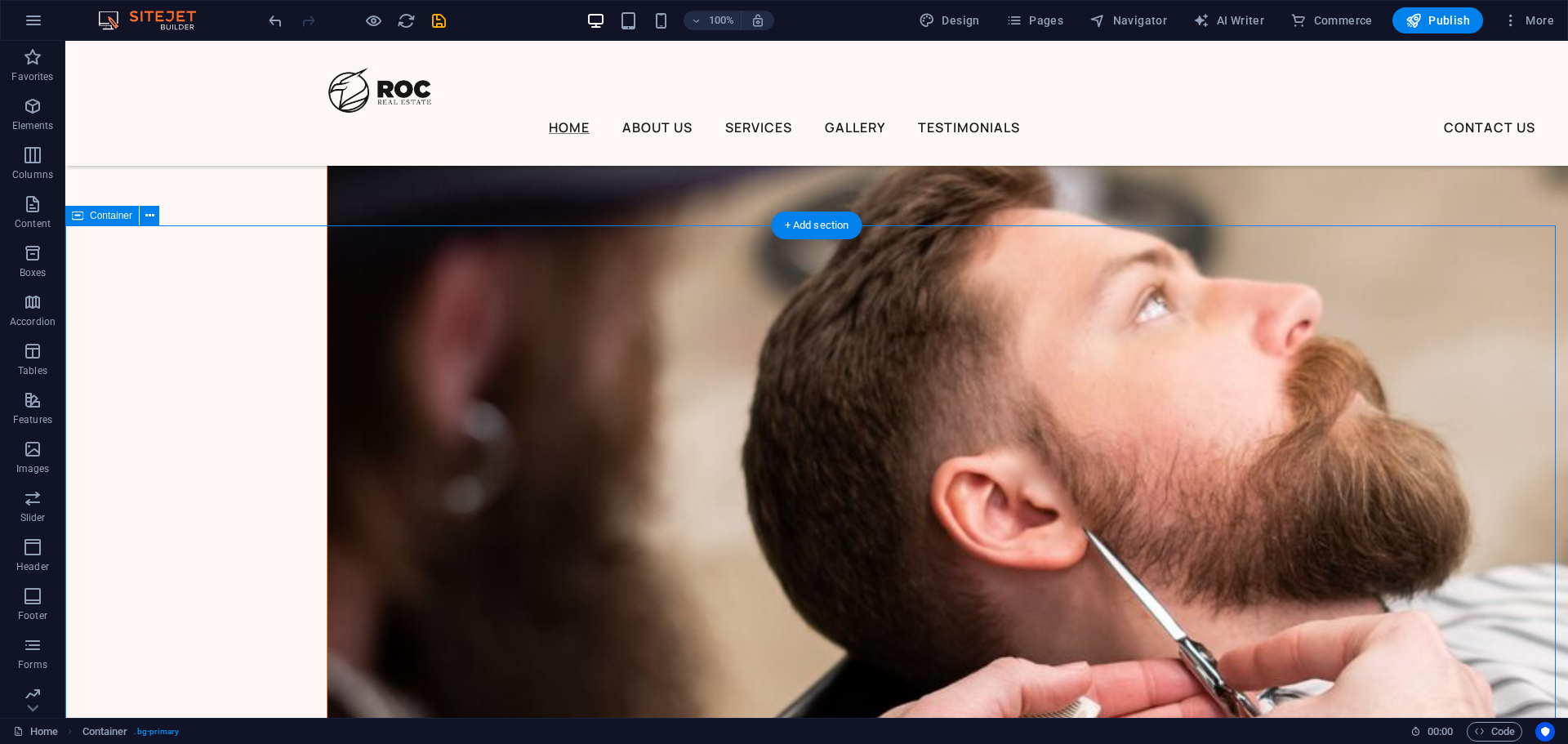
scroll to position [3921, 0]
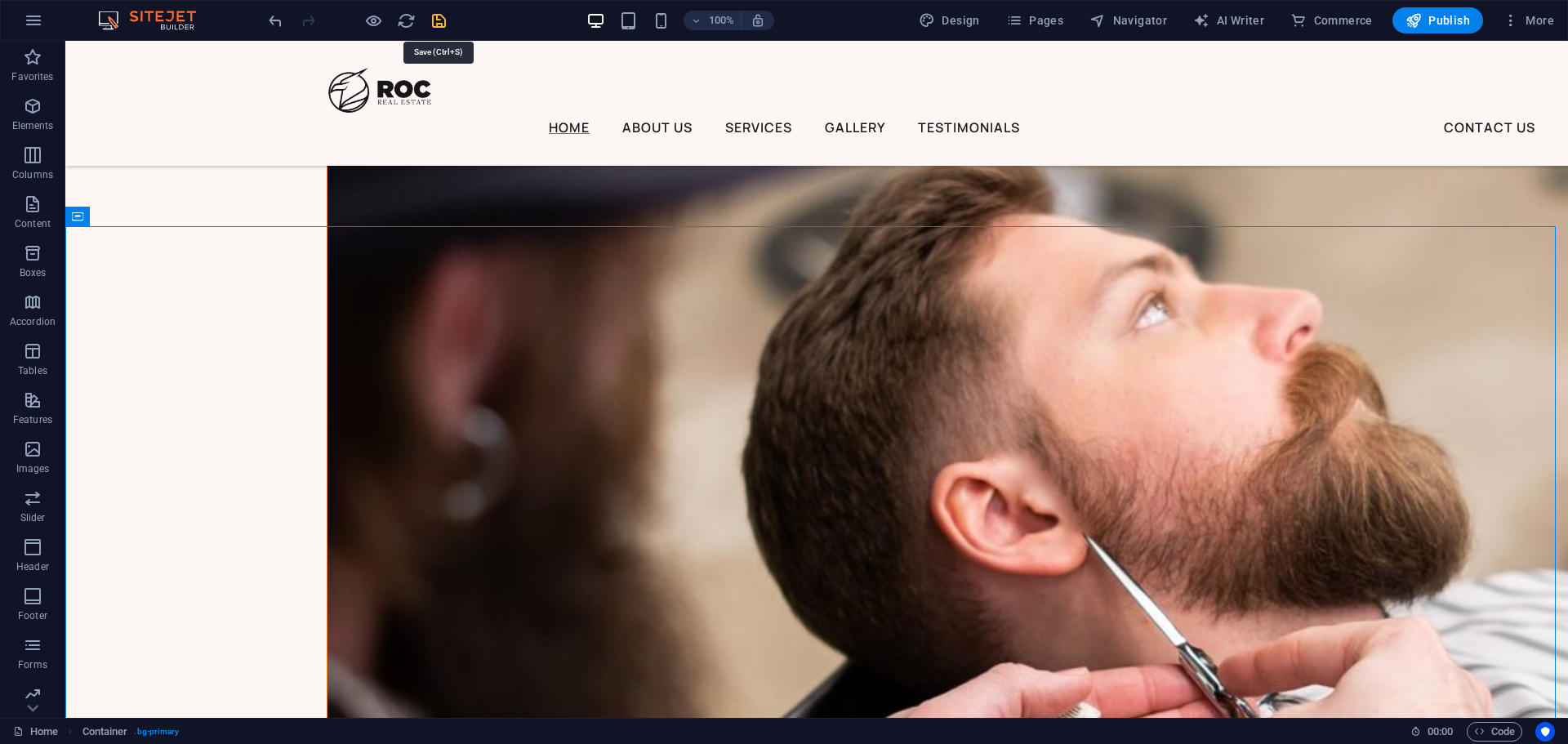
click at [439, 24] on icon "save" at bounding box center [438, 21] width 19 height 19
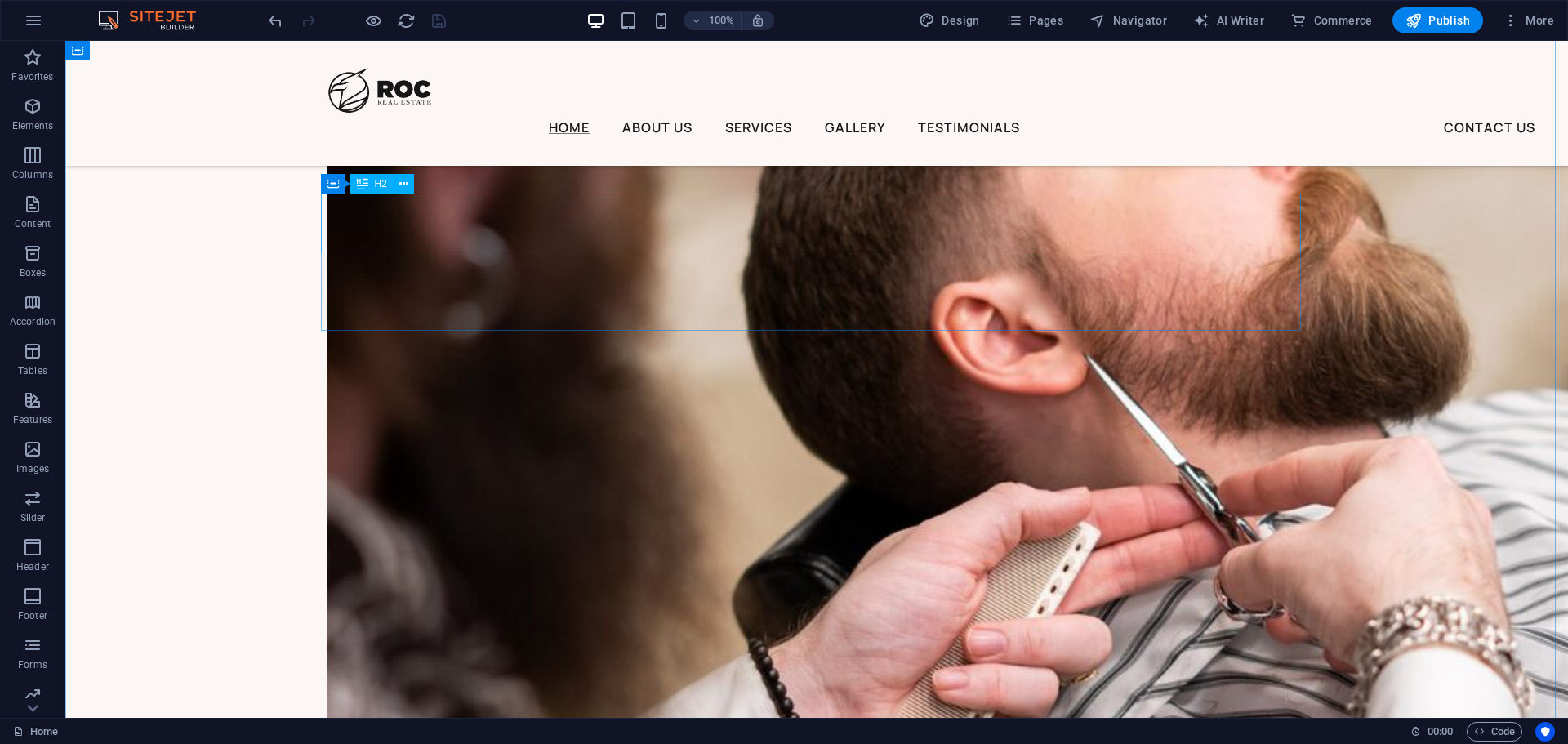
scroll to position [4167, 0]
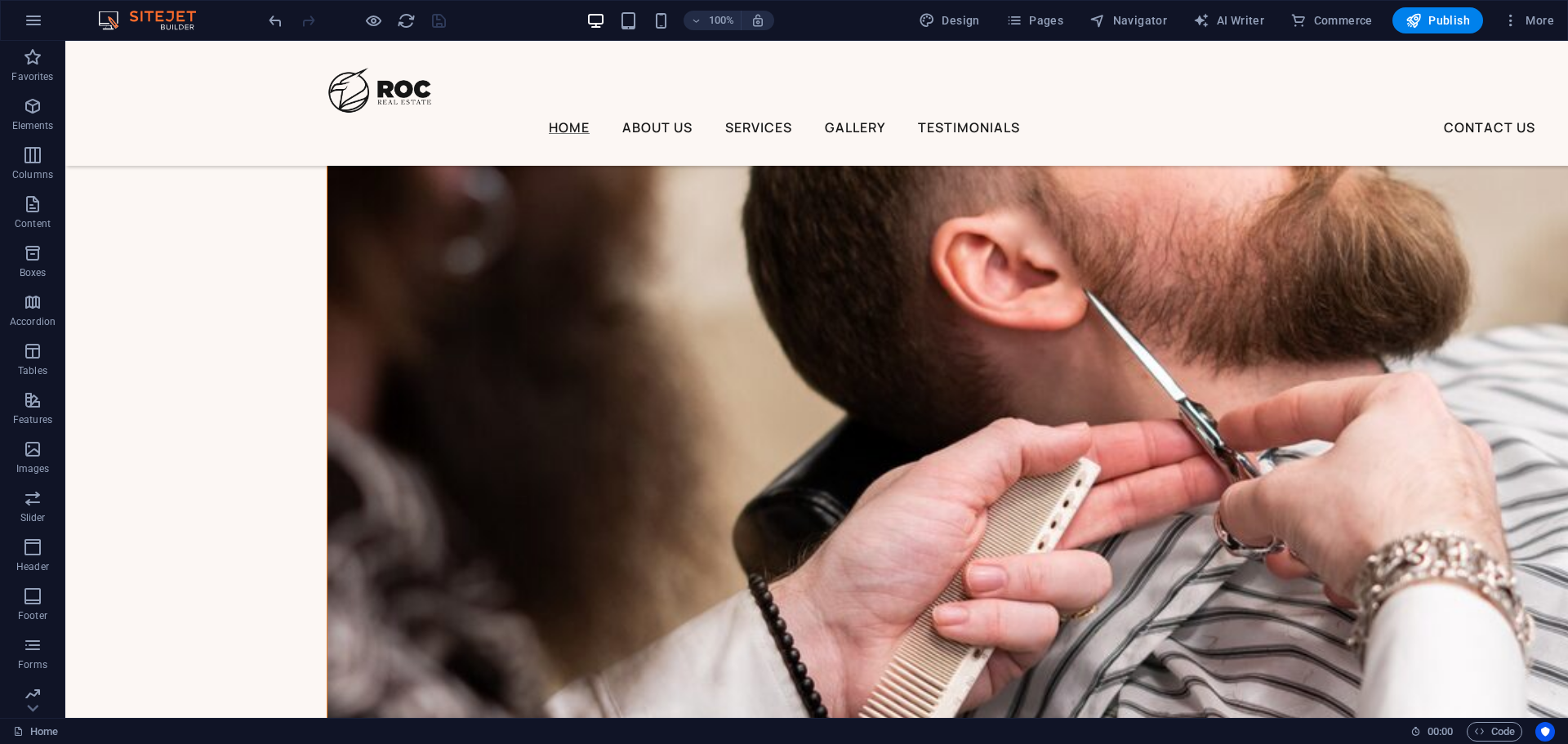
click at [438, 24] on div at bounding box center [356, 20] width 183 height 26
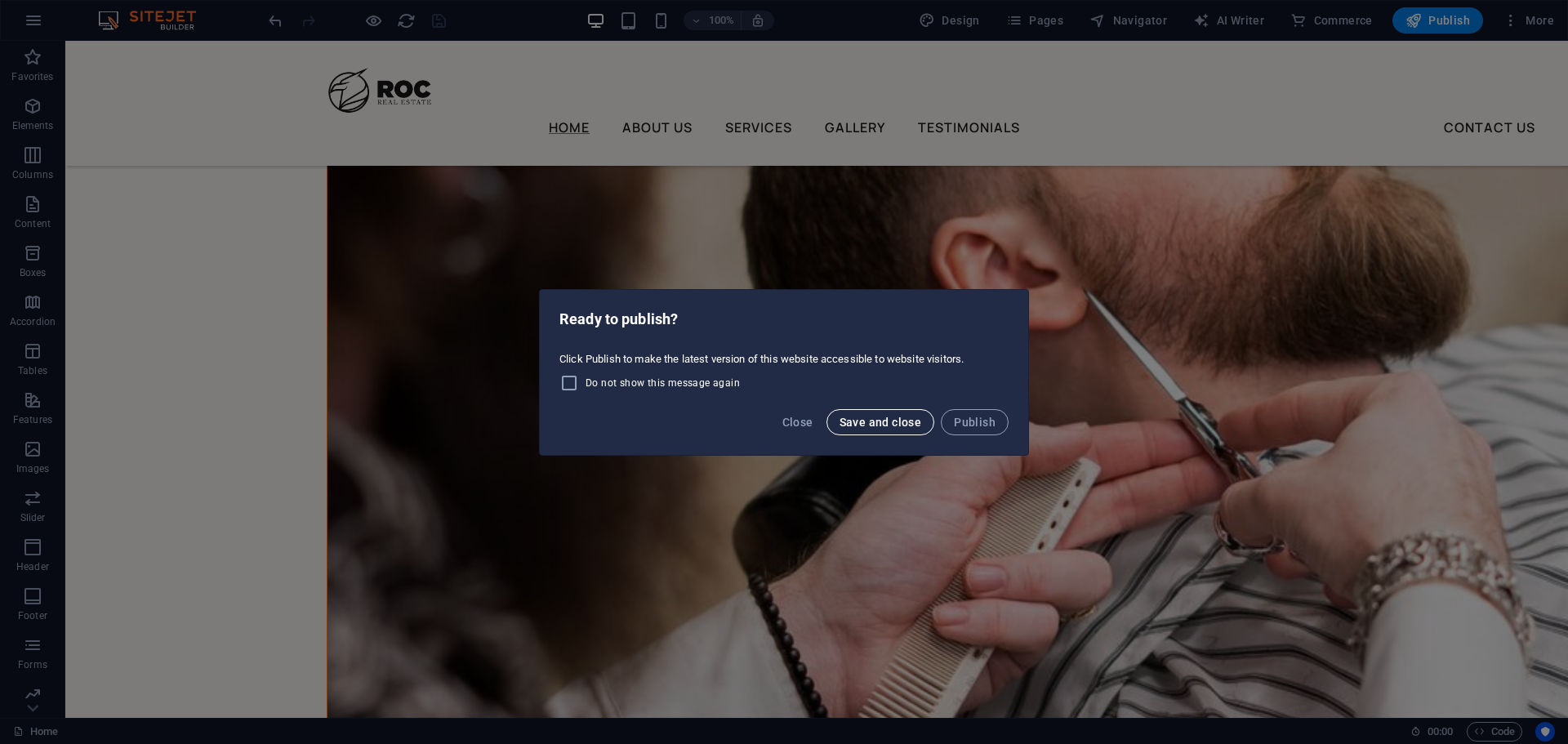
click at [883, 421] on span "Save and close" at bounding box center [880, 422] width 83 height 13
